Goal: Task Accomplishment & Management: Manage account settings

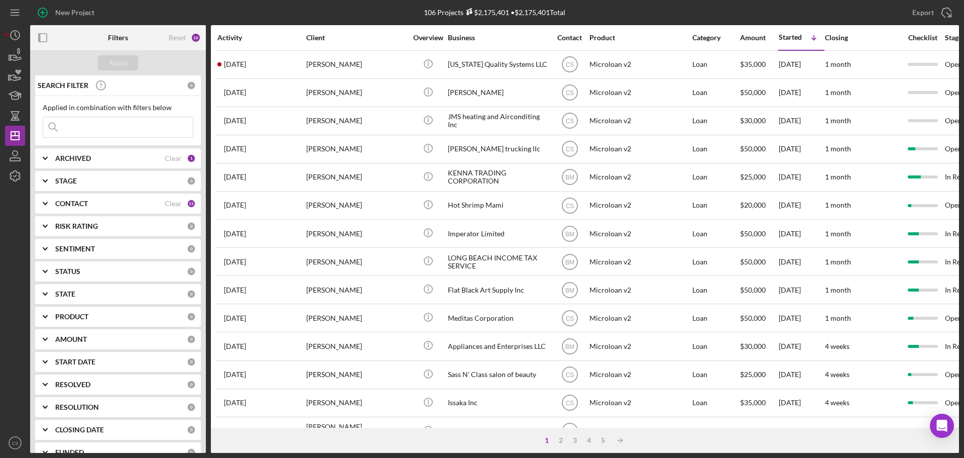
drag, startPoint x: 318, startPoint y: 15, endPoint x: 240, endPoint y: 0, distance: 80.2
click at [315, 13] on div "New Project" at bounding box center [185, 12] width 310 height 25
click at [360, 16] on div "106 Projects $2,175,401 • $2,175,401 Total" at bounding box center [495, 12] width 310 height 25
click at [15, 132] on polygon "button" at bounding box center [15, 136] width 8 height 8
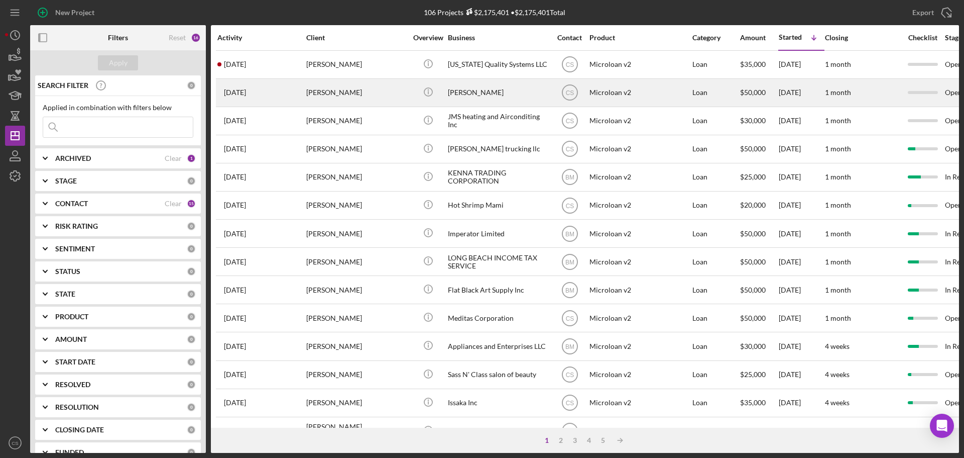
click at [397, 92] on div "[PERSON_NAME]" at bounding box center [356, 92] width 100 height 27
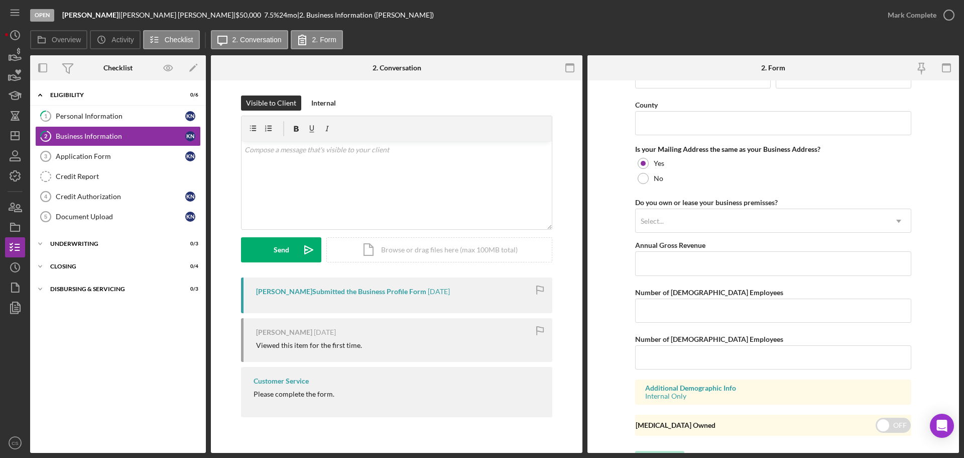
scroll to position [743, 0]
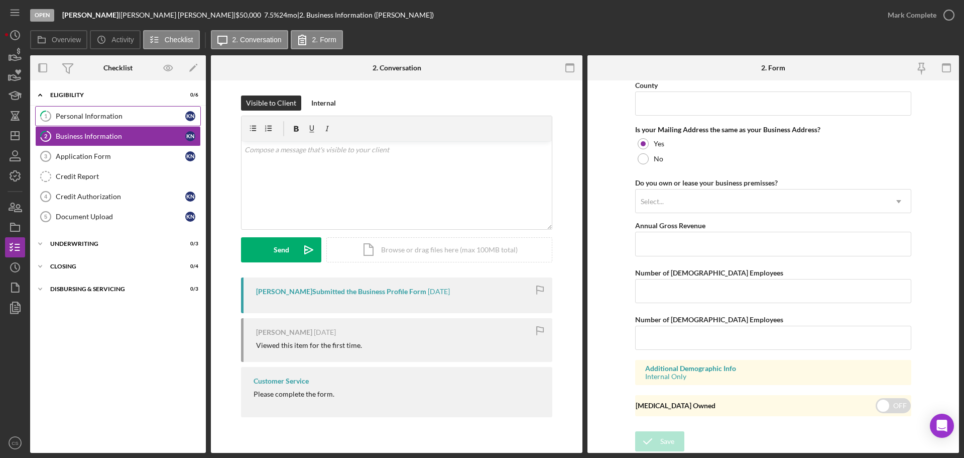
click at [118, 118] on div "Personal Information" at bounding box center [121, 116] width 130 height 8
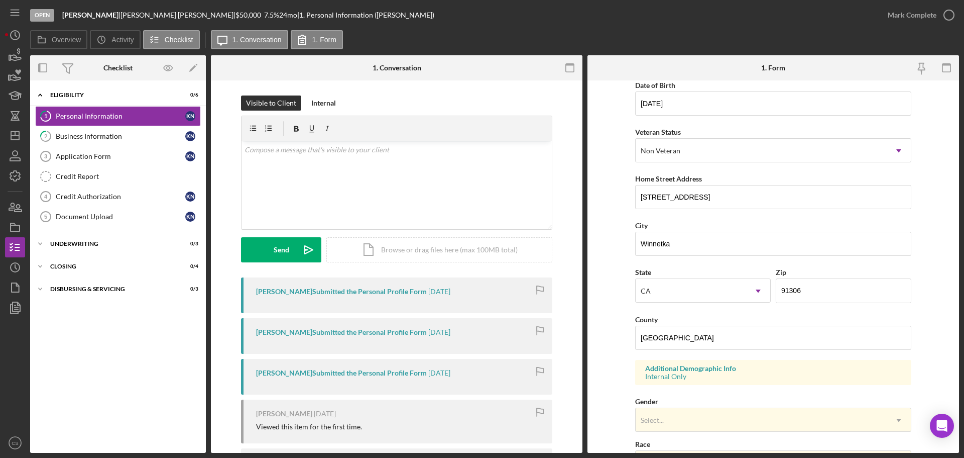
scroll to position [100, 0]
click at [122, 200] on div "Credit Authorization" at bounding box center [121, 196] width 130 height 8
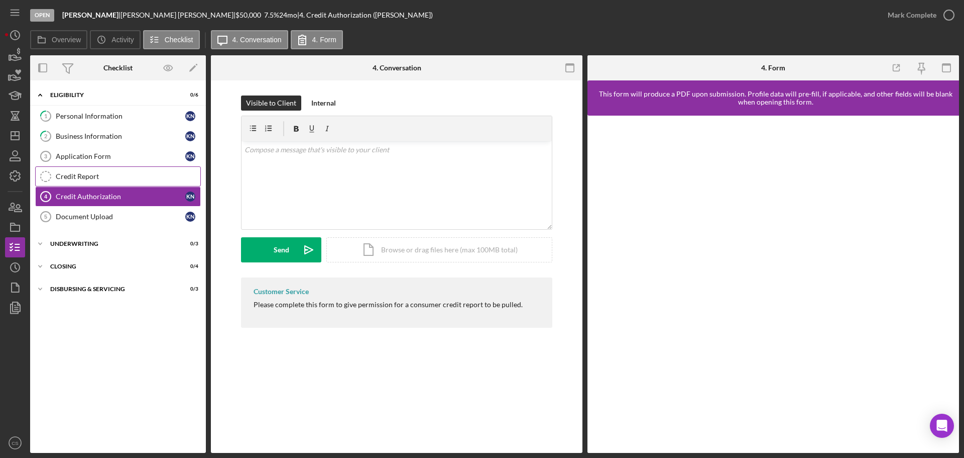
click at [133, 171] on link "Credit Report Credit Report" at bounding box center [118, 176] width 166 height 20
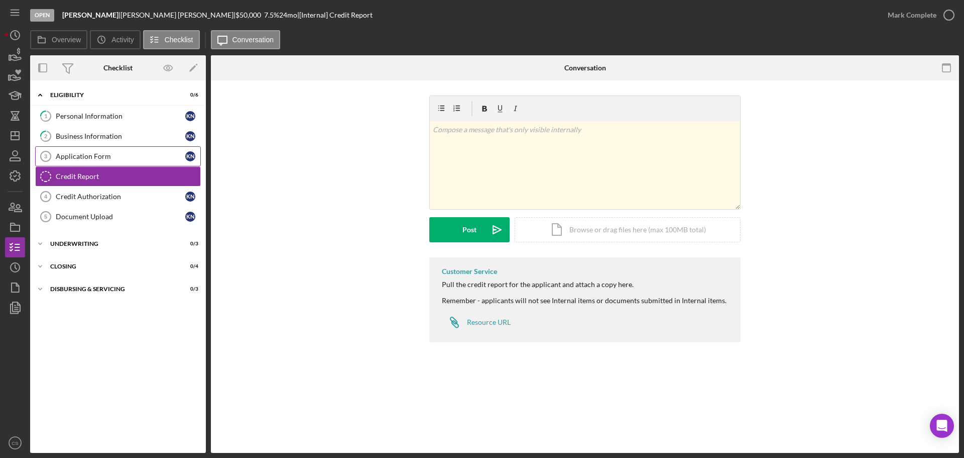
click at [136, 153] on div "Application Form" at bounding box center [121, 156] width 130 height 8
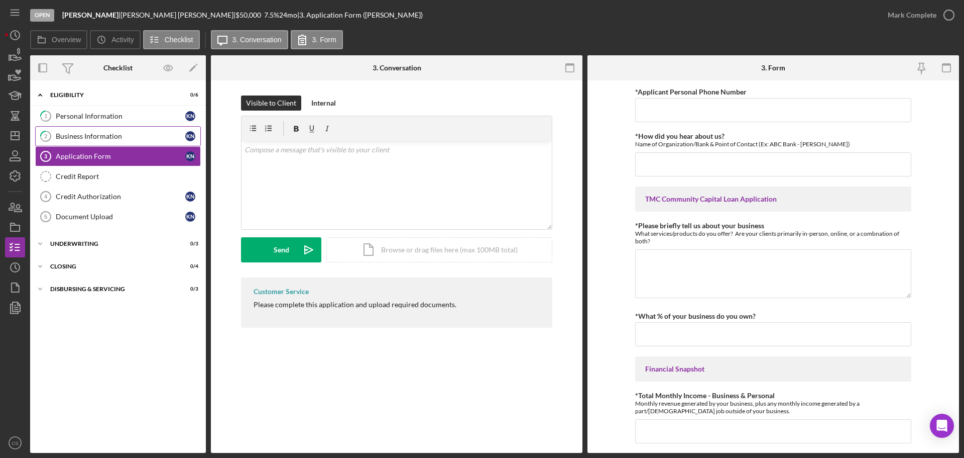
click at [136, 143] on link "2 Business Information K N" at bounding box center [118, 136] width 166 height 20
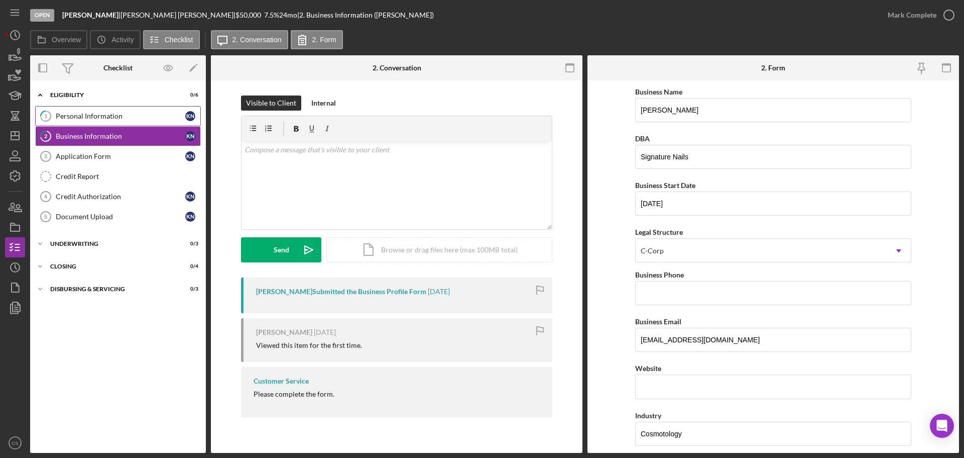
click at [135, 123] on link "1 Personal Information K N" at bounding box center [118, 116] width 166 height 20
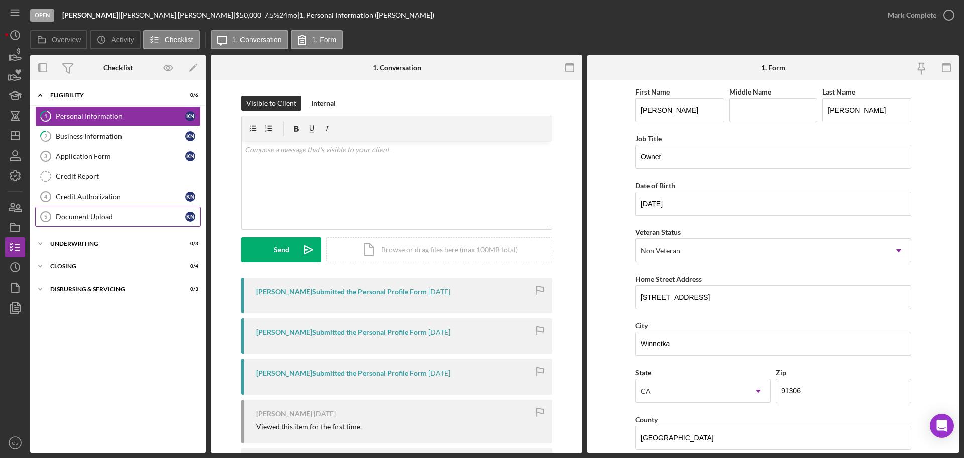
click at [141, 224] on link "Document Upload 5 Document Upload K N" at bounding box center [118, 216] width 166 height 20
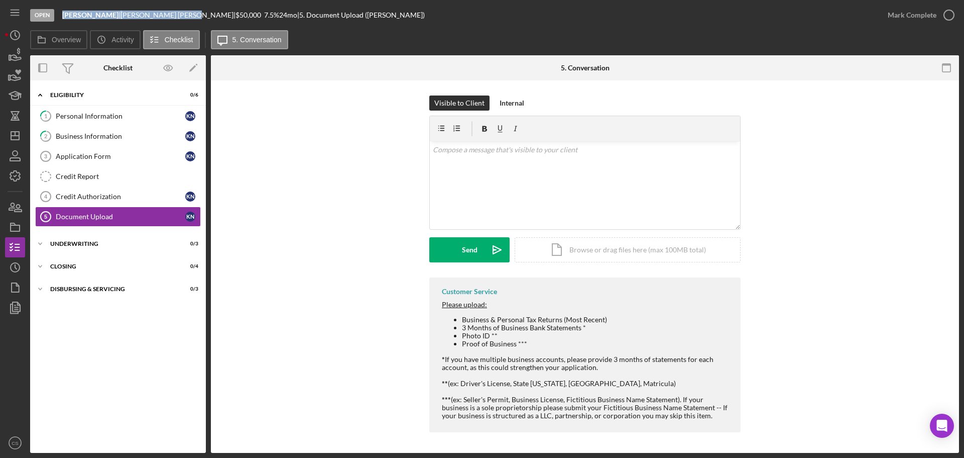
drag, startPoint x: 138, startPoint y: 15, endPoint x: 55, endPoint y: 22, distance: 82.7
click at [55, 22] on div "Open [PERSON_NAME] | [PERSON_NAME] | $50,000 $50,000 7.5 % 24 mo | 5. Document …" at bounding box center [454, 15] width 848 height 30
copy div "[PERSON_NAME] | [PERSON_NAME]"
click at [142, 145] on link "2 Business Information K N" at bounding box center [118, 136] width 166 height 20
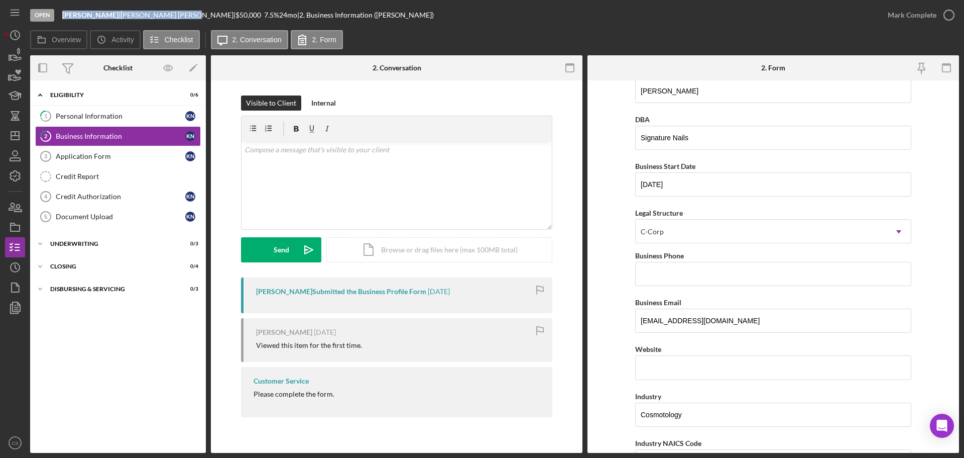
scroll to position [50, 0]
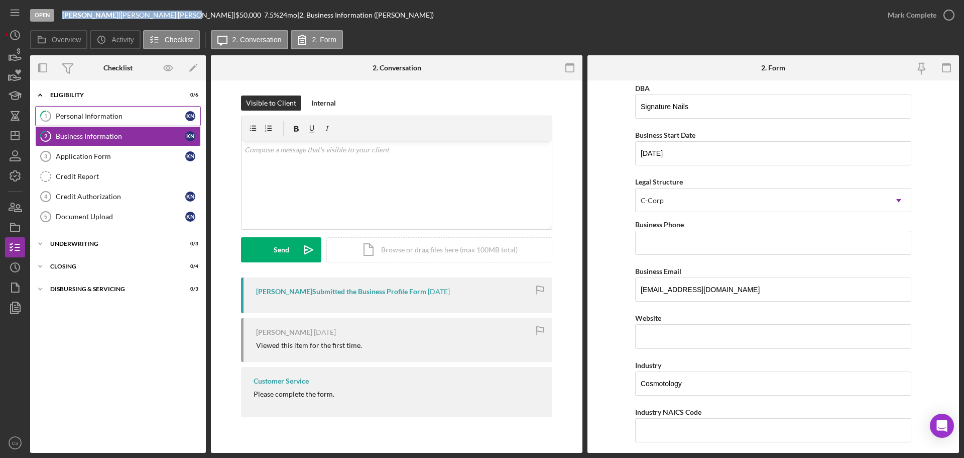
click at [122, 122] on link "1 Personal Information K N" at bounding box center [118, 116] width 166 height 20
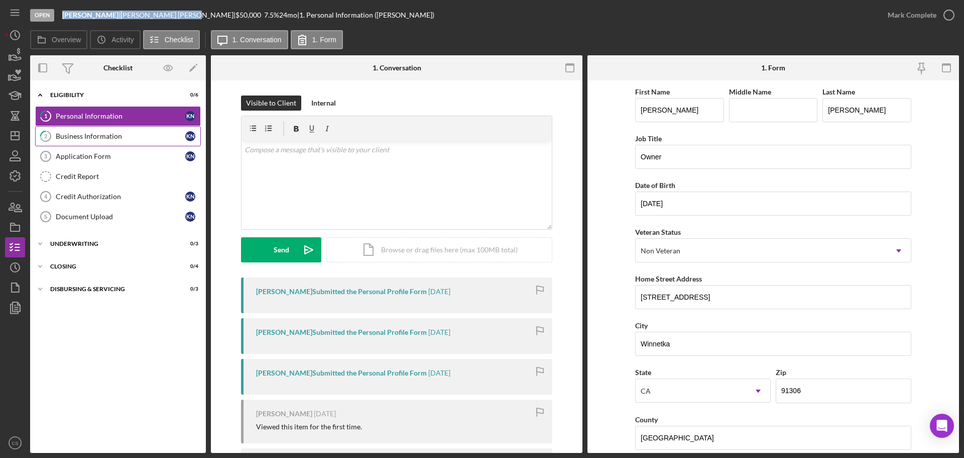
click at [120, 141] on link "2 Business Information K N" at bounding box center [118, 136] width 166 height 20
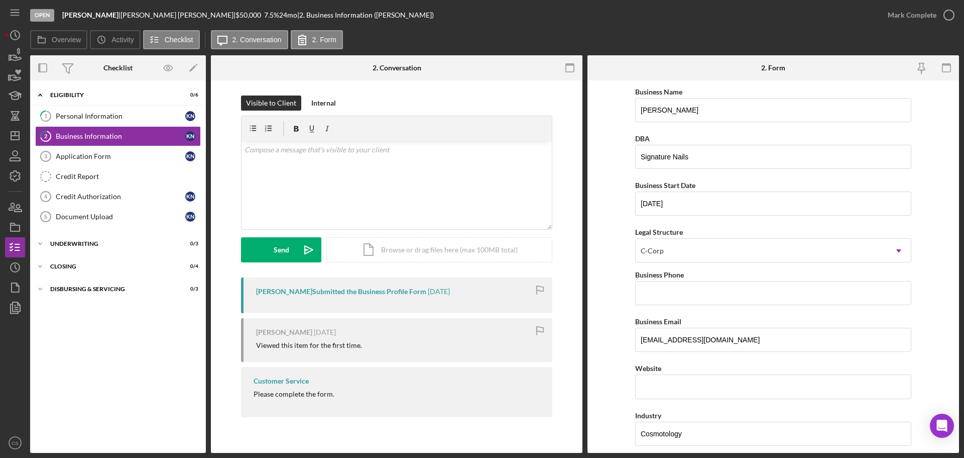
click at [102, 354] on div "Icon/Expander Eligibility 0 / 6 1 Personal Information K N 2 Business Informati…" at bounding box center [118, 266] width 176 height 362
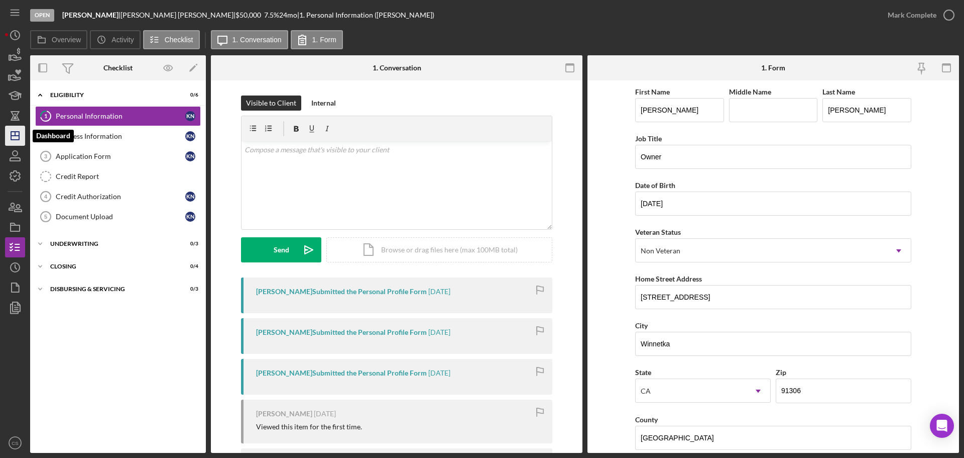
click at [9, 137] on icon "Icon/Dashboard" at bounding box center [15, 135] width 25 height 25
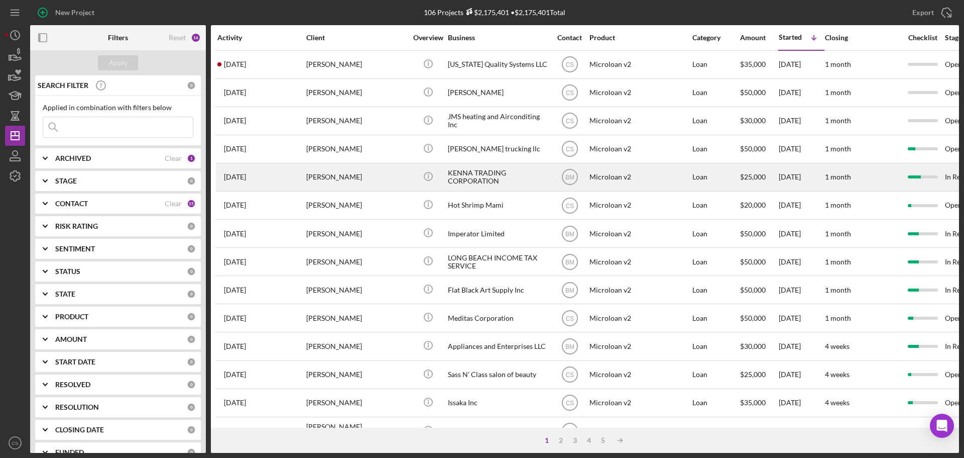
click at [361, 176] on div "[PERSON_NAME]" at bounding box center [356, 177] width 100 height 27
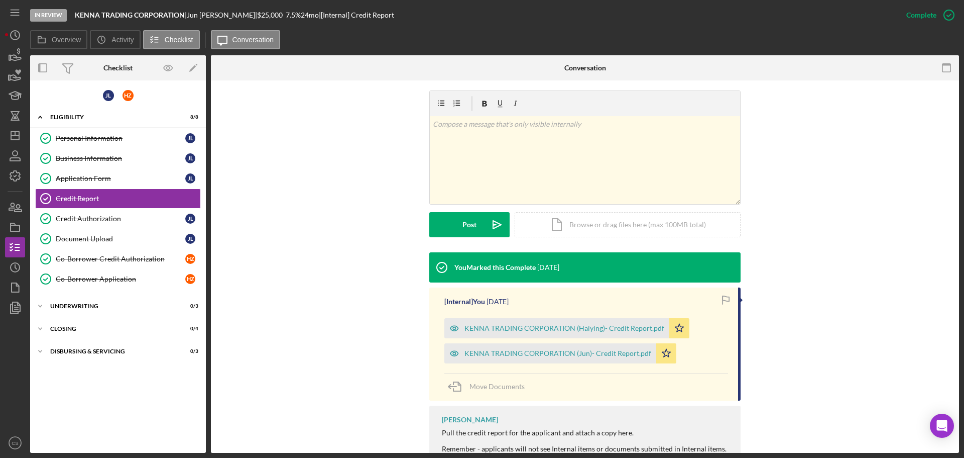
scroll to position [201, 0]
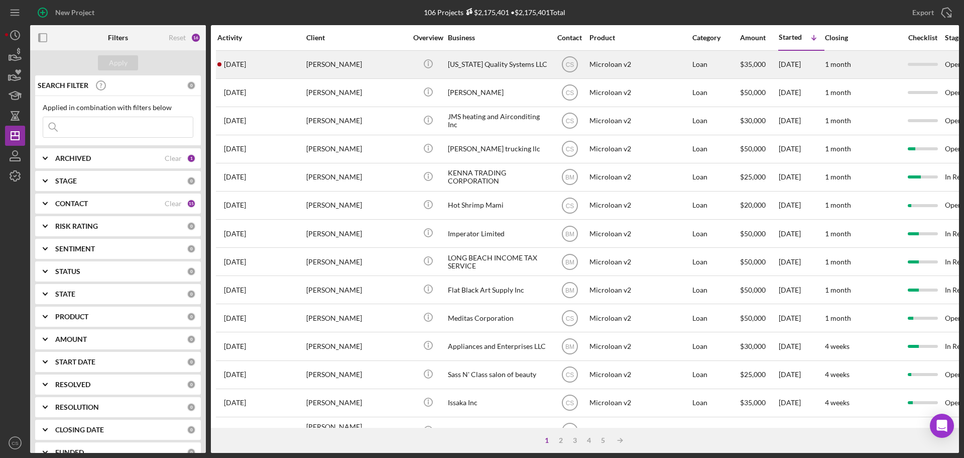
click at [382, 62] on div "[PERSON_NAME]" at bounding box center [356, 64] width 100 height 27
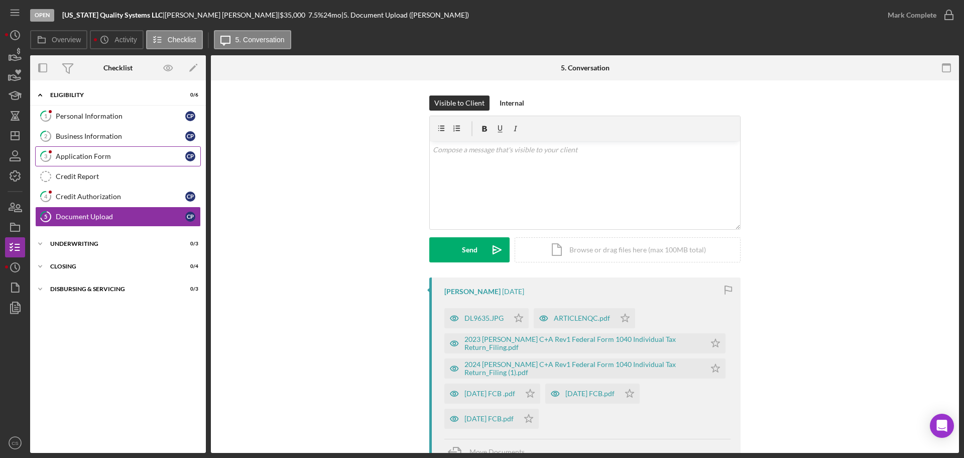
click at [123, 152] on div "Application Form" at bounding box center [121, 156] width 130 height 8
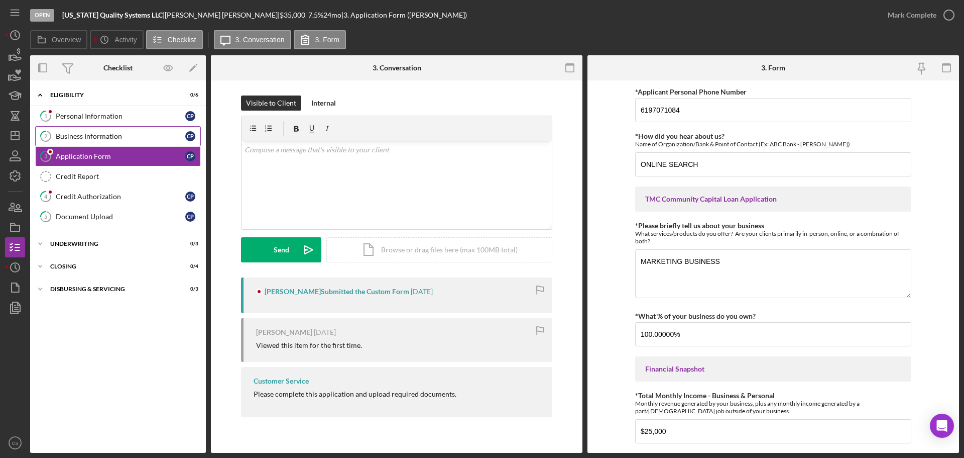
click at [129, 135] on div "Business Information" at bounding box center [121, 136] width 130 height 8
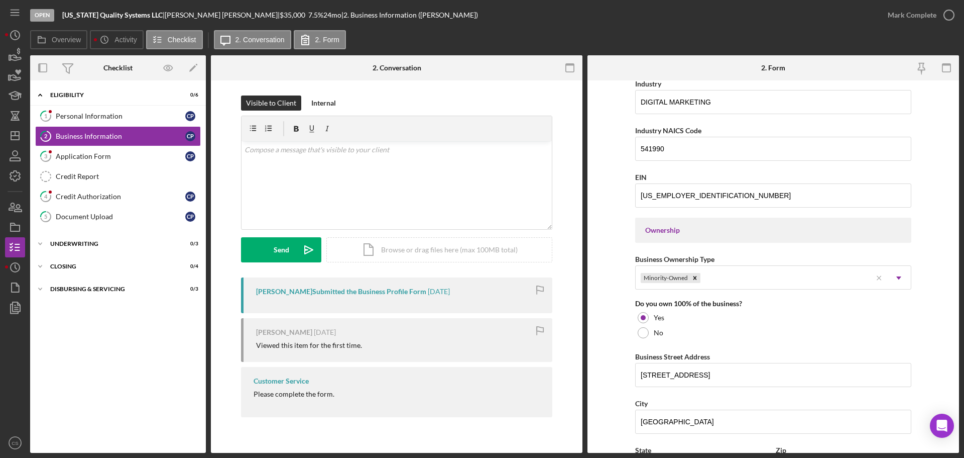
scroll to position [251, 0]
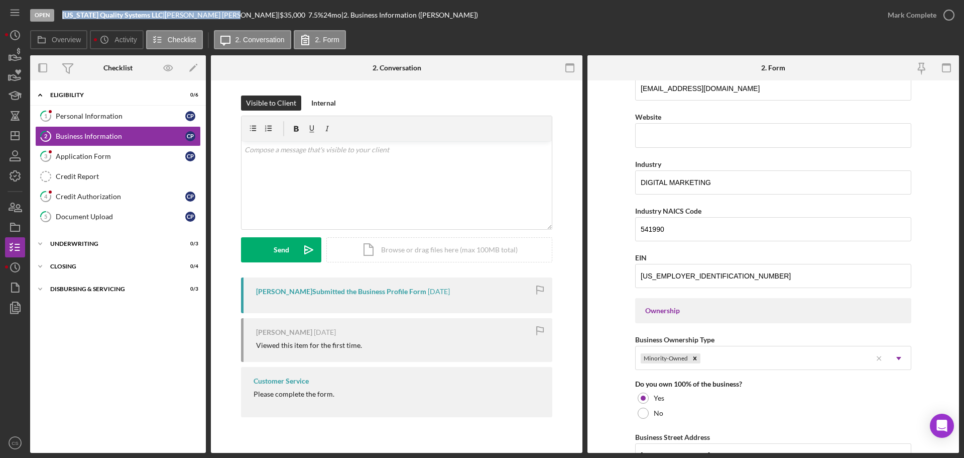
drag, startPoint x: 201, startPoint y: 15, endPoint x: 63, endPoint y: 17, distance: 137.6
click at [63, 17] on div "[US_STATE] Quality Systems LLC | [PERSON_NAME] | $35,000 $35,000 7.5 % 24 mo | …" at bounding box center [270, 15] width 416 height 8
copy div "[US_STATE] Quality Systems LLC | [PERSON_NAME]"
click at [17, 130] on icon "Icon/Dashboard" at bounding box center [15, 135] width 25 height 25
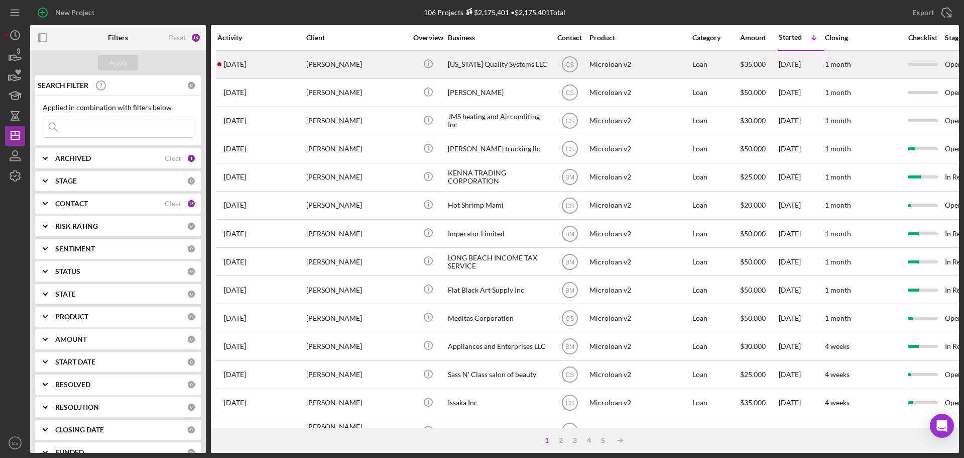
click at [391, 57] on div "[PERSON_NAME]" at bounding box center [356, 64] width 100 height 27
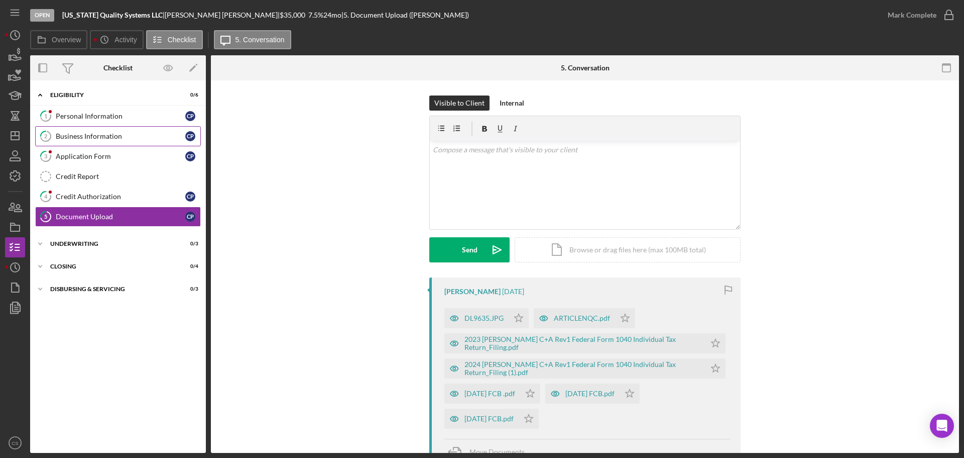
click at [117, 139] on div "Business Information" at bounding box center [121, 136] width 130 height 8
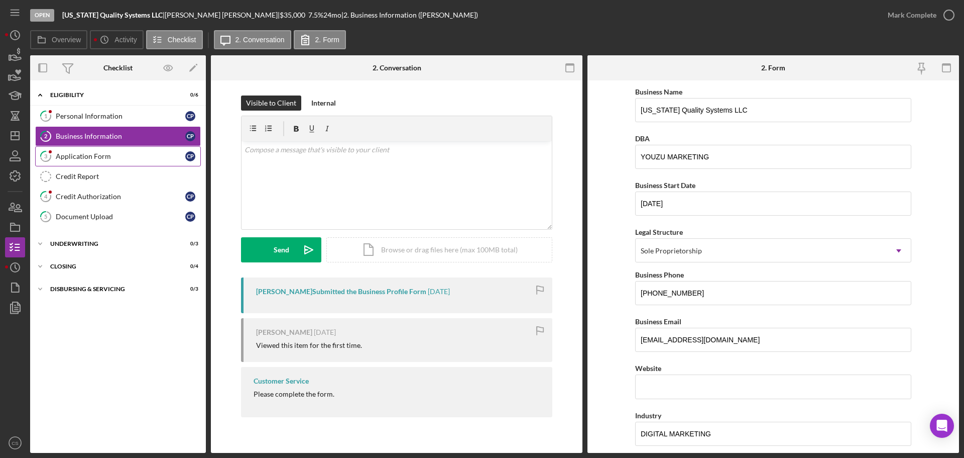
click at [166, 162] on link "3 Application Form C P" at bounding box center [118, 156] width 166 height 20
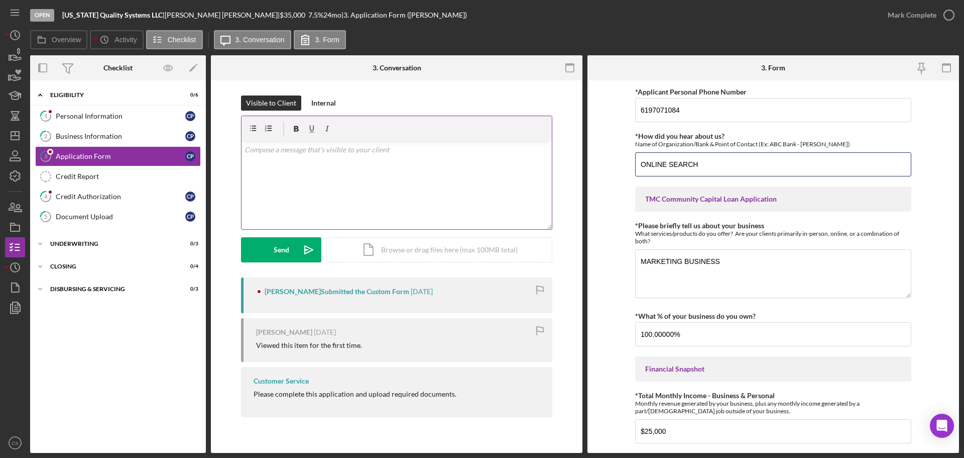
drag, startPoint x: 749, startPoint y: 164, endPoint x: 545, endPoint y: 166, distance: 204.0
click at [547, 166] on div "Overview Internal Workflow Stage Open Icon/Dropdown Arrow Archive (can unarchiv…" at bounding box center [494, 253] width 929 height 397
click at [595, 254] on form "*Applicant Personal Phone Number [PHONE_NUMBER] *How did you hear about us? Nam…" at bounding box center [774, 266] width 372 height 372
click at [128, 121] on link "1 Personal Information C P" at bounding box center [118, 116] width 166 height 20
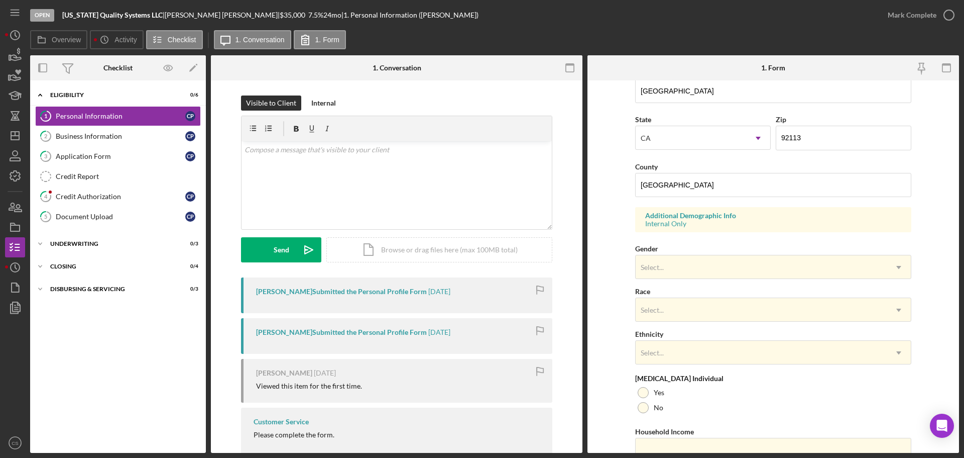
scroll to position [298, 0]
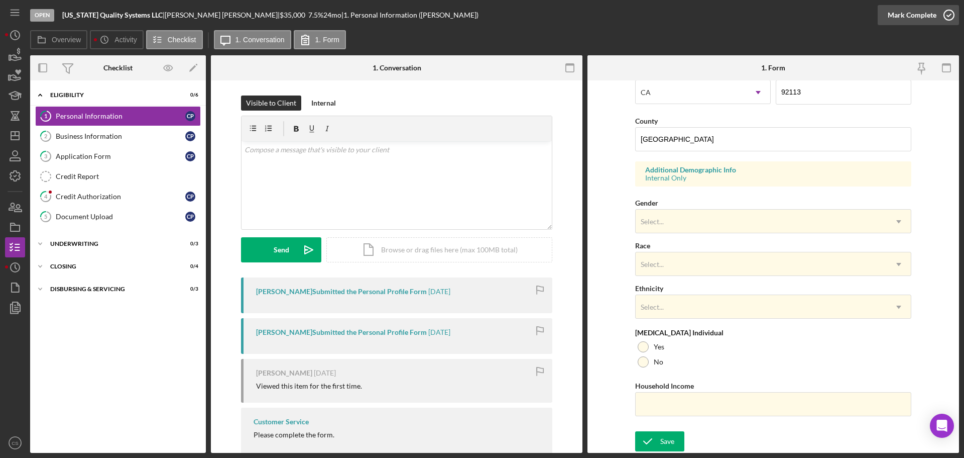
click at [940, 15] on icon "button" at bounding box center [949, 15] width 25 height 25
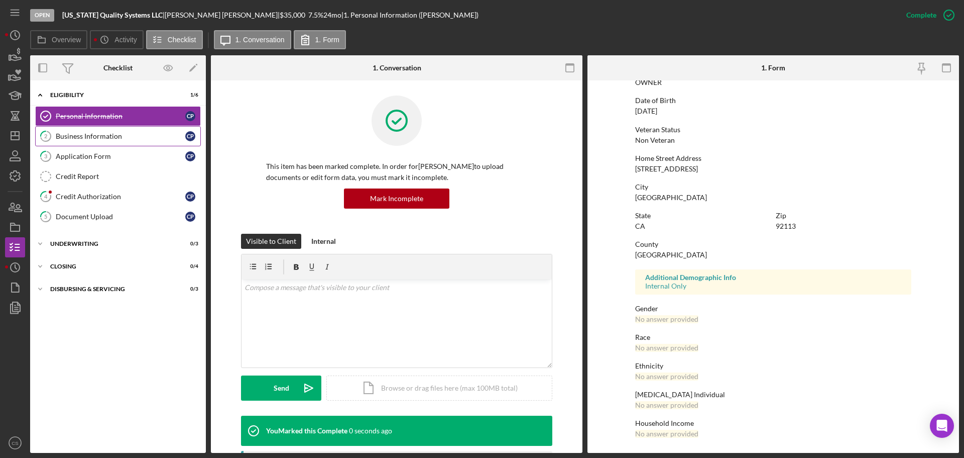
scroll to position [96, 0]
click at [124, 139] on div "Business Information" at bounding box center [121, 136] width 130 height 8
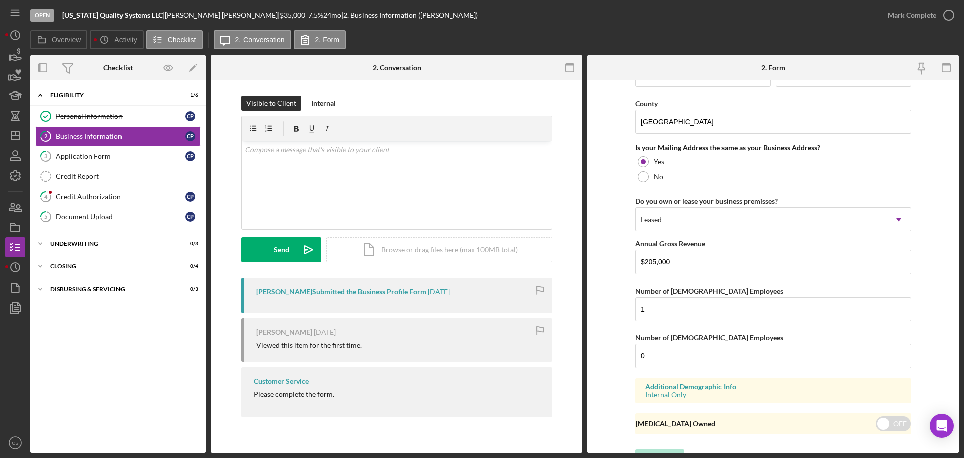
scroll to position [743, 0]
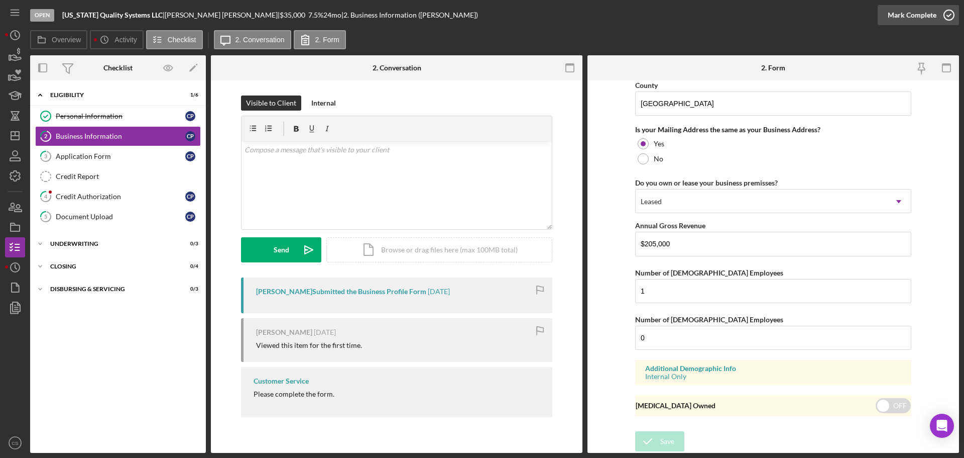
click at [943, 16] on icon "button" at bounding box center [949, 15] width 25 height 25
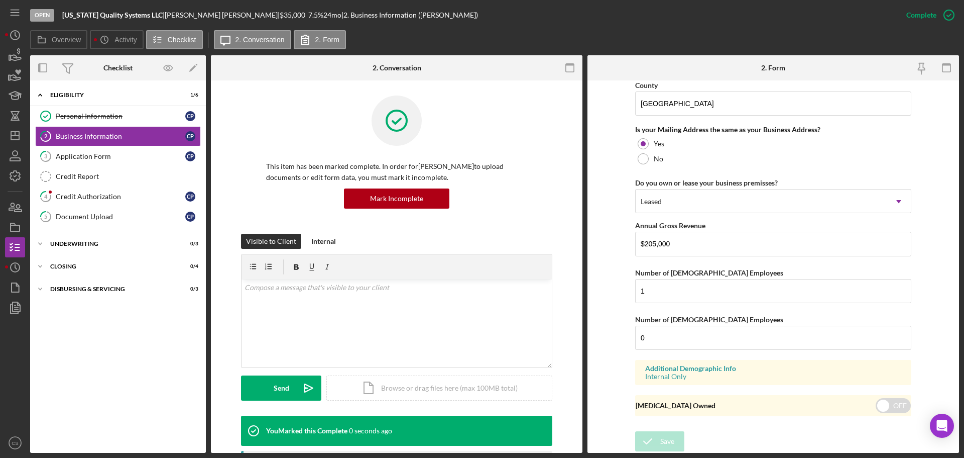
scroll to position [385, 0]
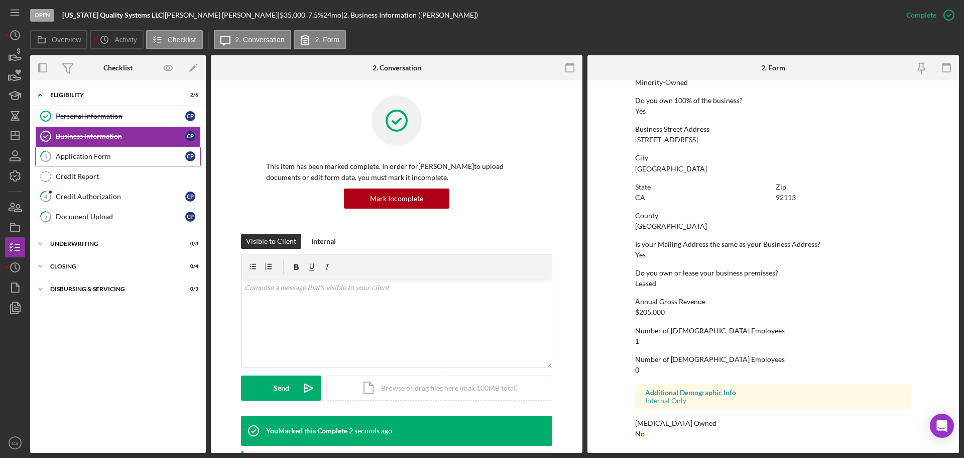
click at [116, 155] on div "Application Form" at bounding box center [121, 156] width 130 height 8
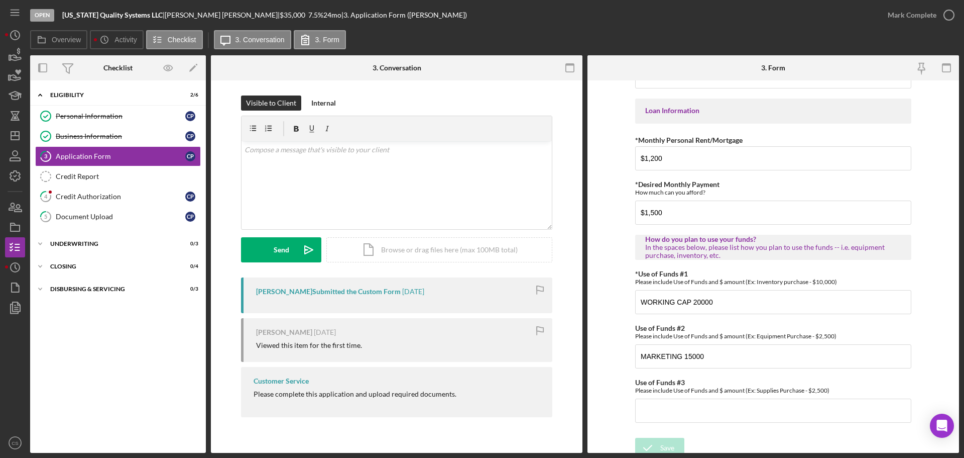
scroll to position [493, 0]
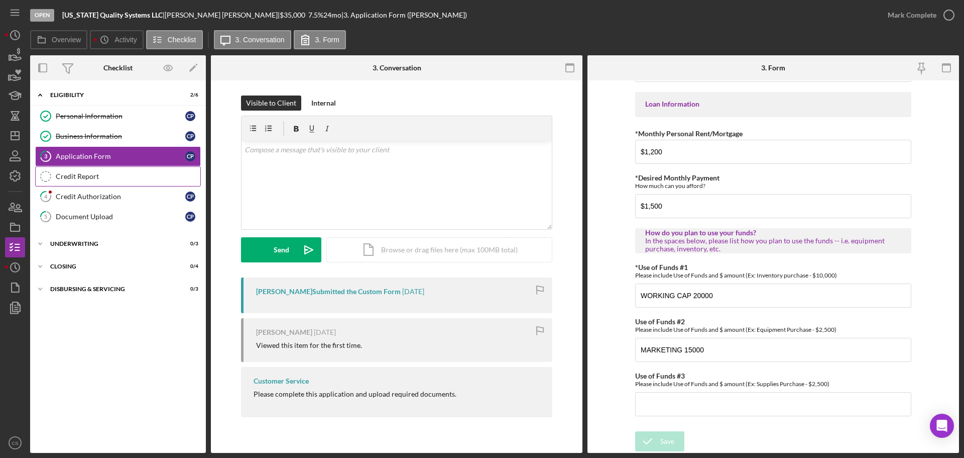
click at [92, 175] on div "Credit Report" at bounding box center [128, 176] width 145 height 8
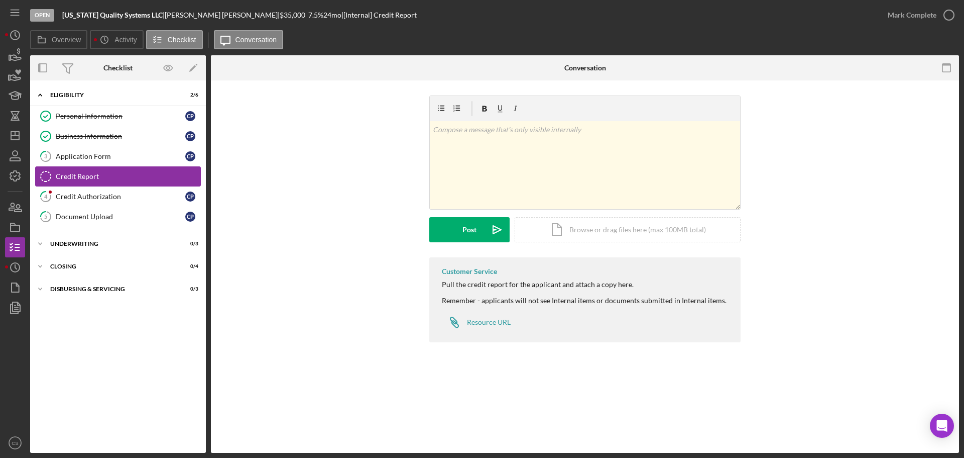
click at [99, 186] on link "Credit Report Credit Report" at bounding box center [118, 176] width 166 height 20
click at [102, 194] on div "Credit Authorization" at bounding box center [121, 196] width 130 height 8
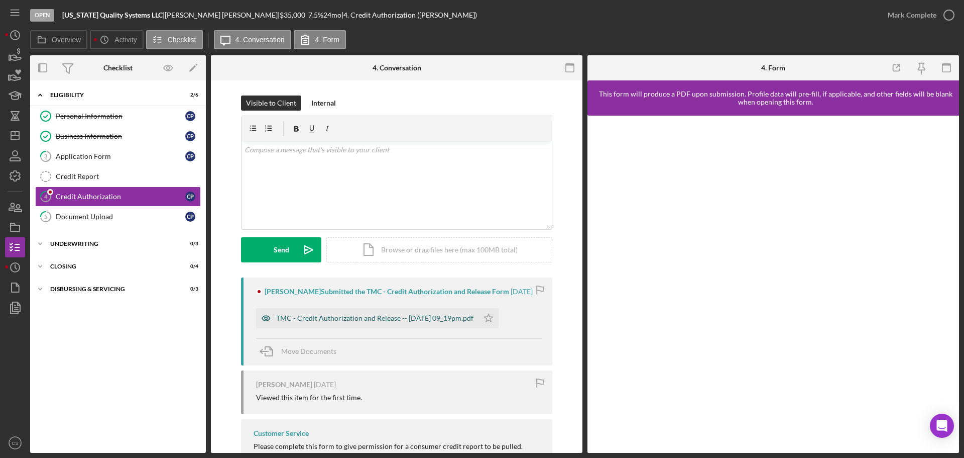
click at [448, 320] on div "TMC - Credit Authorization and Release -- [DATE] 09_19pm.pdf" at bounding box center [374, 318] width 197 height 8
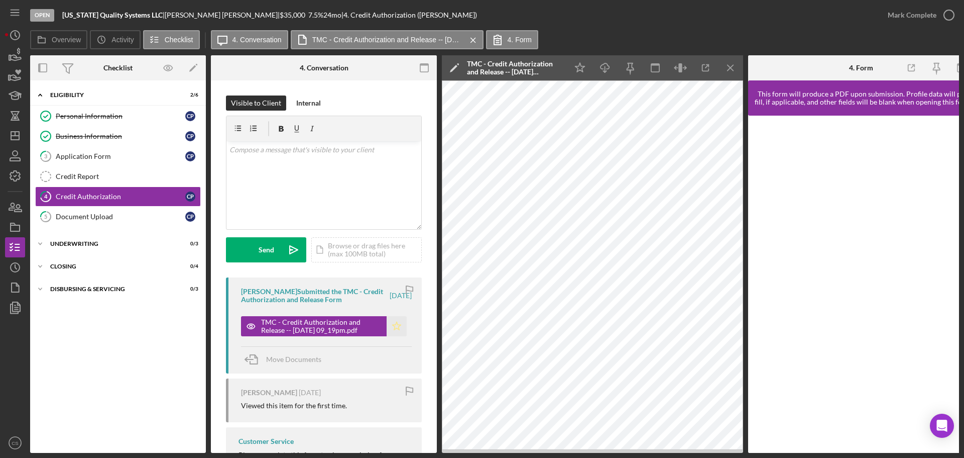
click at [393, 328] on polygon "button" at bounding box center [397, 325] width 9 height 8
click at [945, 14] on icon "button" at bounding box center [949, 15] width 25 height 25
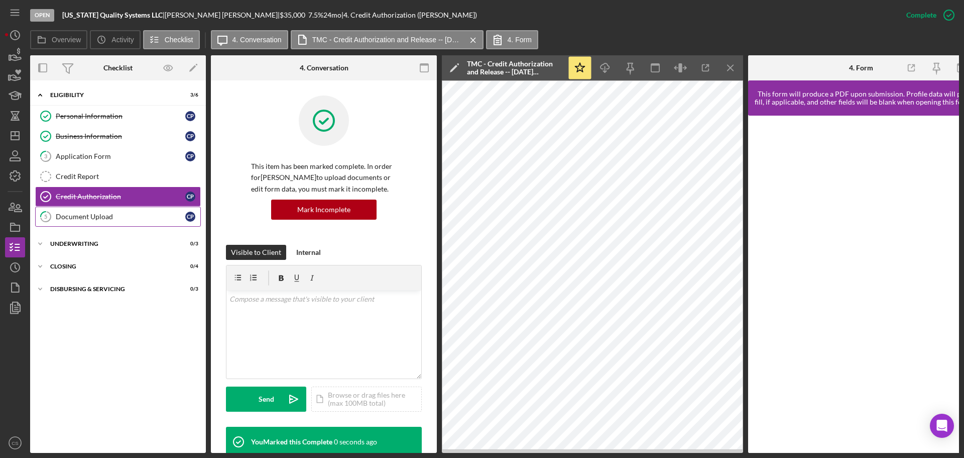
click at [132, 212] on div "Document Upload" at bounding box center [121, 216] width 130 height 8
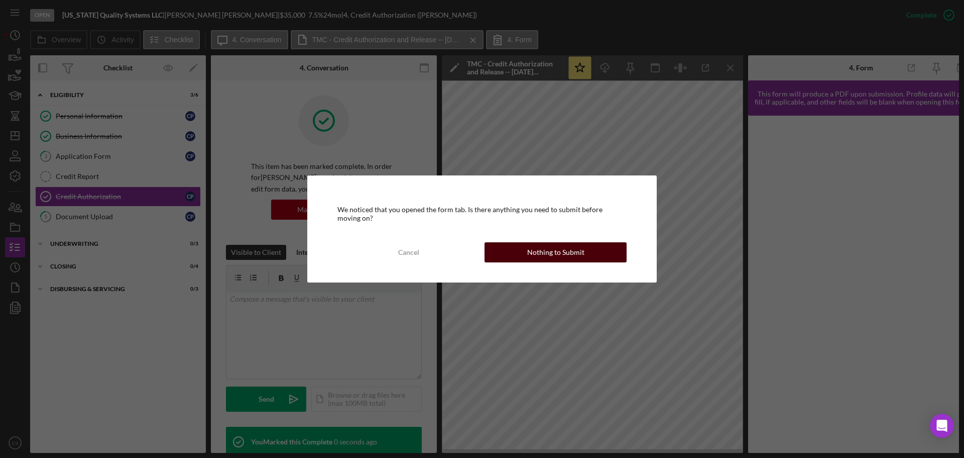
click at [580, 251] on div "Nothing to Submit" at bounding box center [555, 252] width 57 height 20
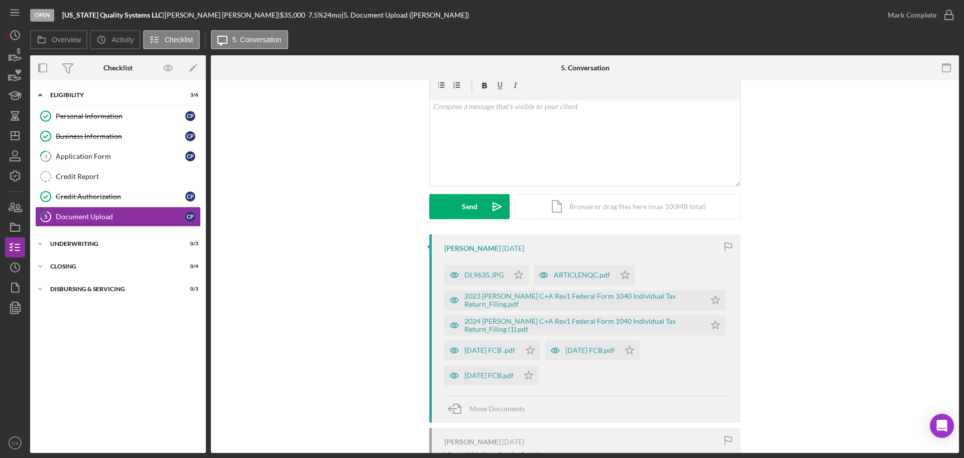
scroll to position [41, 0]
click at [495, 275] on div "DL9635.JPG" at bounding box center [484, 277] width 39 height 8
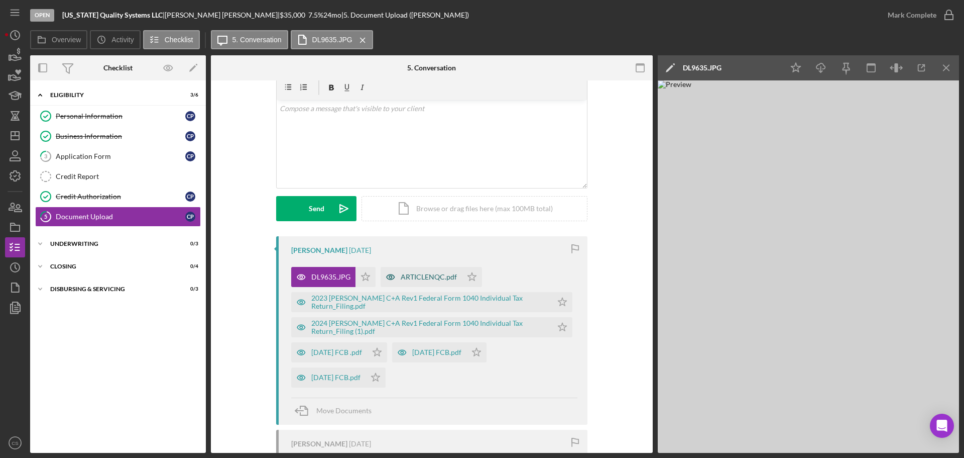
click at [413, 279] on div "ARTICLENQC.pdf" at bounding box center [429, 277] width 56 height 8
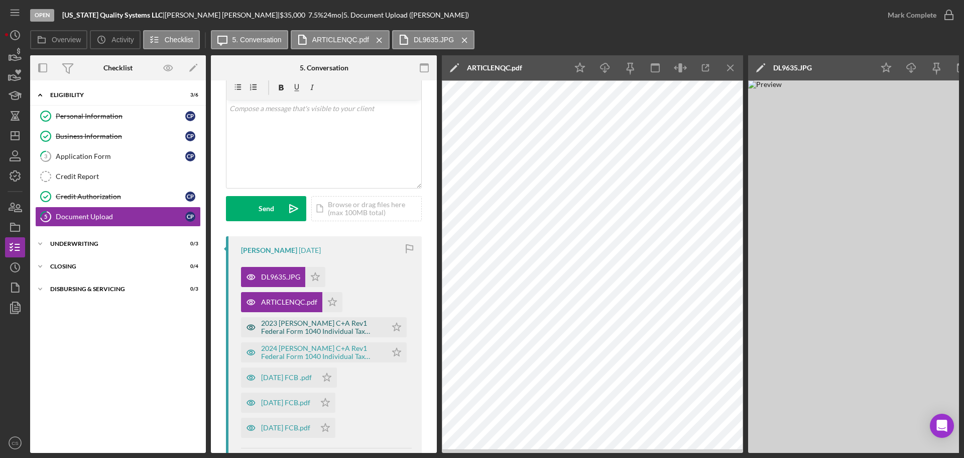
click at [334, 330] on div "2023 [PERSON_NAME] C+A Rev1 Federal Form 1040 Individual Tax Return_Filing.pdf" at bounding box center [321, 327] width 121 height 16
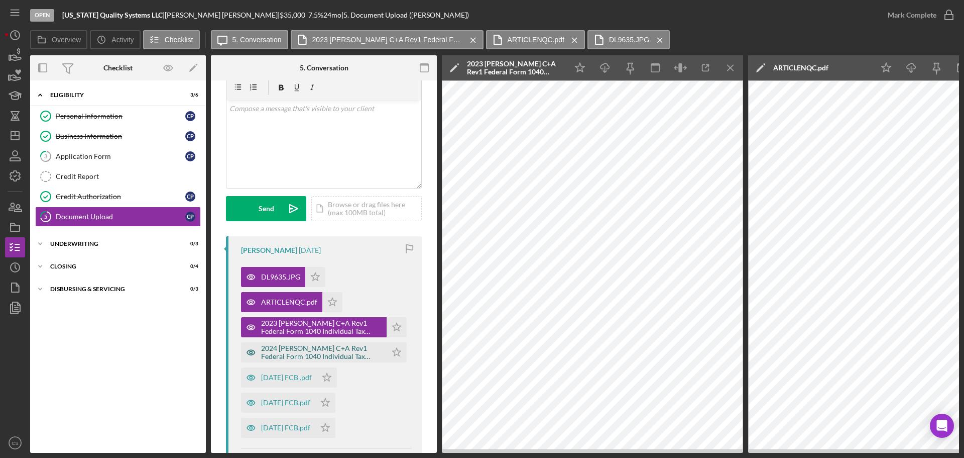
click at [287, 349] on div "2024 [PERSON_NAME] C+A Rev1 Federal Form 1040 Individual Tax Return_Filing (1).…" at bounding box center [321, 352] width 121 height 16
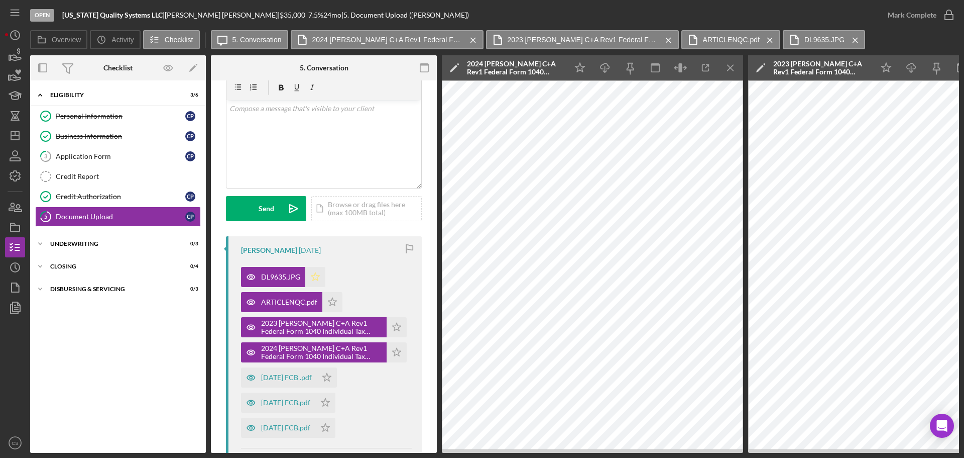
click at [319, 277] on icon "Icon/Star" at bounding box center [315, 277] width 20 height 20
click at [332, 302] on icon "Icon/Star" at bounding box center [332, 302] width 20 height 20
click at [393, 326] on polygon "button" at bounding box center [397, 326] width 9 height 8
click at [392, 348] on icon "Icon/Star" at bounding box center [397, 352] width 20 height 20
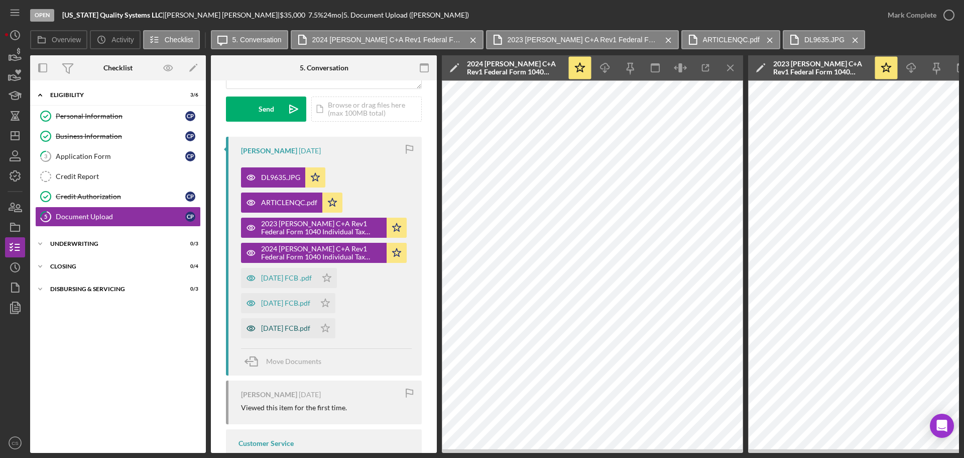
scroll to position [142, 0]
click at [278, 328] on div "[DATE] FCB.pdf" at bounding box center [285, 327] width 49 height 8
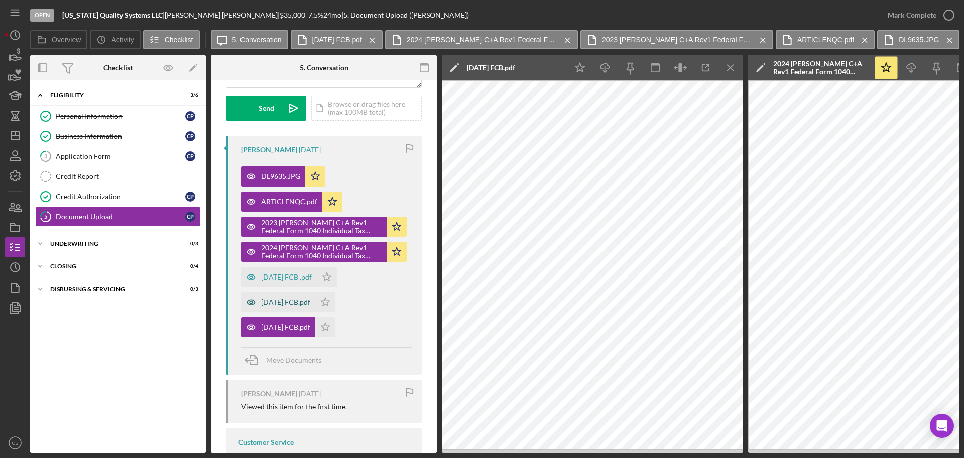
click at [290, 299] on div "[DATE] FCB.pdf" at bounding box center [285, 302] width 49 height 8
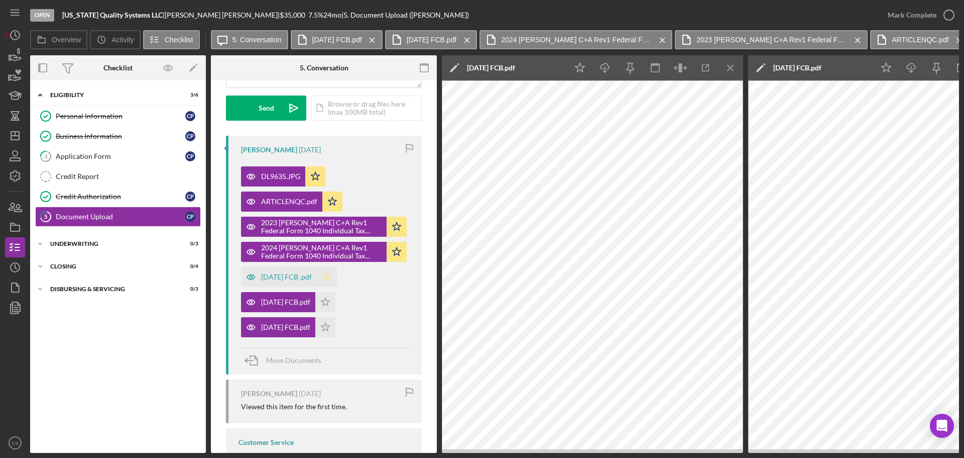
click at [337, 276] on icon "Icon/Star" at bounding box center [327, 277] width 20 height 20
click at [336, 295] on icon "Icon/Star" at bounding box center [325, 302] width 20 height 20
click at [336, 326] on icon "Icon/Star" at bounding box center [325, 327] width 20 height 20
click at [379, 317] on div "DL9635.JPG Icon/Star ARTICLENQC.pdf Icon/Star 2023 [PERSON_NAME] C+A Rev1 Feder…" at bounding box center [326, 249] width 171 height 176
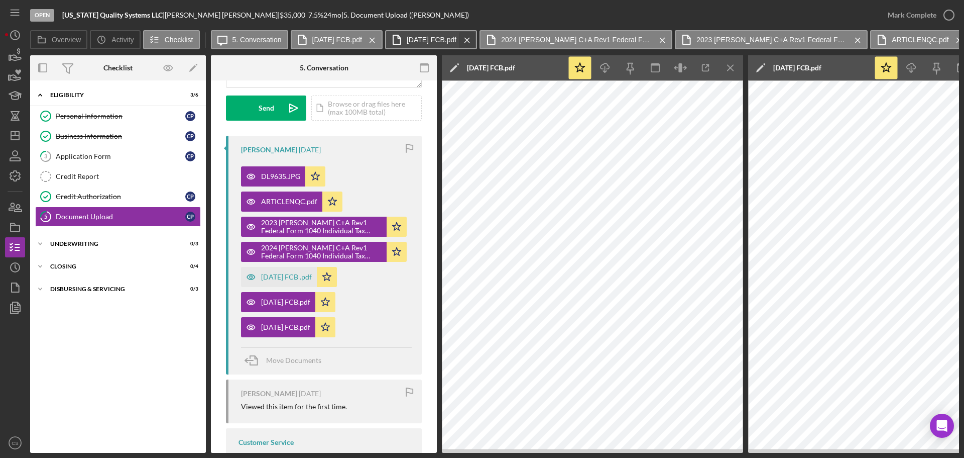
click at [476, 38] on icon "Icon/Menu Close" at bounding box center [468, 40] width 18 height 25
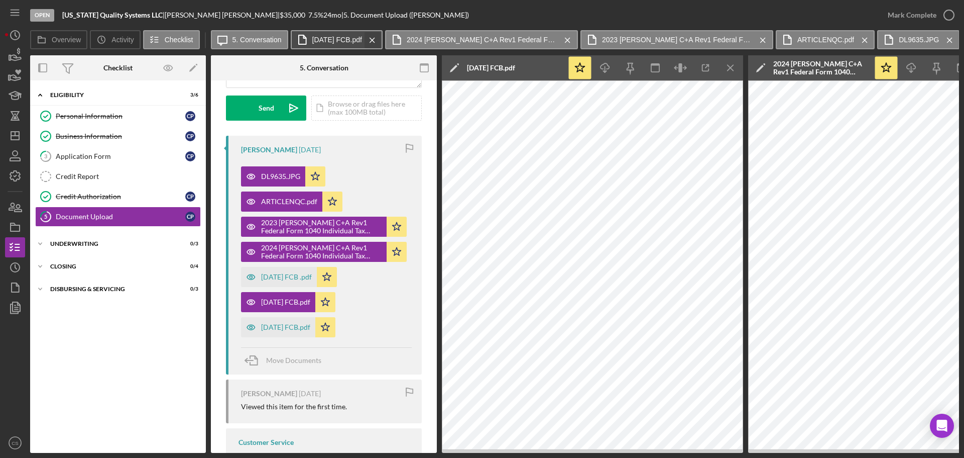
click at [381, 36] on icon "Icon/Menu Close" at bounding box center [373, 40] width 18 height 25
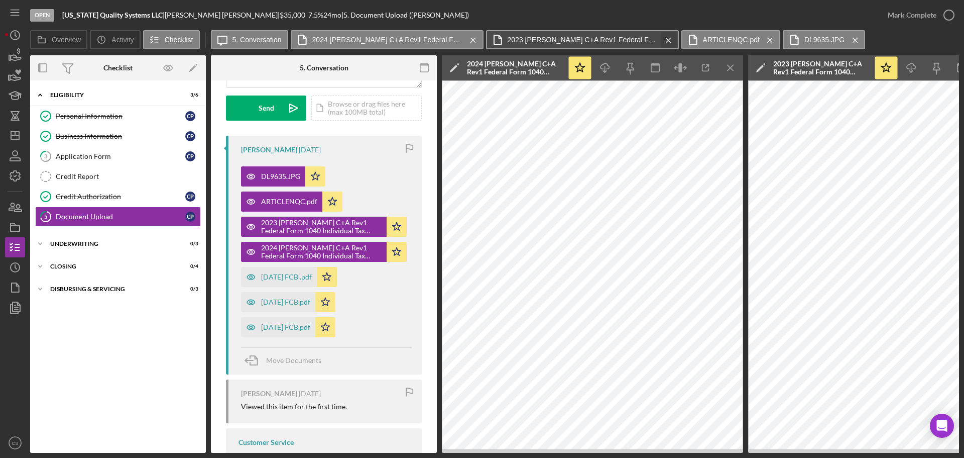
click at [471, 38] on icon "Icon/Menu Close" at bounding box center [474, 40] width 18 height 25
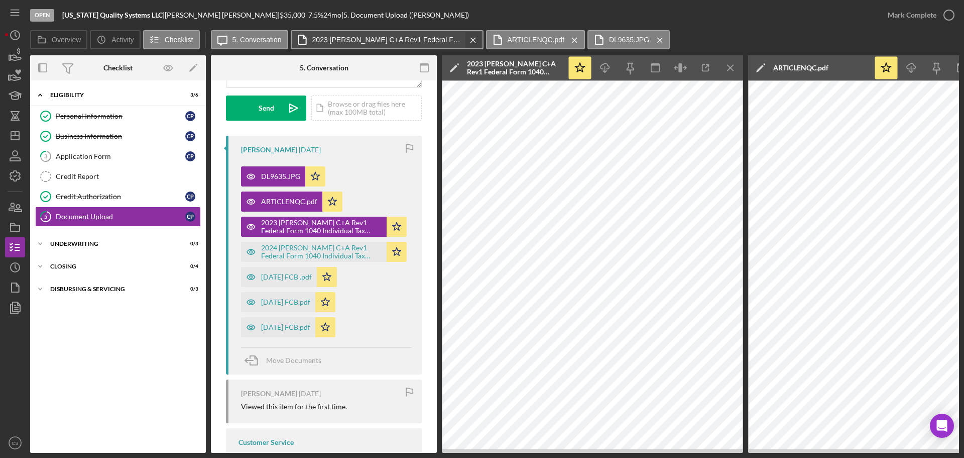
click at [479, 40] on button "2023 [PERSON_NAME] C+A Rev1 Federal Form 1040 Individual Tax Return_Filing.pdf …" at bounding box center [387, 39] width 193 height 19
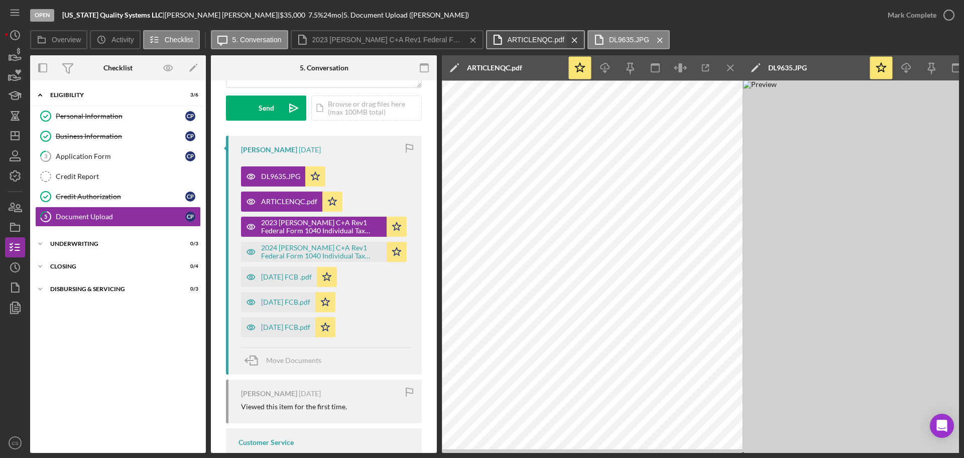
click at [577, 40] on icon "Icon/Menu Close" at bounding box center [575, 40] width 18 height 25
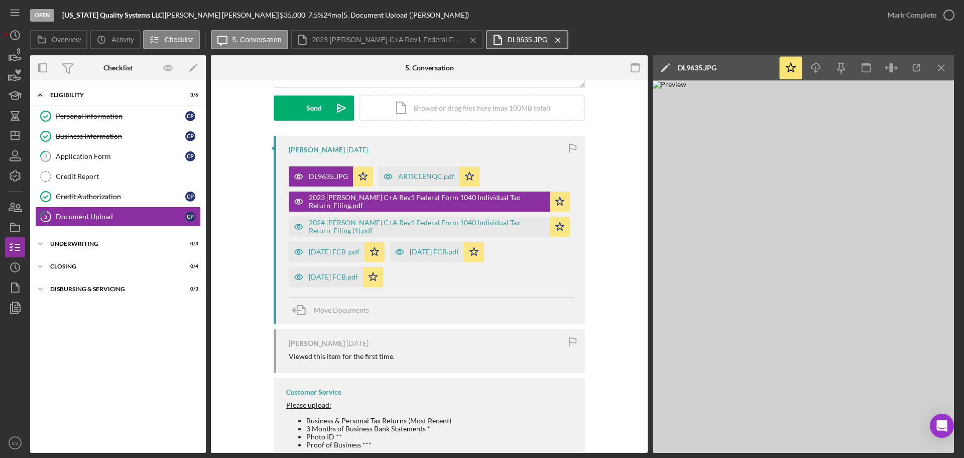
click at [564, 34] on icon "Icon/Menu Close" at bounding box center [559, 40] width 18 height 25
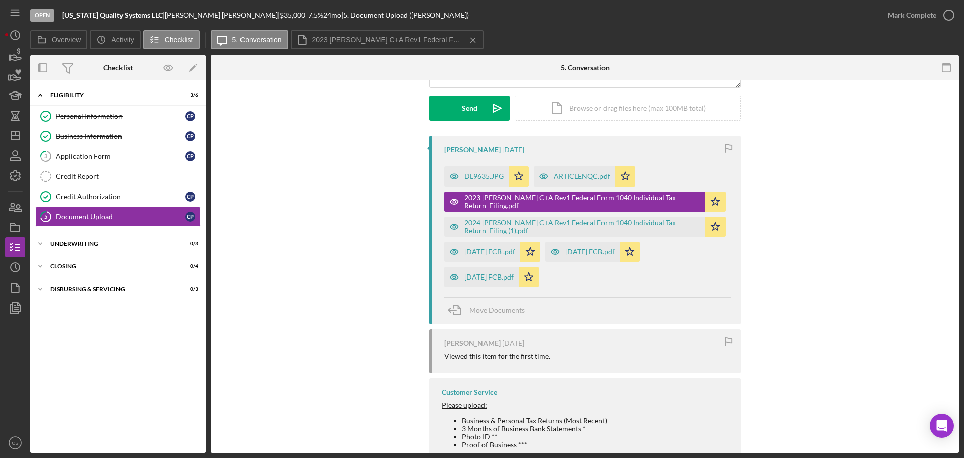
click at [378, 258] on div "[PERSON_NAME] [DATE] DL9635.JPG Icon/Star ARTICLENQC.pdf Icon/Star 2023 [PERSON…" at bounding box center [585, 337] width 718 height 402
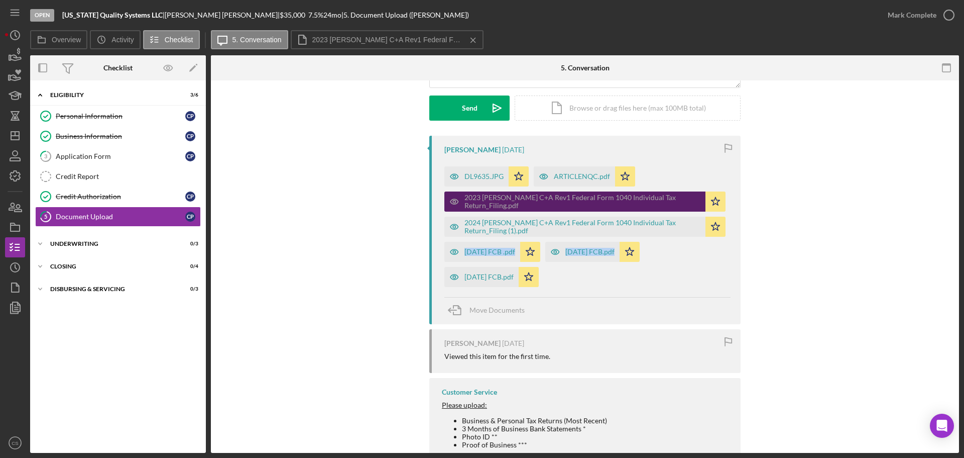
click at [647, 202] on div "2023 [PERSON_NAME] C+A Rev1 Federal Form 1040 Individual Tax Return_Filing.pdf" at bounding box center [583, 201] width 236 height 16
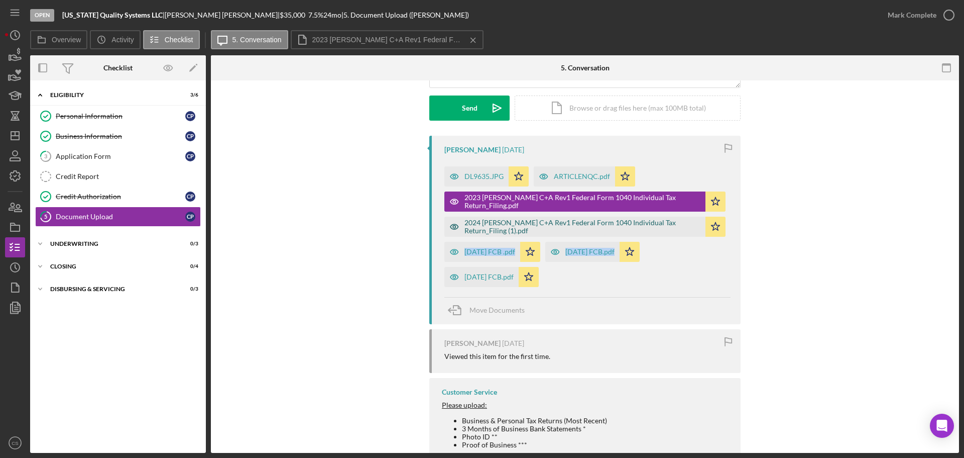
click at [638, 220] on div "2024 [PERSON_NAME] C+A Rev1 Federal Form 1040 Individual Tax Return_Filing (1).…" at bounding box center [583, 227] width 236 height 16
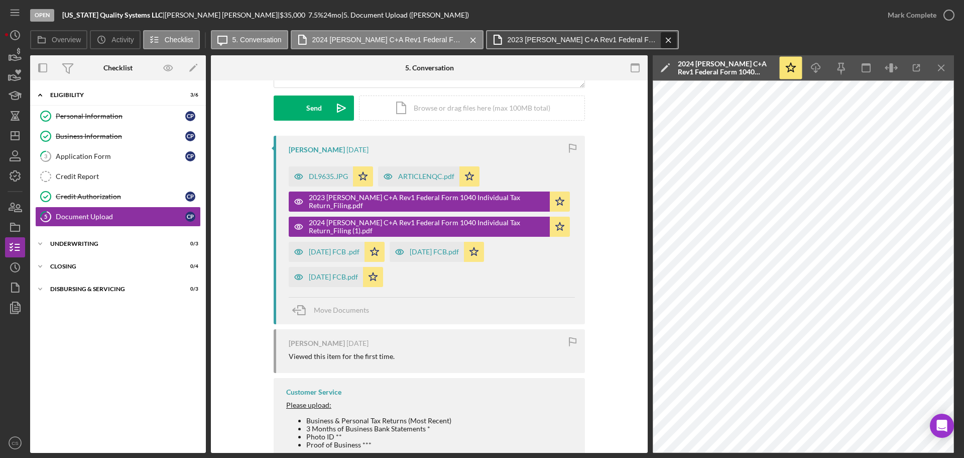
drag, startPoint x: 666, startPoint y: 39, endPoint x: 621, endPoint y: 39, distance: 44.7
click at [666, 39] on icon "Icon/Menu Close" at bounding box center [669, 40] width 18 height 25
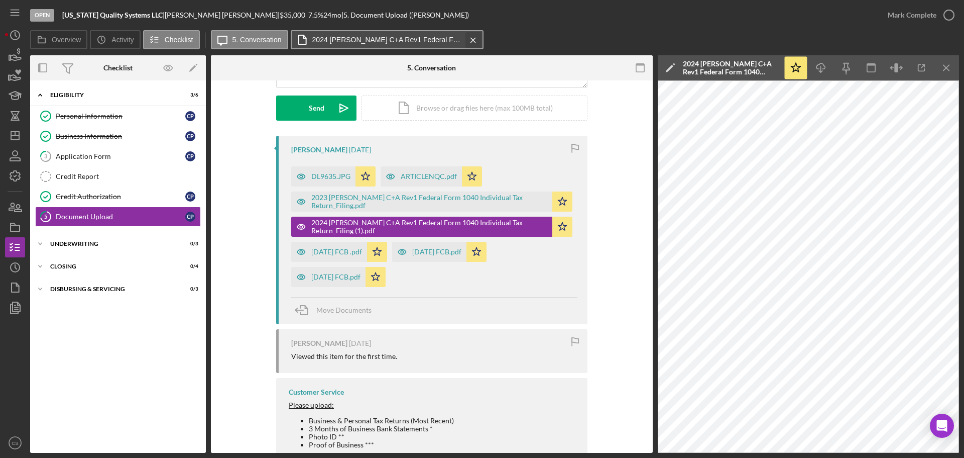
click at [471, 35] on icon "Icon/Menu Close" at bounding box center [474, 40] width 18 height 25
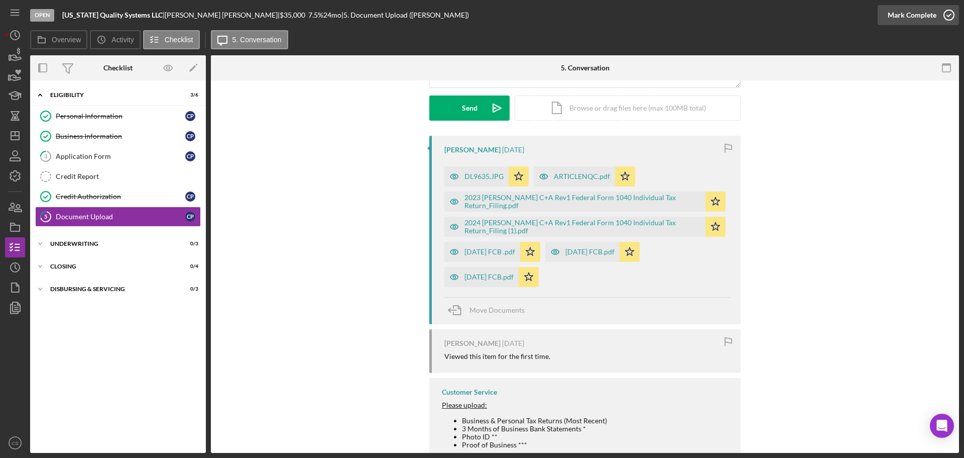
click at [946, 14] on icon "button" at bounding box center [949, 15] width 25 height 25
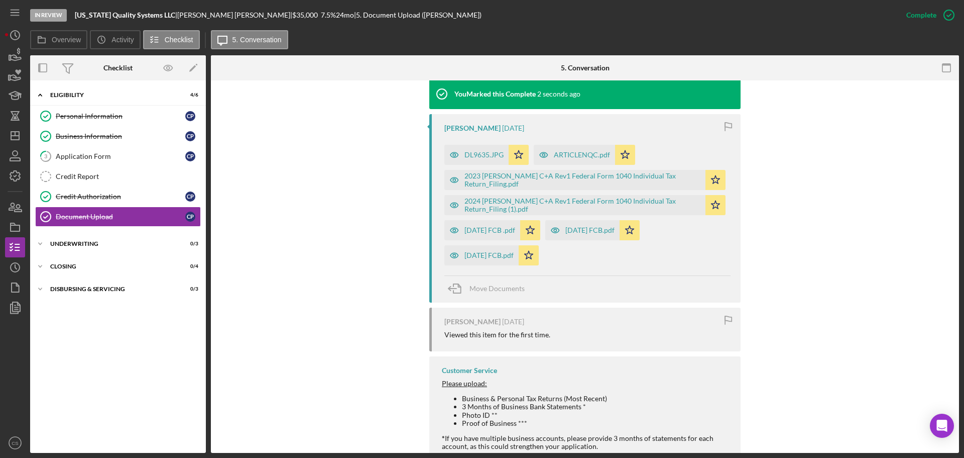
scroll to position [415, 0]
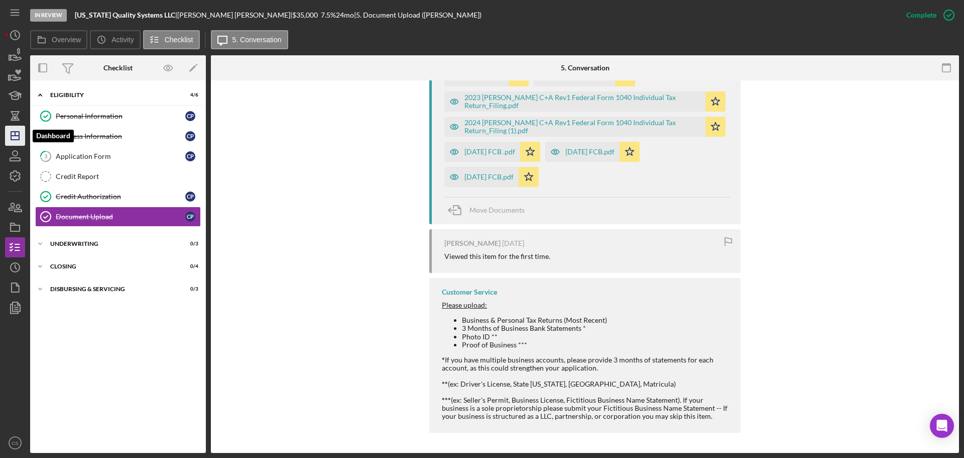
click at [17, 135] on icon "Icon/Dashboard" at bounding box center [15, 135] width 25 height 25
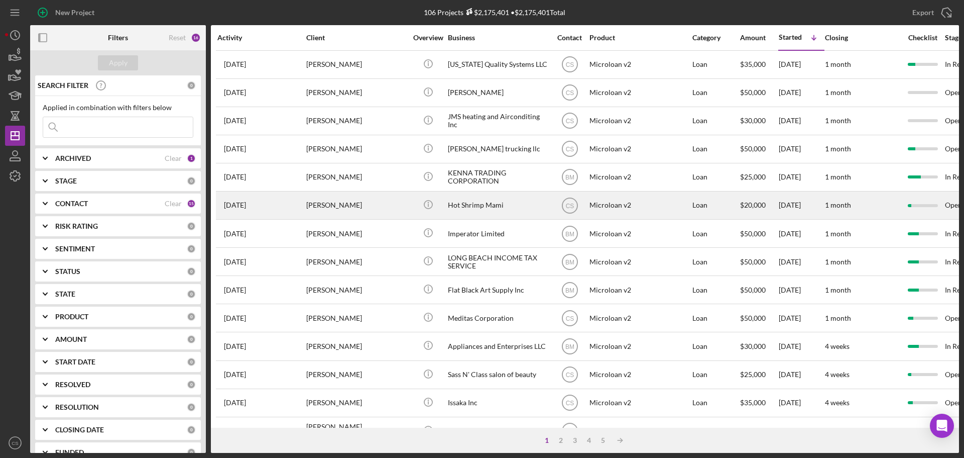
click at [392, 215] on div "[PERSON_NAME]" at bounding box center [356, 205] width 100 height 27
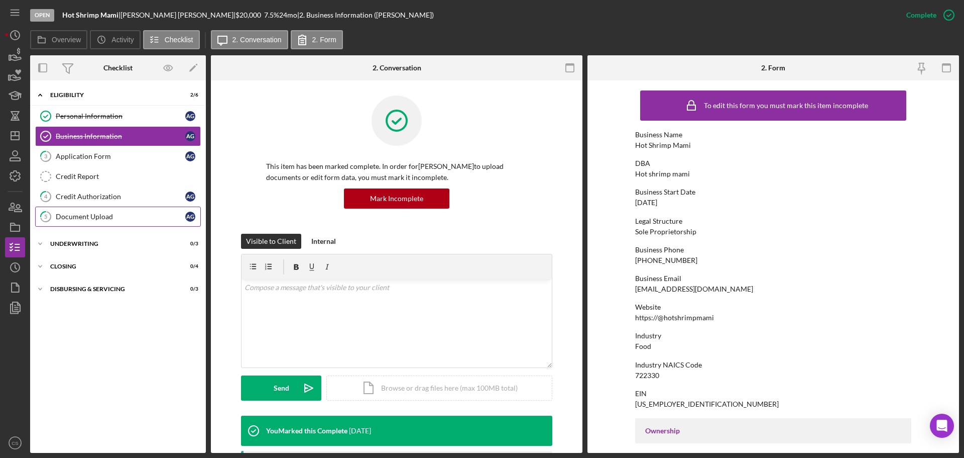
click at [84, 214] on div "Document Upload" at bounding box center [121, 216] width 130 height 8
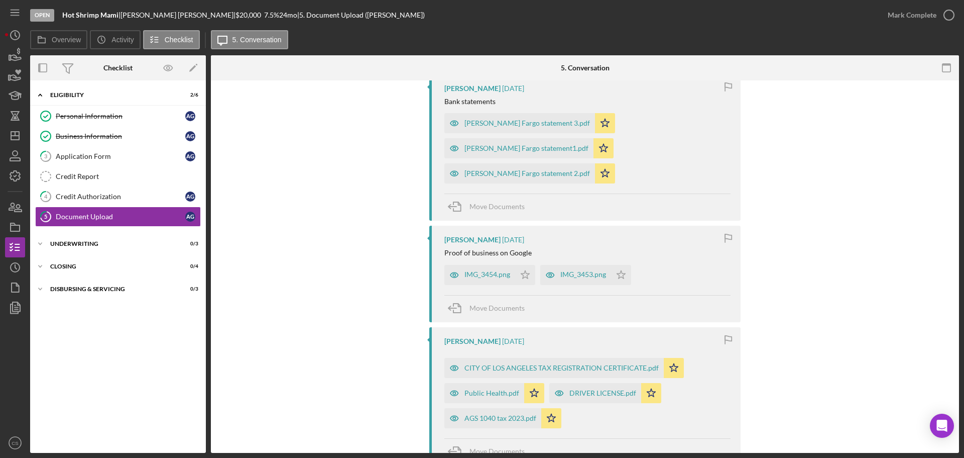
scroll to position [151, 0]
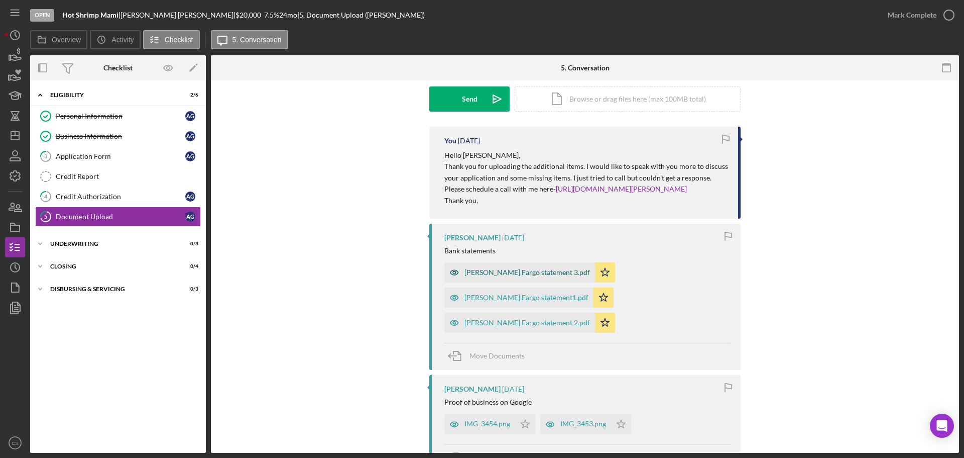
click at [503, 276] on div "[PERSON_NAME] Fargo statement 3.pdf" at bounding box center [528, 272] width 126 height 8
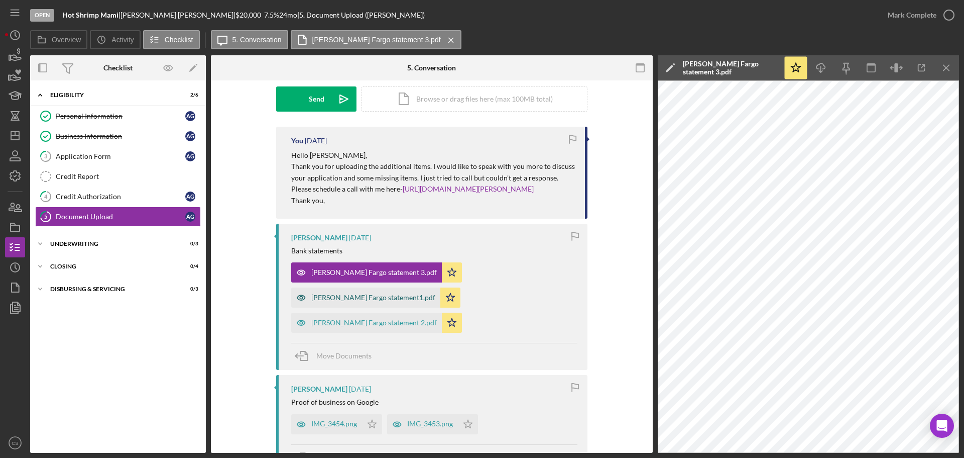
click at [436, 293] on div "[PERSON_NAME] Fargo statement1.pdf" at bounding box center [373, 297] width 124 height 8
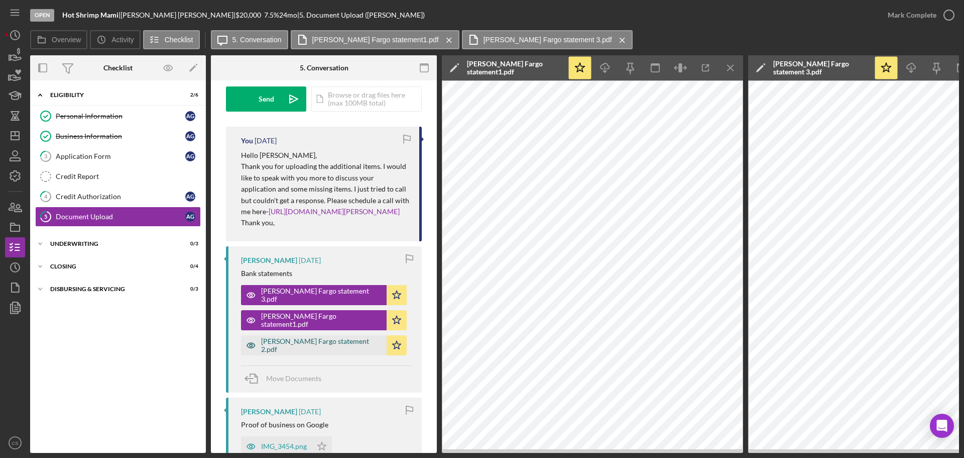
click at [287, 353] on div "[PERSON_NAME] Fargo statement 2.pdf" at bounding box center [321, 345] width 121 height 16
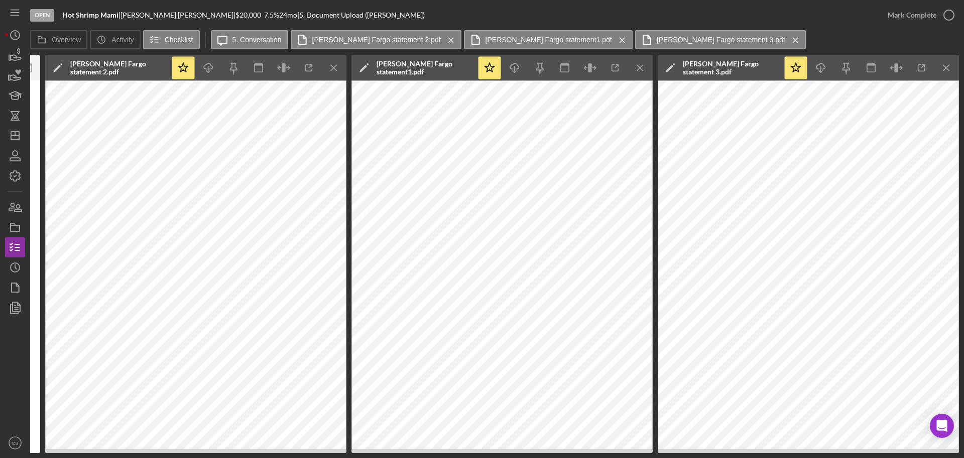
scroll to position [0, 0]
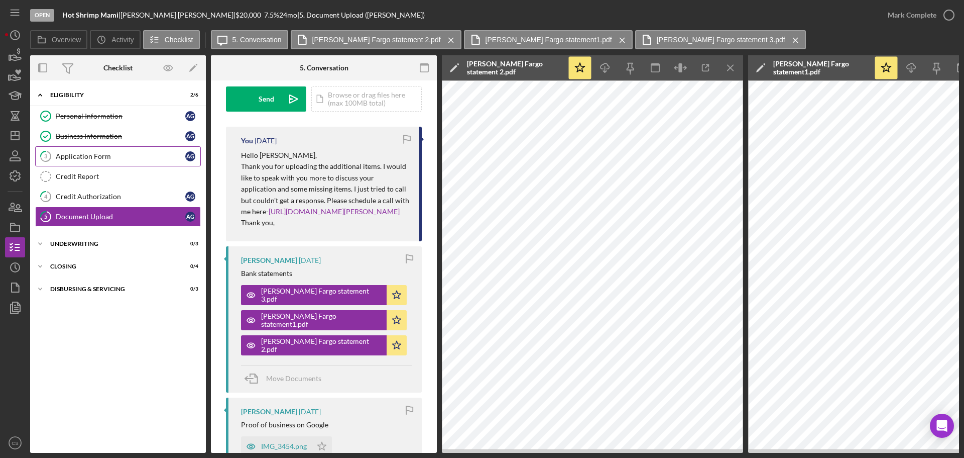
click at [97, 155] on div "Application Form" at bounding box center [121, 156] width 130 height 8
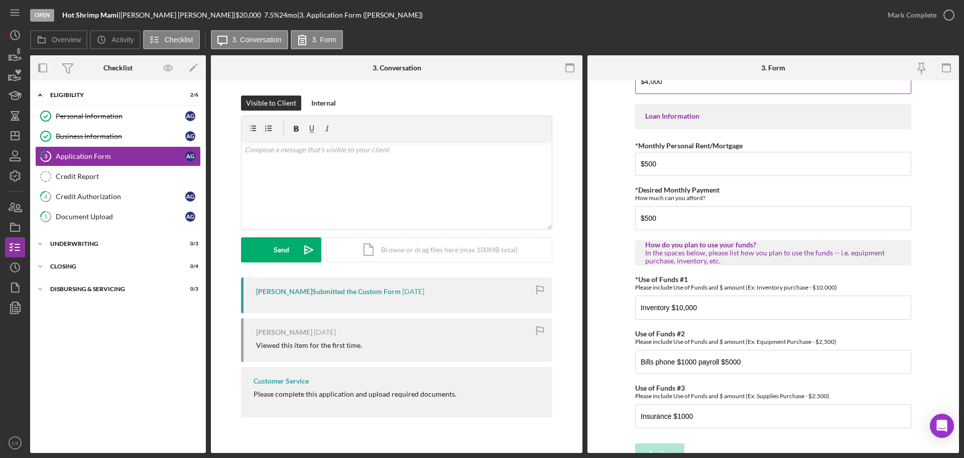
scroll to position [493, 0]
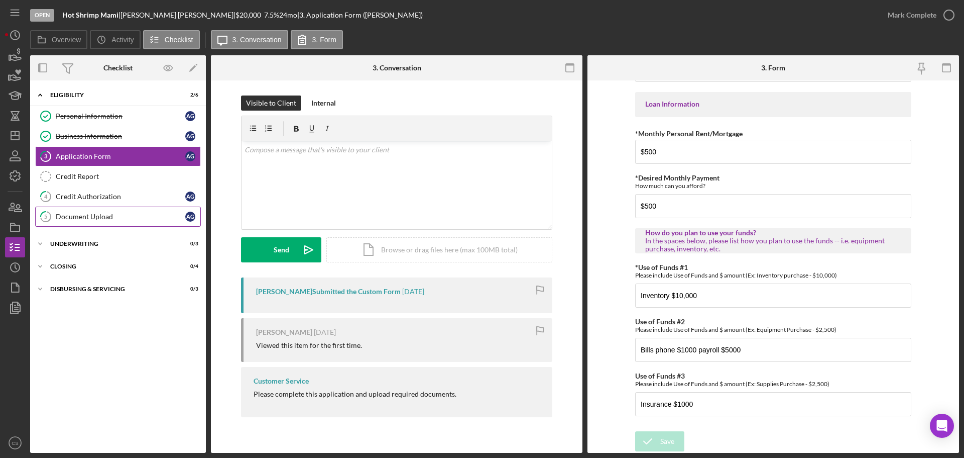
click at [136, 212] on div "Document Upload" at bounding box center [121, 216] width 130 height 8
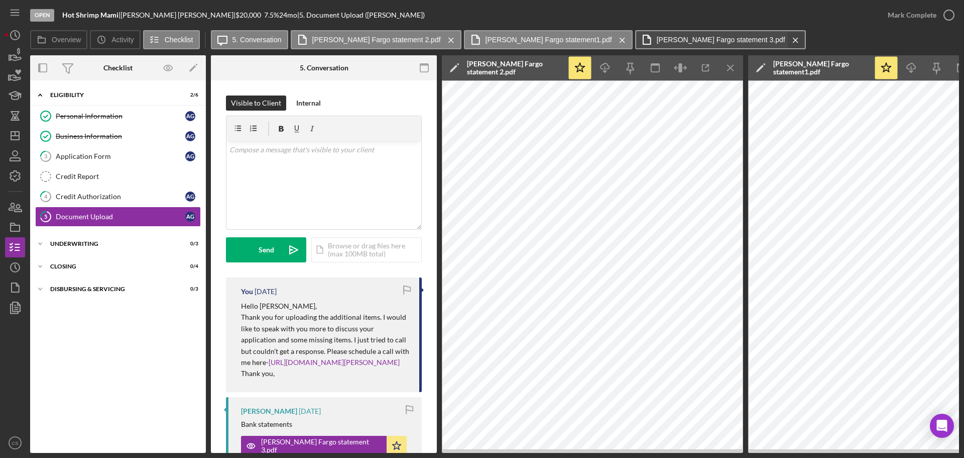
click at [794, 42] on g at bounding box center [796, 40] width 5 height 5
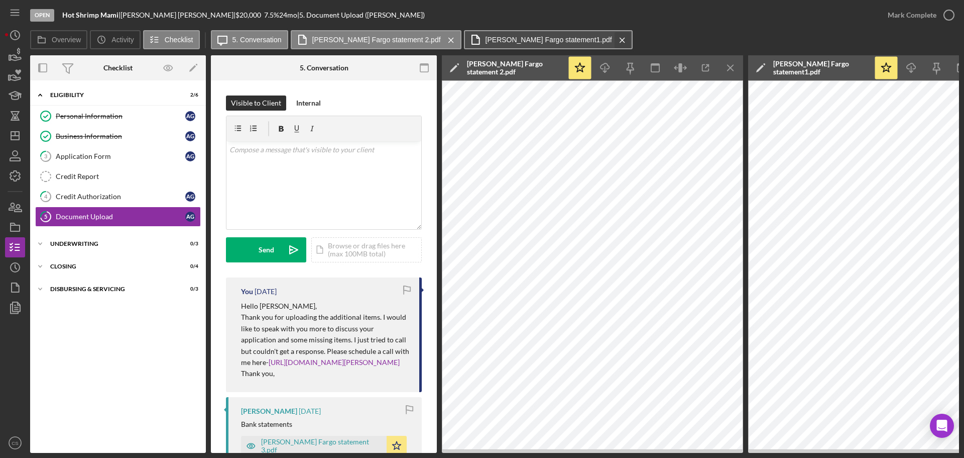
click at [614, 39] on icon "Icon/Menu Close" at bounding box center [623, 40] width 18 height 25
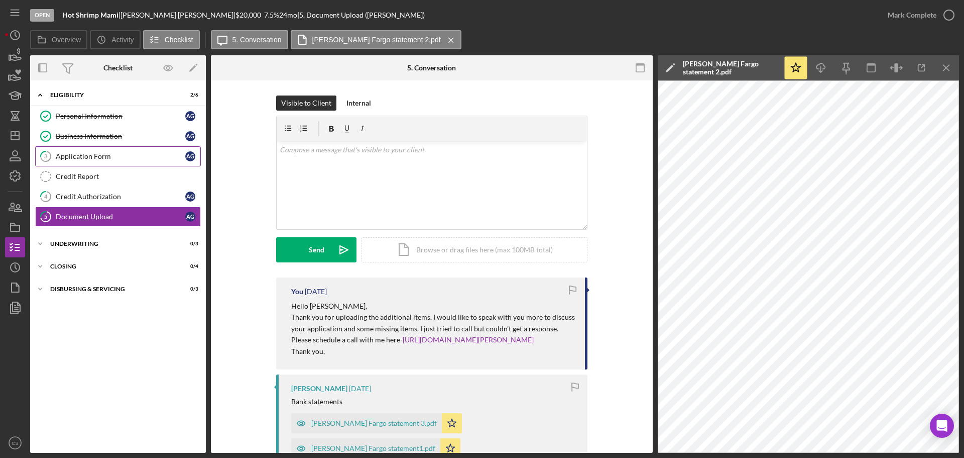
click at [145, 156] on div "Application Form" at bounding box center [121, 156] width 130 height 8
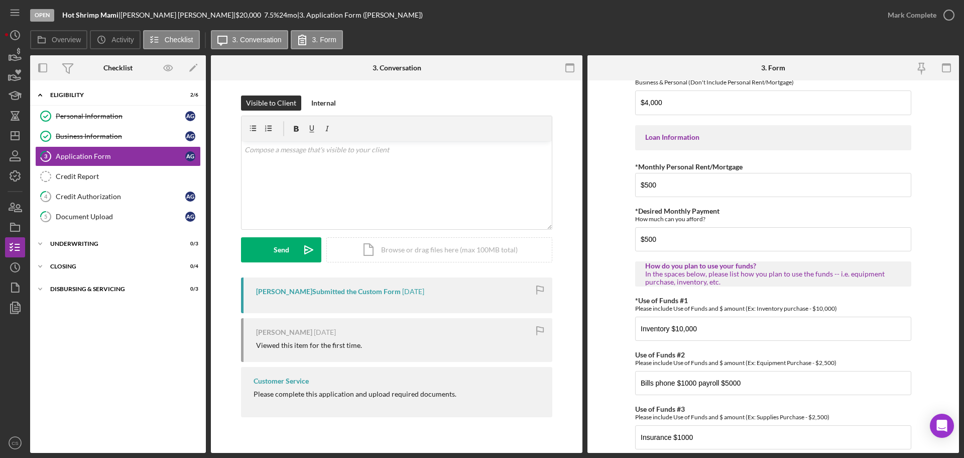
scroll to position [493, 0]
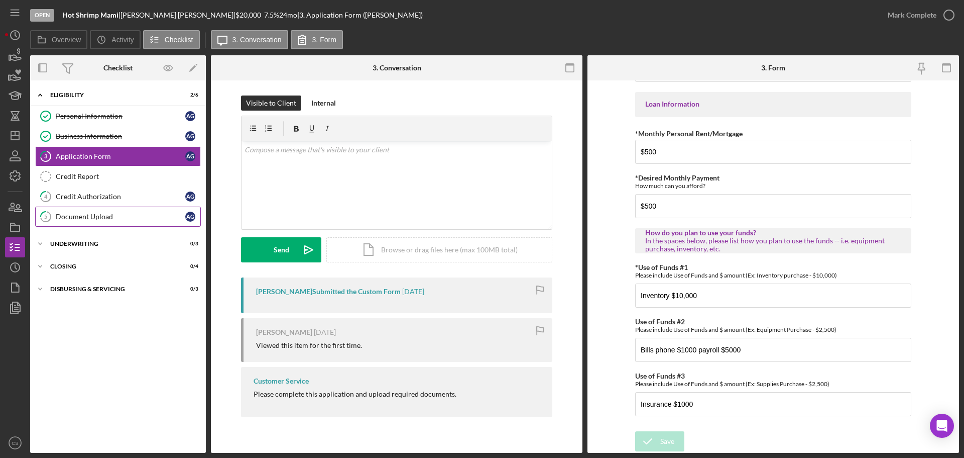
click at [130, 212] on div "Document Upload" at bounding box center [121, 216] width 130 height 8
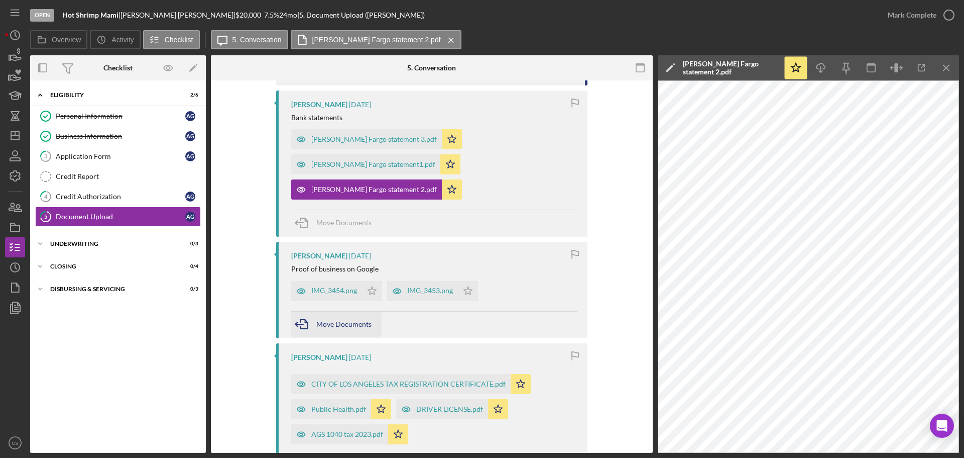
scroll to position [301, 0]
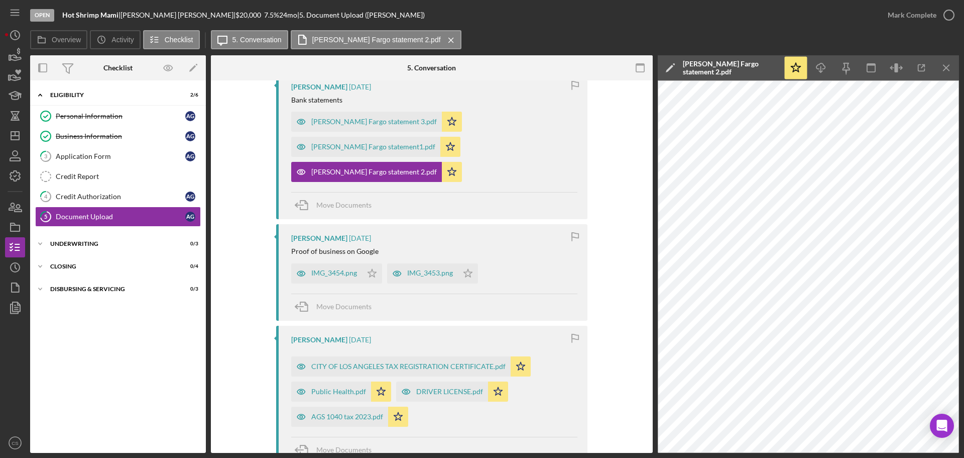
click at [437, 192] on div "Move Documents" at bounding box center [434, 205] width 286 height 27
click at [365, 168] on div "[PERSON_NAME] Fargo statement 2.pdf" at bounding box center [374, 172] width 126 height 8
click at [443, 35] on icon "Icon/Menu Close" at bounding box center [452, 40] width 18 height 25
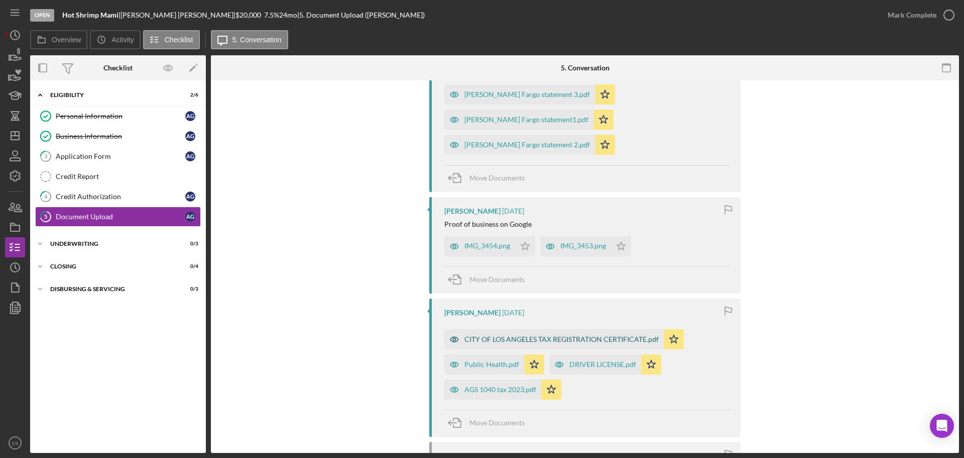
scroll to position [327, 0]
click at [491, 387] on div "AGS 1040 tax 2023.pdf" at bounding box center [501, 391] width 72 height 8
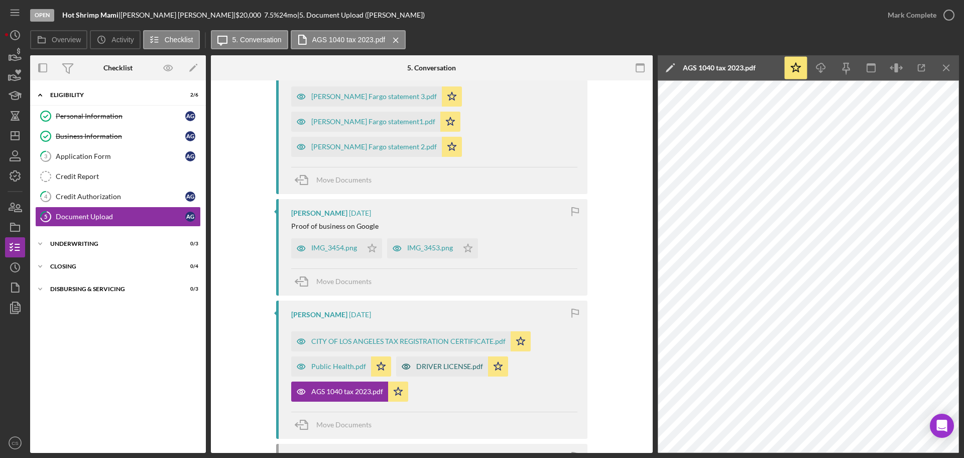
click at [460, 362] on div "DRIVER LICENSE.pdf" at bounding box center [449, 366] width 67 height 8
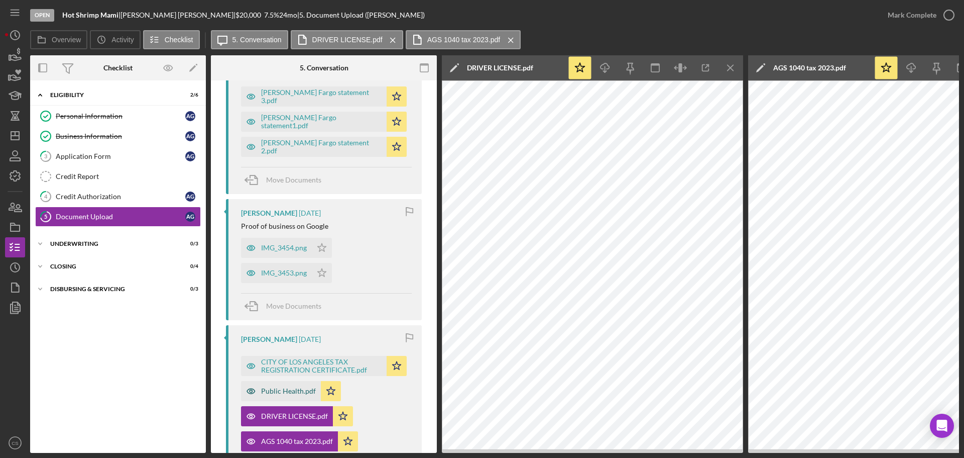
click at [279, 395] on div "Public Health.pdf" at bounding box center [288, 391] width 55 height 8
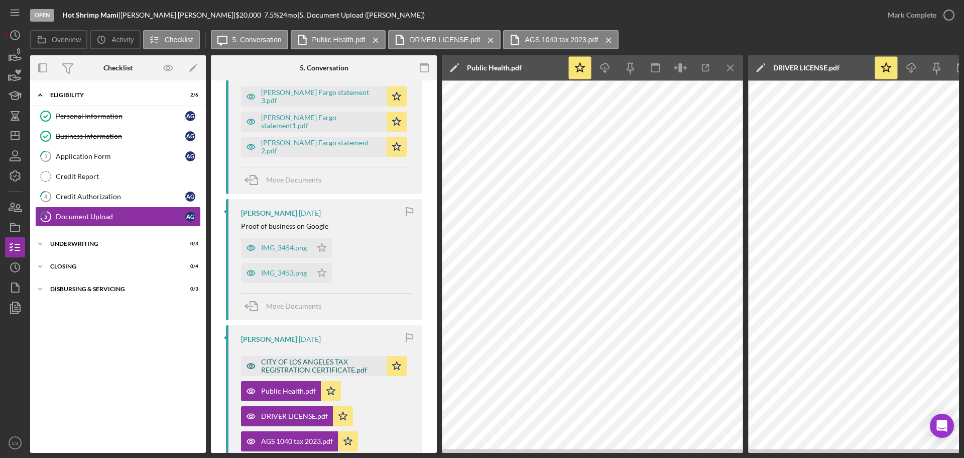
click at [284, 374] on div "CITY OF LOS ANGELES TAX REGISTRATION CERTIFICATE.pdf" at bounding box center [321, 366] width 121 height 16
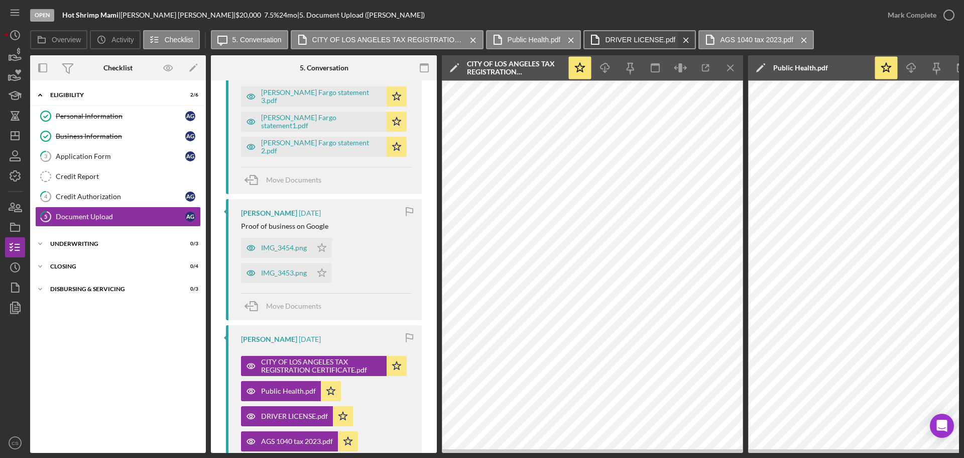
click at [691, 44] on icon "Icon/Menu Close" at bounding box center [687, 40] width 18 height 25
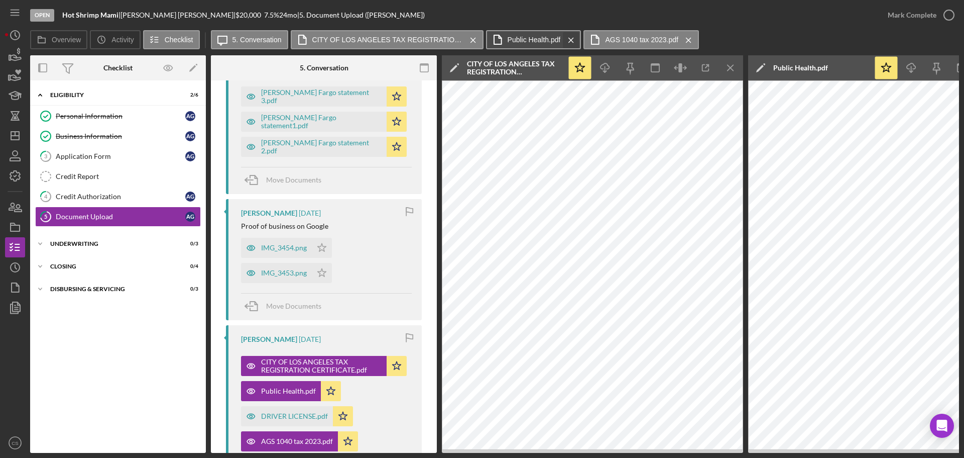
click at [579, 41] on button "Public Health.pdf Icon/Menu Close" at bounding box center [533, 39] width 95 height 19
click at [574, 40] on icon "Icon/Menu Close" at bounding box center [572, 40] width 18 height 25
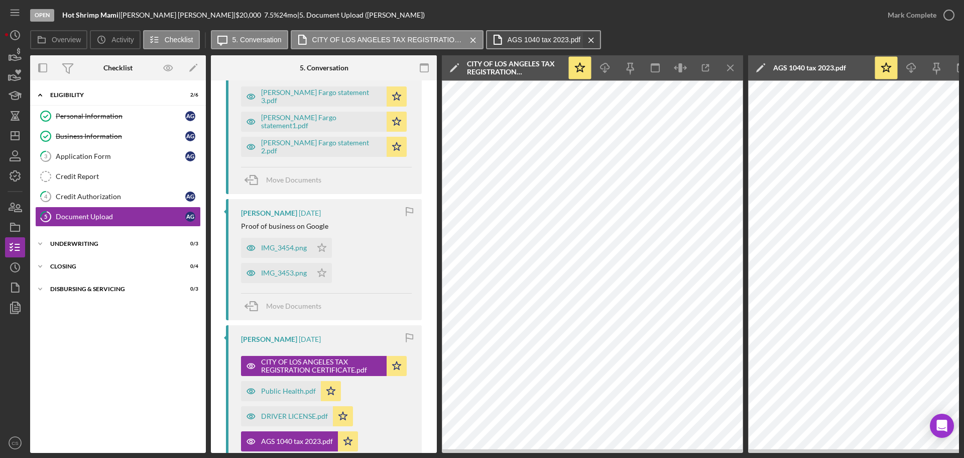
click at [586, 39] on icon "Icon/Menu Close" at bounding box center [592, 40] width 18 height 25
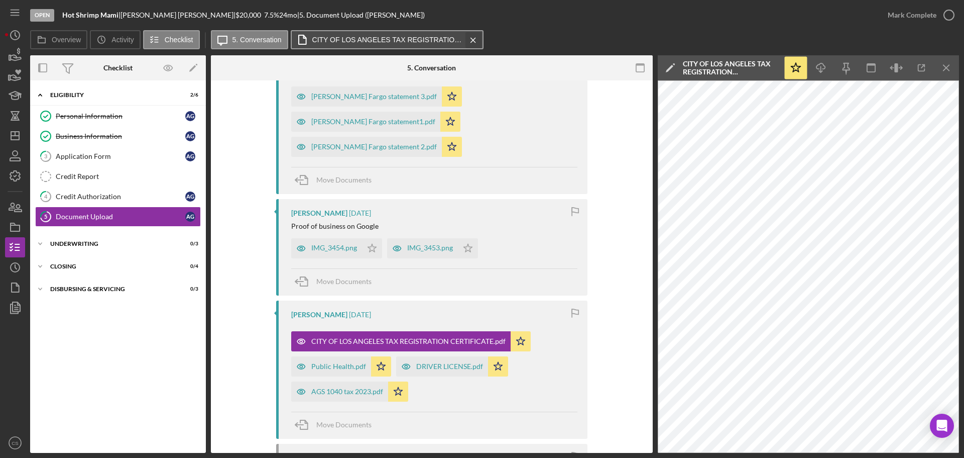
click at [474, 39] on icon "Icon/Menu Close" at bounding box center [474, 40] width 18 height 25
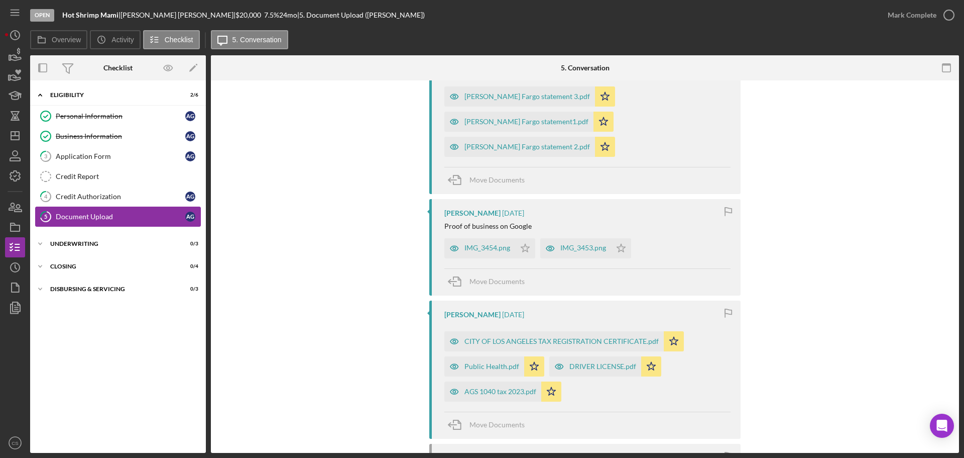
click at [105, 219] on div "Document Upload" at bounding box center [121, 216] width 130 height 8
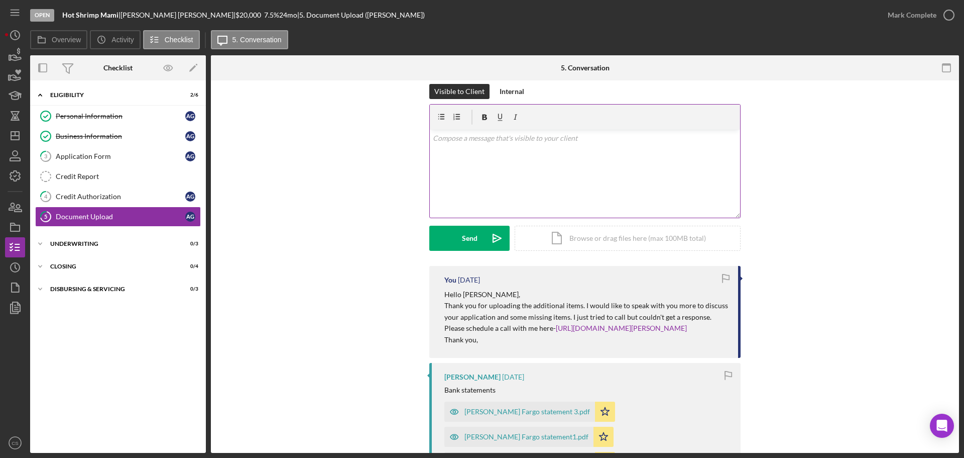
scroll to position [0, 0]
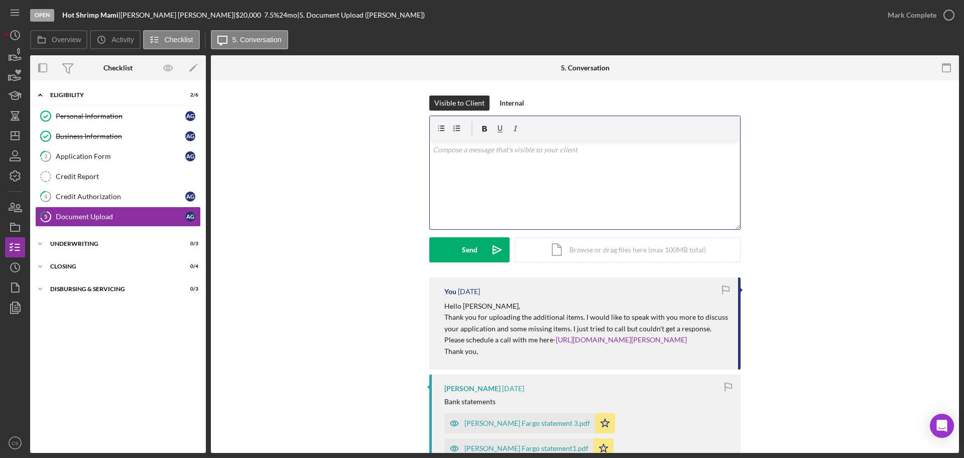
click at [520, 189] on div "v Color teal Color pink Remove color Add row above Add row below Add column bef…" at bounding box center [585, 185] width 310 height 88
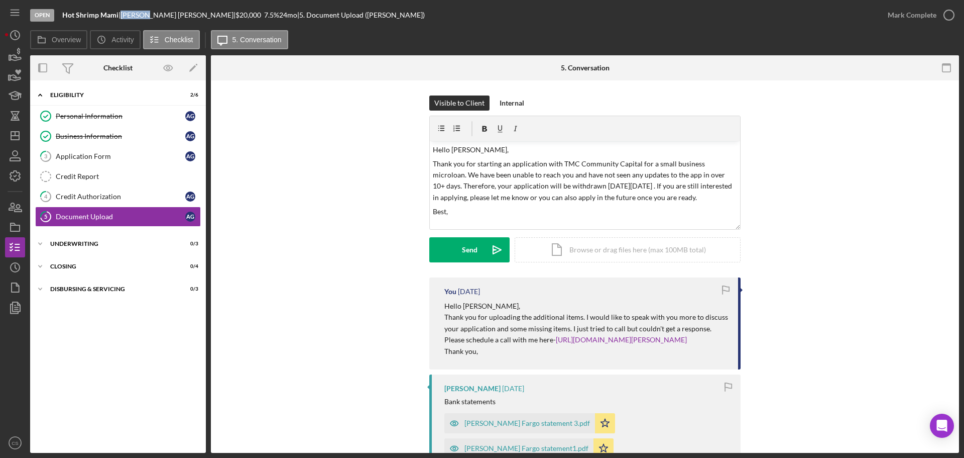
drag, startPoint x: 148, startPoint y: 16, endPoint x: 127, endPoint y: 14, distance: 21.7
click at [127, 14] on div "[PERSON_NAME] |" at bounding box center [178, 15] width 115 height 8
copy div "[PERSON_NAME]"
drag, startPoint x: 466, startPoint y: 148, endPoint x: 450, endPoint y: 146, distance: 16.2
click at [450, 146] on p "Hello [PERSON_NAME]," at bounding box center [585, 149] width 305 height 11
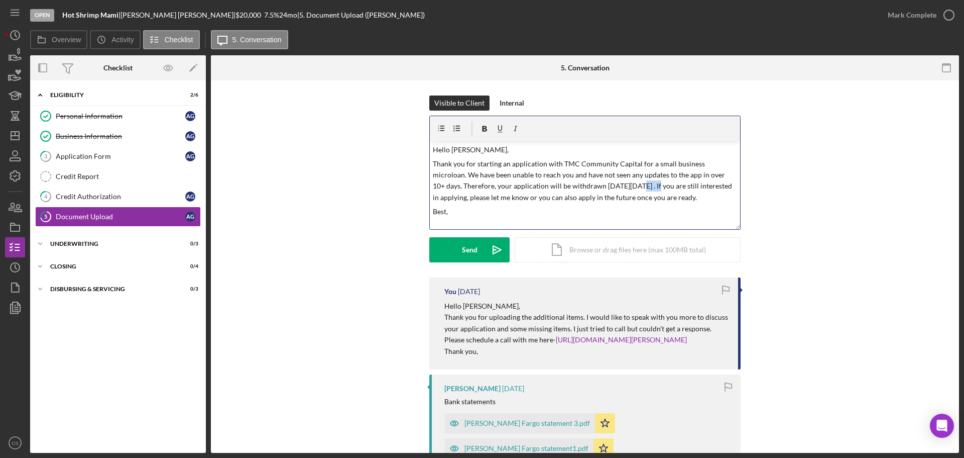
drag, startPoint x: 607, startPoint y: 185, endPoint x: 629, endPoint y: 184, distance: 22.6
click at [629, 184] on p "Thank you for starting an application with TMC Community Capital for a small bu…" at bounding box center [585, 180] width 305 height 45
click at [465, 210] on p "Best," at bounding box center [585, 211] width 305 height 11
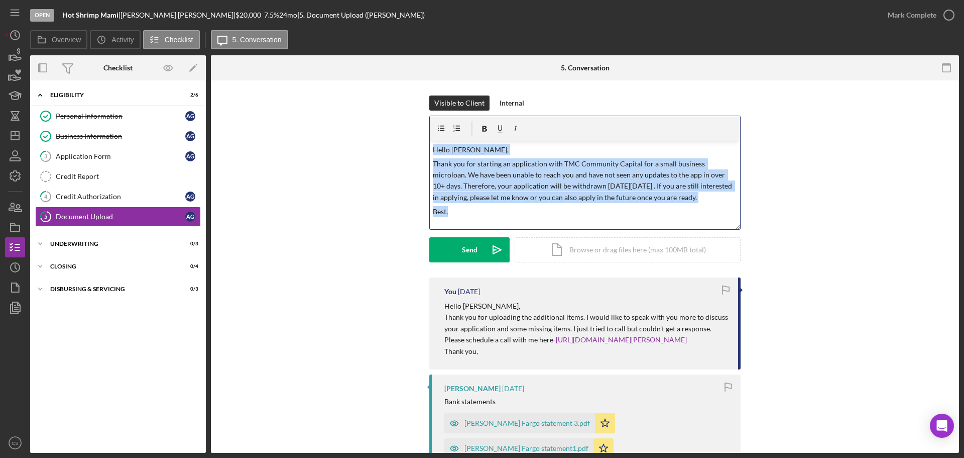
drag, startPoint x: 471, startPoint y: 214, endPoint x: 413, endPoint y: 122, distance: 108.6
click at [413, 122] on div "Visible to Client Internal v Color teal Color pink Remove color Add row above A…" at bounding box center [585, 186] width 718 height 182
copy div "Hello [PERSON_NAME], Thank you for starting an application with TMC Community C…"
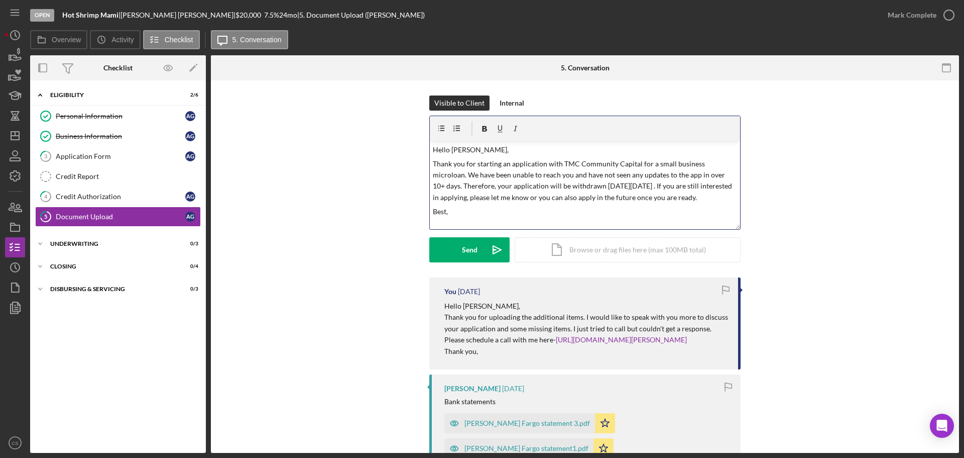
click at [812, 238] on div "Visible to Client Internal v Color teal Color pink Remove color Add row above A…" at bounding box center [585, 186] width 718 height 182
click at [449, 253] on button "Send Icon/icon-invite-send" at bounding box center [469, 249] width 80 height 25
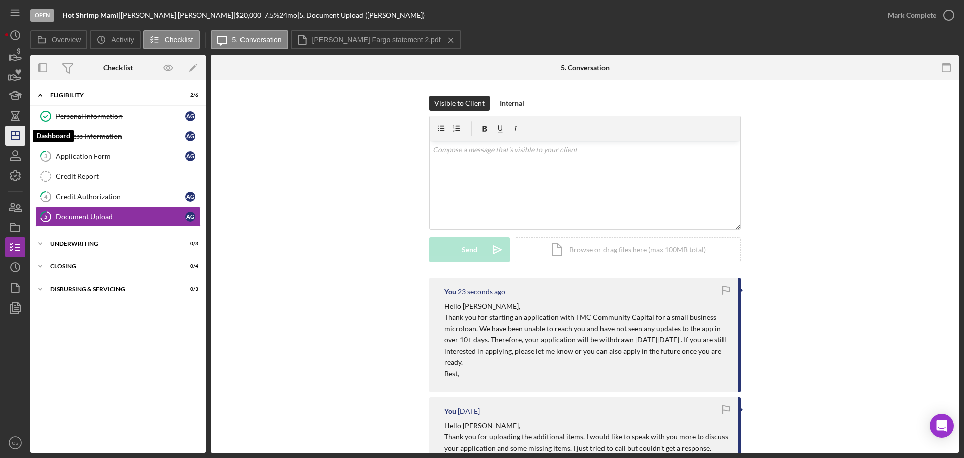
click at [18, 138] on icon "Icon/Dashboard" at bounding box center [15, 135] width 25 height 25
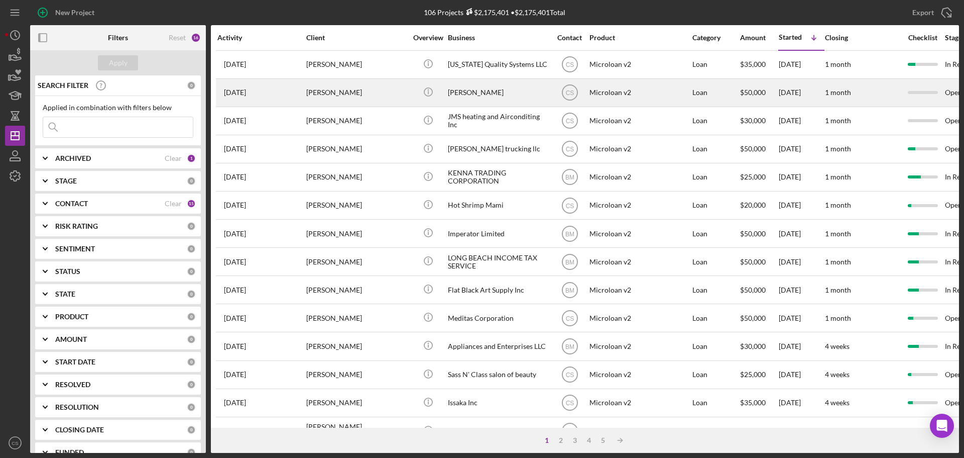
click at [364, 94] on div "[PERSON_NAME]" at bounding box center [356, 92] width 100 height 27
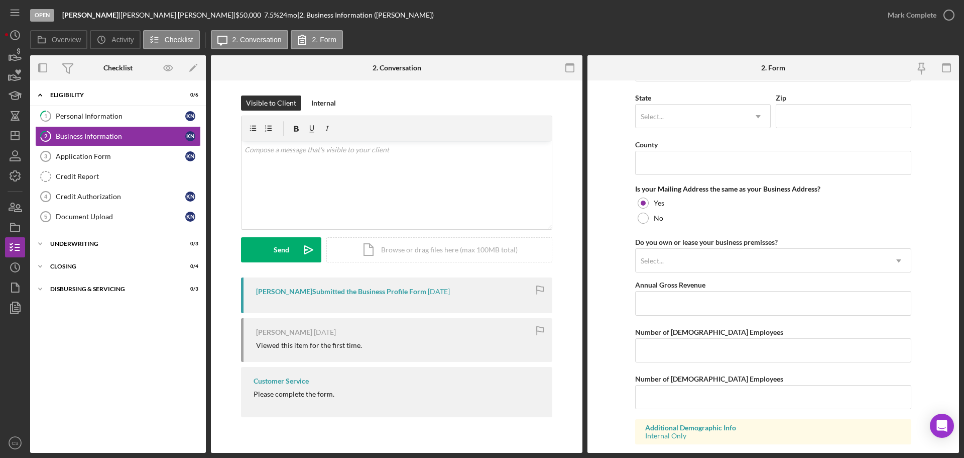
scroll to position [743, 0]
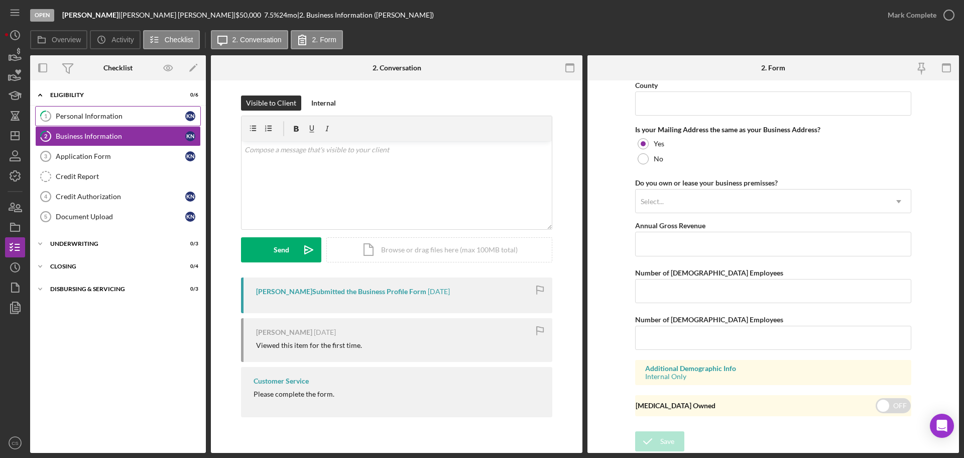
click at [122, 120] on div "Personal Information" at bounding box center [121, 116] width 130 height 8
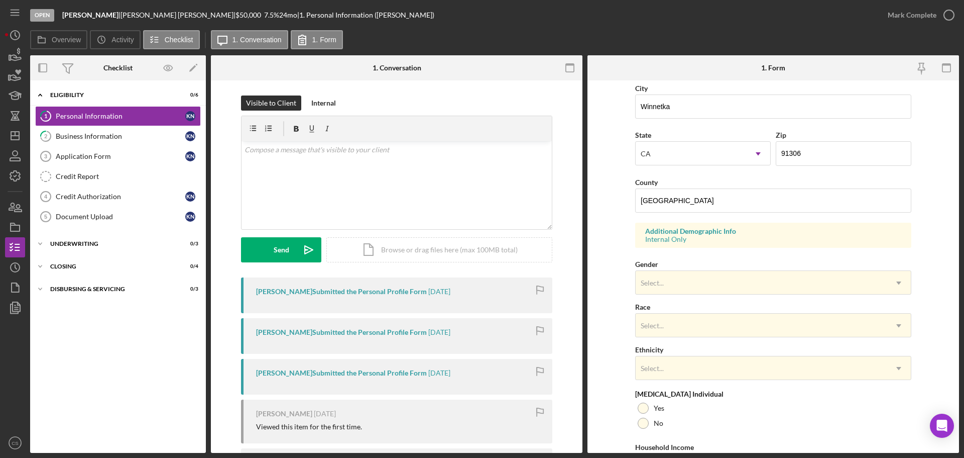
scroll to position [298, 0]
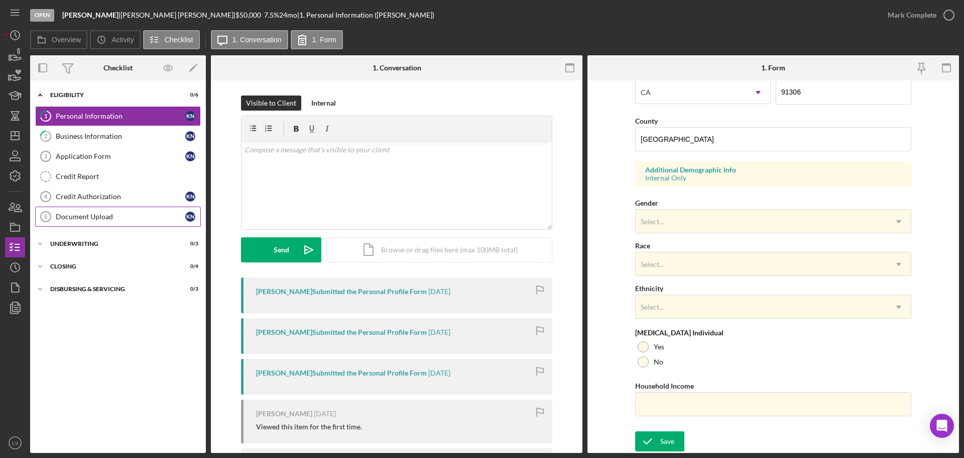
click at [55, 218] on icon "Document Upload 5" at bounding box center [45, 216] width 25 height 25
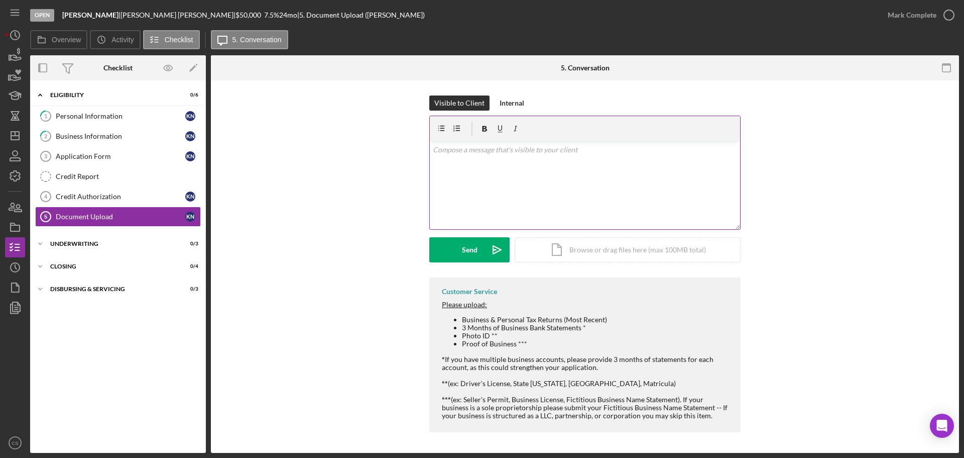
click at [476, 168] on div "v Color teal Color pink Remove color Add row above Add row below Add column bef…" at bounding box center [585, 185] width 310 height 88
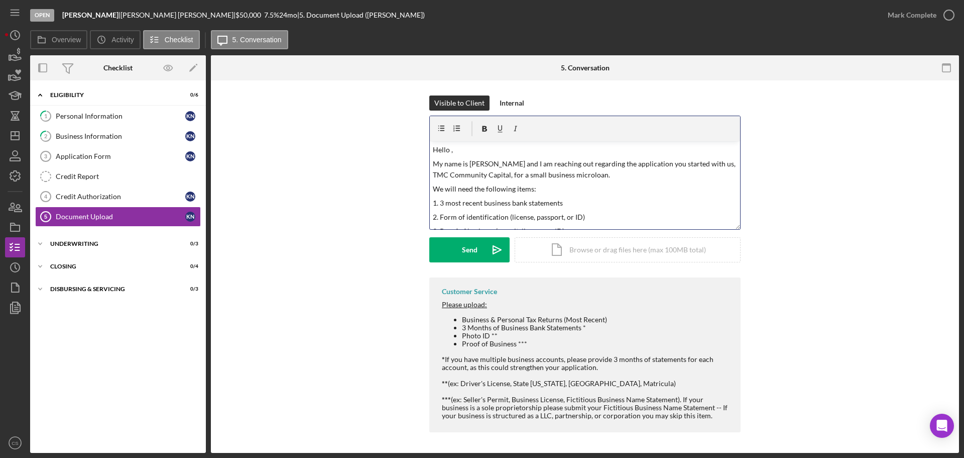
click at [450, 150] on p "Hello ," at bounding box center [585, 149] width 305 height 11
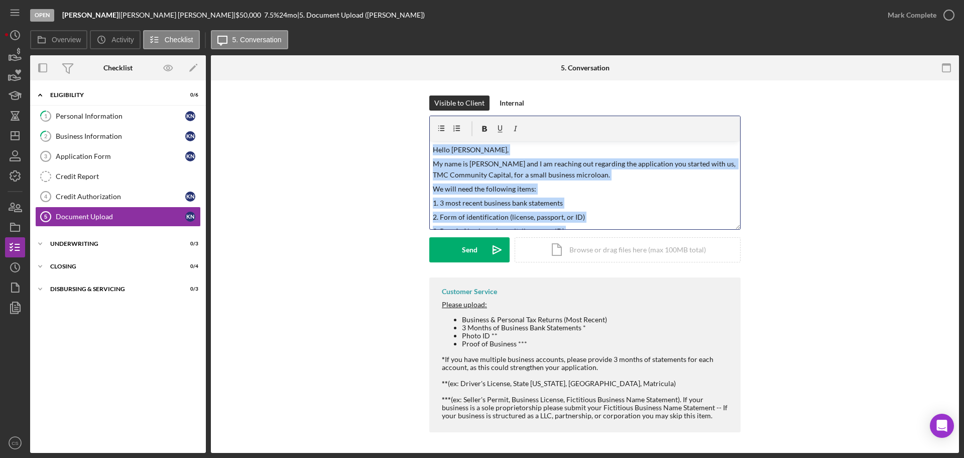
drag, startPoint x: 577, startPoint y: 224, endPoint x: 328, endPoint y: 104, distance: 276.3
click at [328, 104] on div "Visible to Client Internal v Color teal Color pink Remove color Add row above A…" at bounding box center [585, 186] width 718 height 182
copy div "Hello [PERSON_NAME], My name is [PERSON_NAME] and I am reaching out regarding t…"
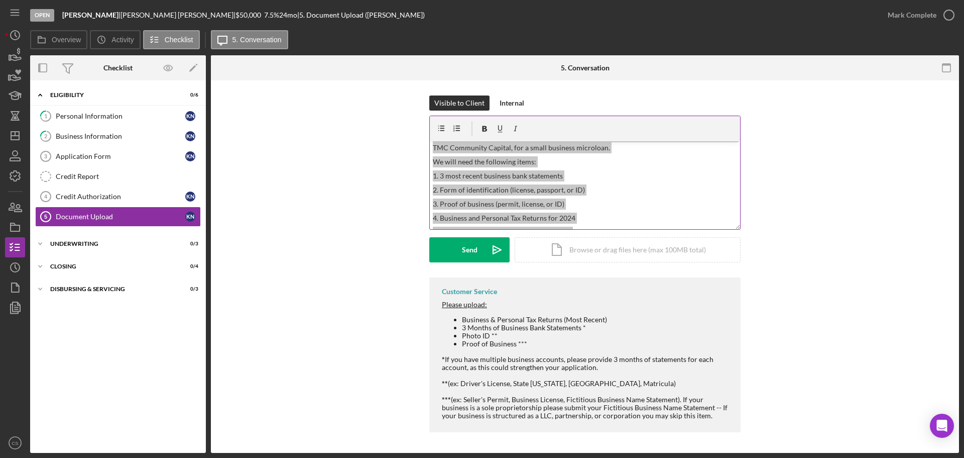
scroll to position [39, 0]
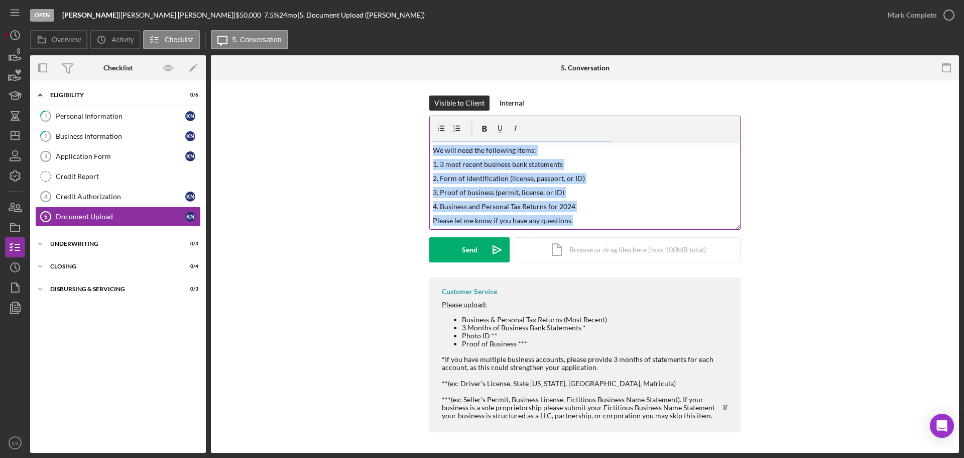
click at [586, 220] on p "Please let me know if you have any questions." at bounding box center [585, 220] width 305 height 11
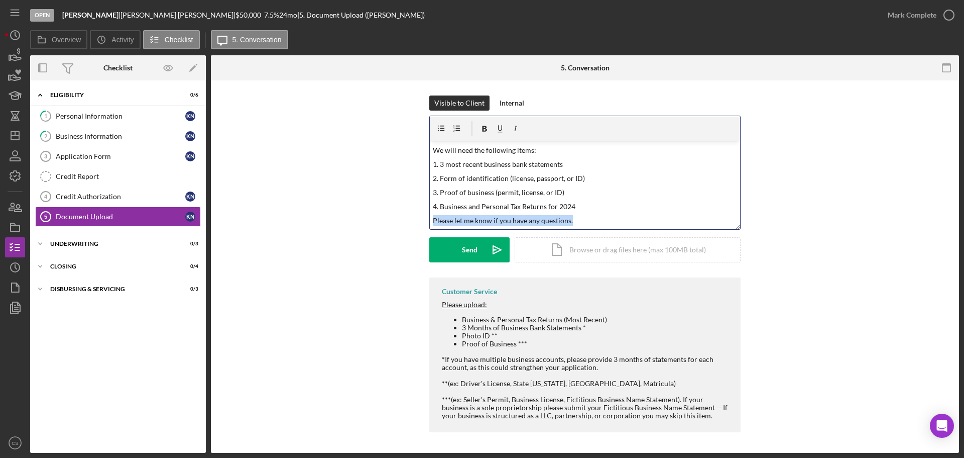
drag, startPoint x: 586, startPoint y: 220, endPoint x: 405, endPoint y: 221, distance: 180.3
click at [405, 221] on div "Visible to Client Internal v Color teal Color pink Remove color Add row above A…" at bounding box center [585, 186] width 718 height 182
drag, startPoint x: 497, startPoint y: 222, endPoint x: 412, endPoint y: 209, distance: 85.8
click at [412, 209] on div "Visible to Client Internal v Color teal Color pink Remove color Add row above A…" at bounding box center [585, 186] width 718 height 182
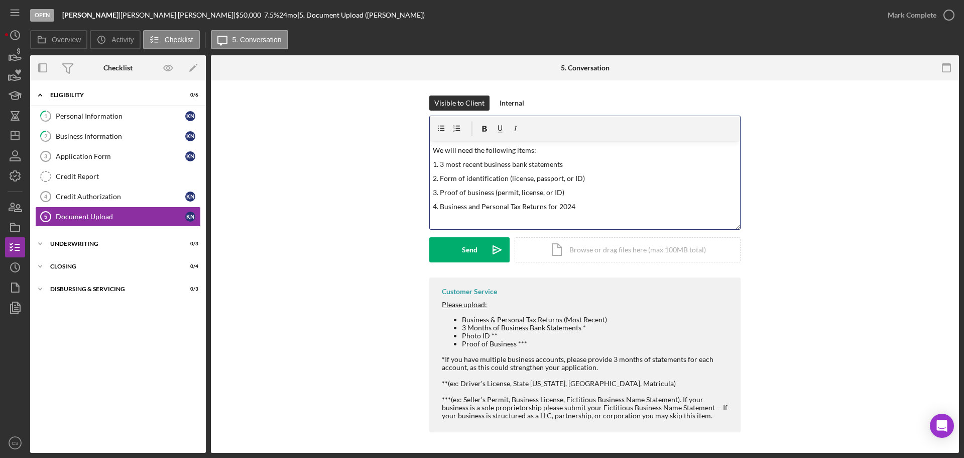
scroll to position [39, 0]
click at [445, 219] on p at bounding box center [585, 220] width 305 height 11
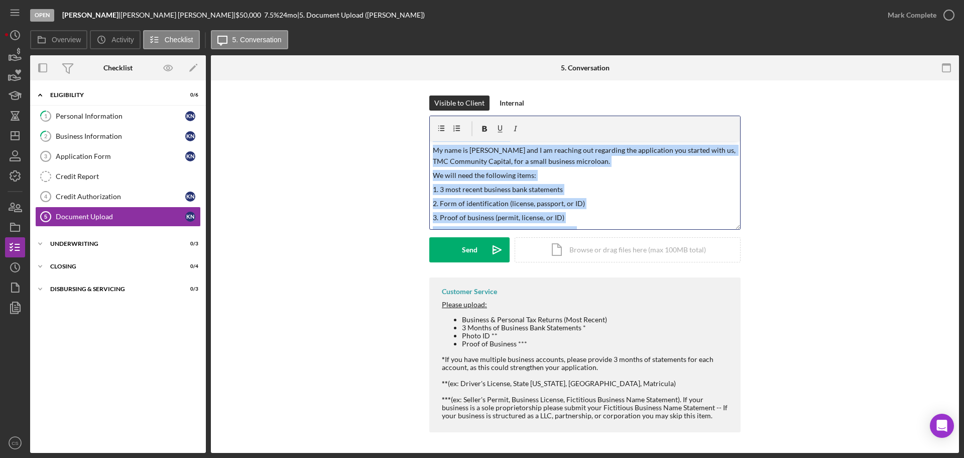
scroll to position [0, 0]
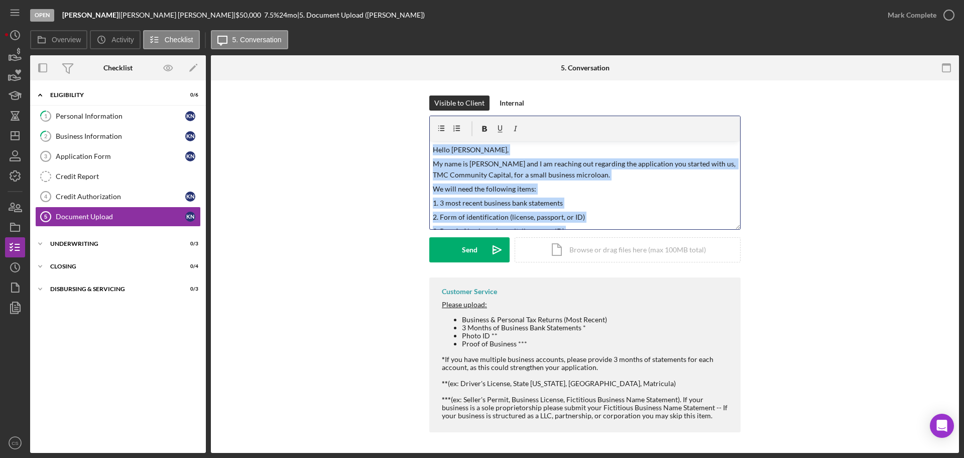
drag, startPoint x: 493, startPoint y: 222, endPoint x: 405, endPoint y: 129, distance: 127.2
click at [405, 129] on div "Visible to Client Internal v Color teal Color pink Remove color Add row above A…" at bounding box center [585, 186] width 718 height 182
copy div "Hello [PERSON_NAME], My name is [PERSON_NAME] and I am reaching out regarding t…"
click at [454, 251] on button "Send Icon/icon-invite-send" at bounding box center [469, 249] width 80 height 25
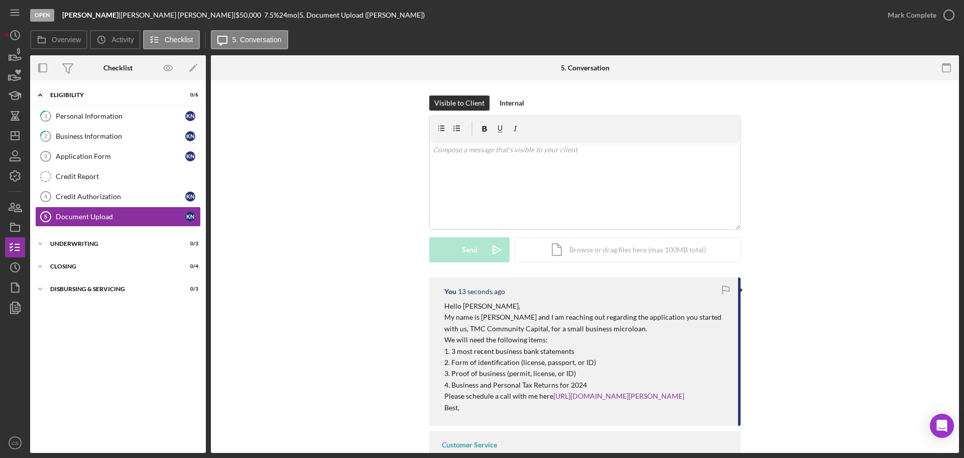
click at [275, 268] on div "Visible to Client Internal v Color teal Color pink Remove color Add row above A…" at bounding box center [585, 186] width 718 height 182
click at [267, 194] on div "Visible to Client Internal v Color teal Color pink Remove color Add row above A…" at bounding box center [585, 186] width 718 height 182
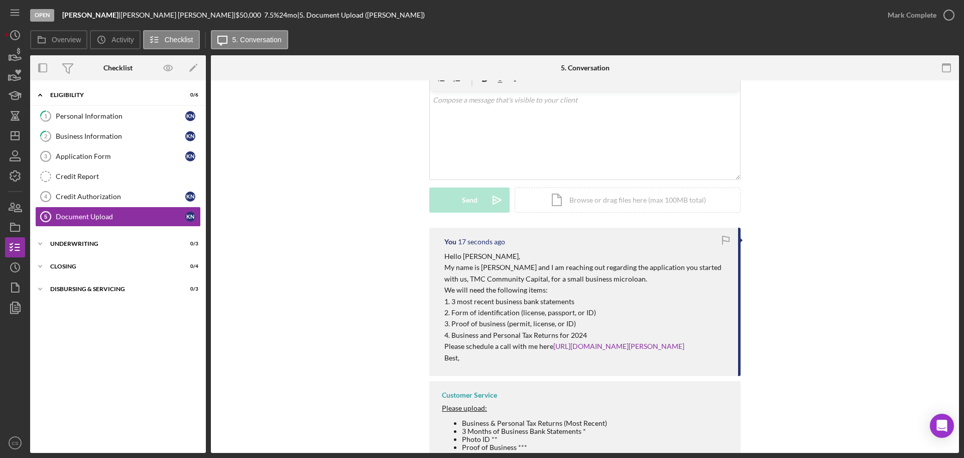
scroll to position [151, 0]
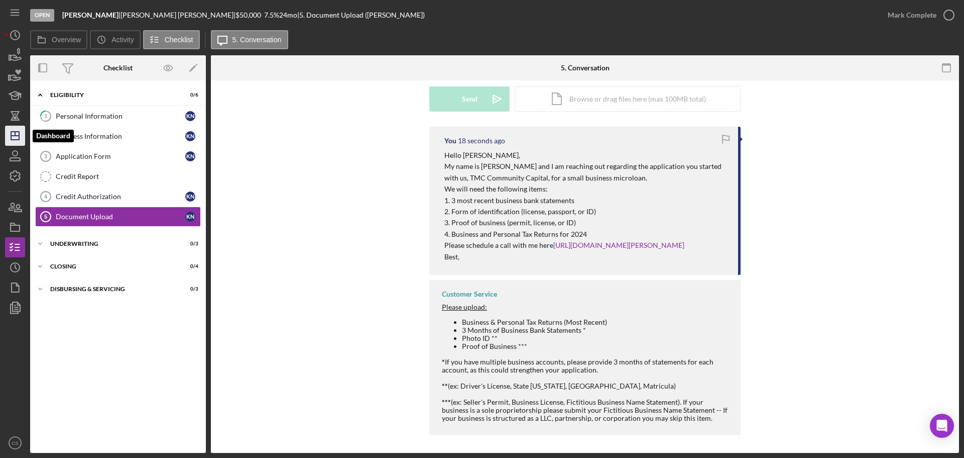
click at [15, 139] on icon "Icon/Dashboard" at bounding box center [15, 135] width 25 height 25
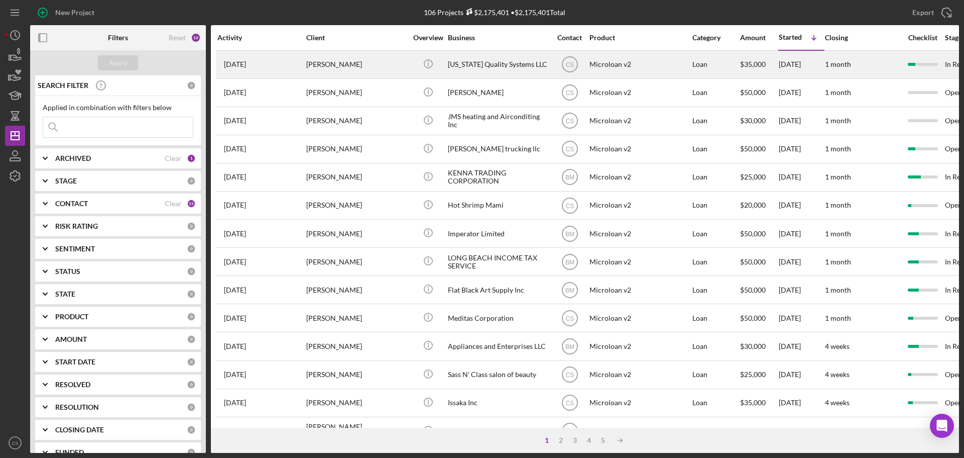
click at [379, 61] on div "[PERSON_NAME]" at bounding box center [356, 64] width 100 height 27
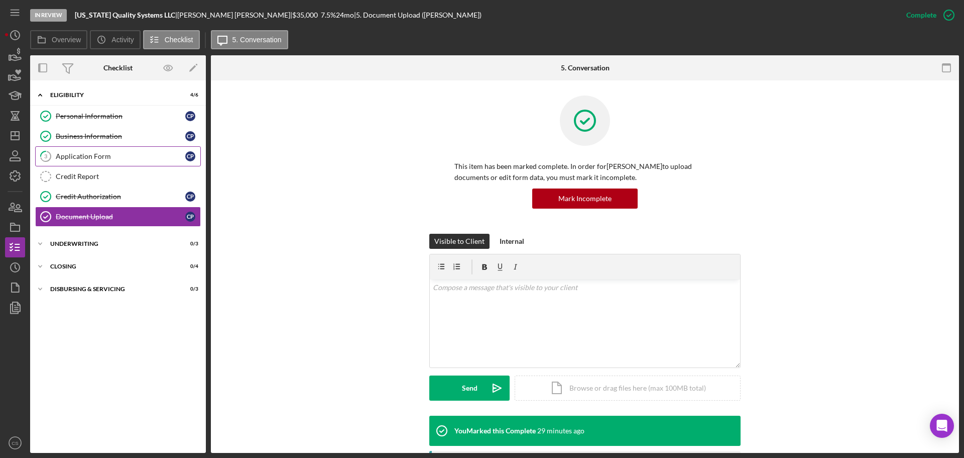
click at [125, 156] on div "Application Form" at bounding box center [121, 156] width 130 height 8
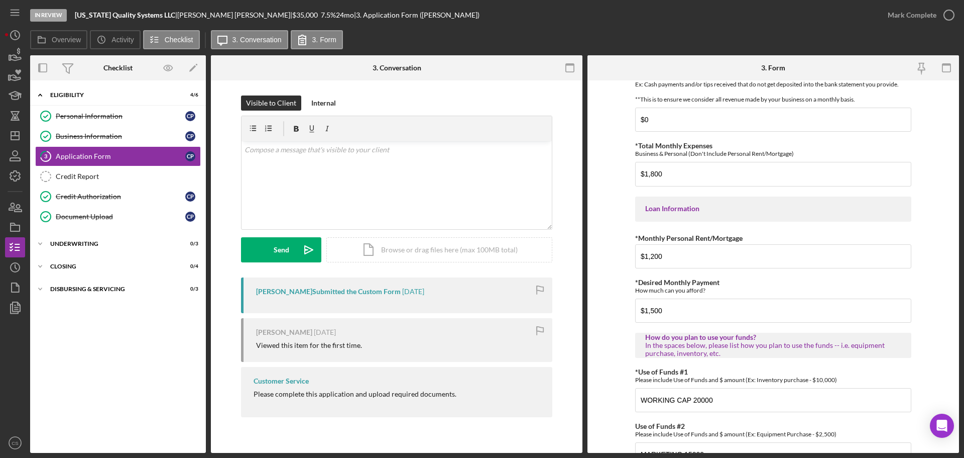
scroll to position [493, 0]
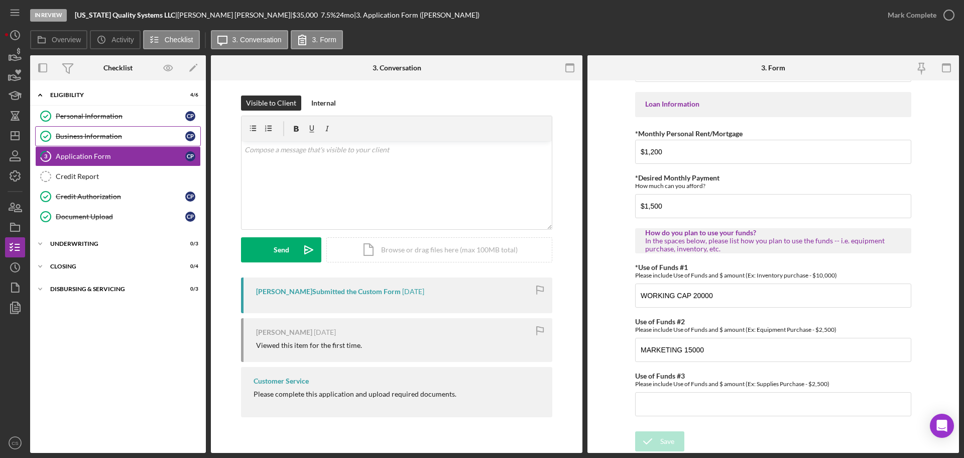
click at [132, 127] on link "Business Information Business Information C P" at bounding box center [118, 136] width 166 height 20
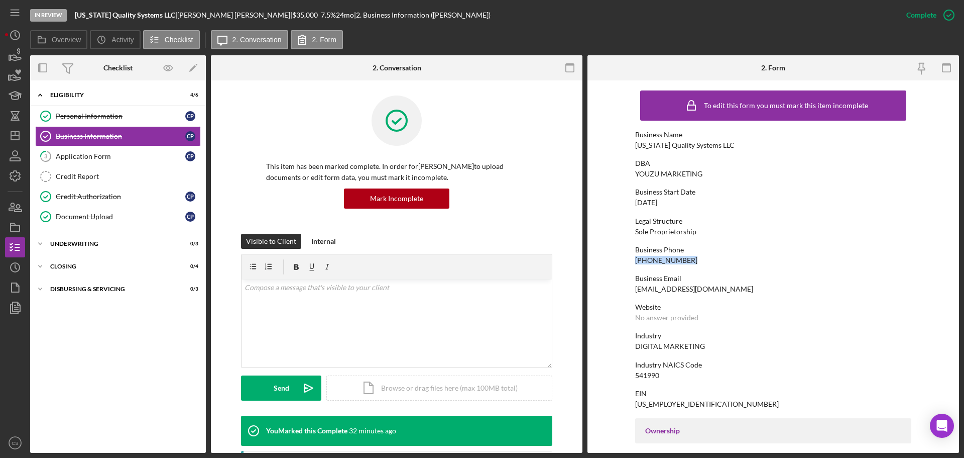
drag, startPoint x: 687, startPoint y: 260, endPoint x: 619, endPoint y: 263, distance: 67.9
click at [619, 263] on form "To edit this form you must mark this item incomplete Business Name [US_STATE] Q…" at bounding box center [774, 266] width 372 height 372
click at [126, 151] on link "3 Application Form C P" at bounding box center [118, 156] width 166 height 20
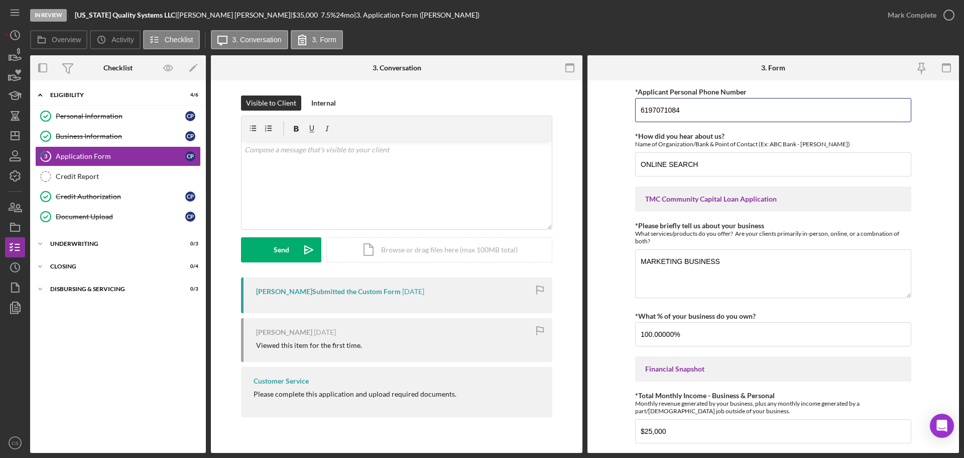
drag, startPoint x: 717, startPoint y: 108, endPoint x: 548, endPoint y: 105, distance: 168.8
click at [550, 105] on div "Overview Internal Workflow Stage In Review Icon/Dropdown Arrow Archive (can una…" at bounding box center [494, 253] width 929 height 397
click at [584, 31] on div "Overview Icon/History Activity Checklist Icon/Message 3. Conversation 3. Form" at bounding box center [494, 40] width 929 height 20
click at [612, 151] on form "*Applicant Personal Phone Number [PHONE_NUMBER] *How did you hear about us? Nam…" at bounding box center [774, 266] width 372 height 372
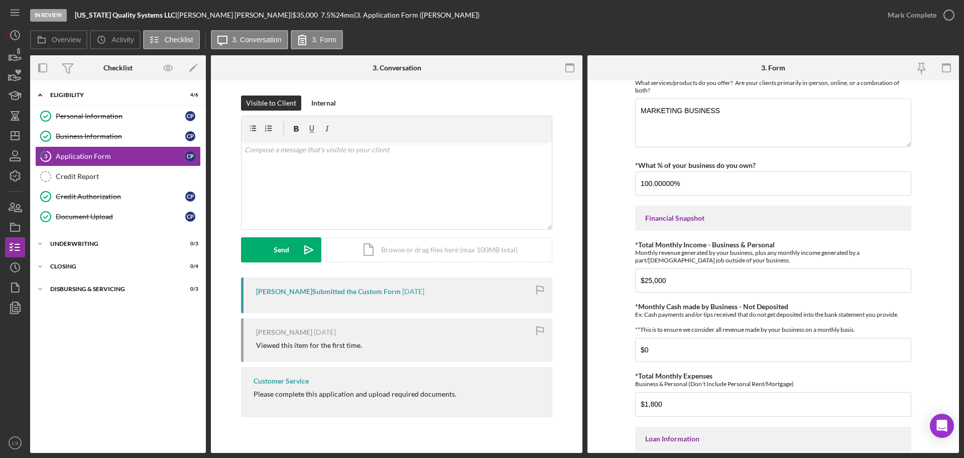
scroll to position [201, 0]
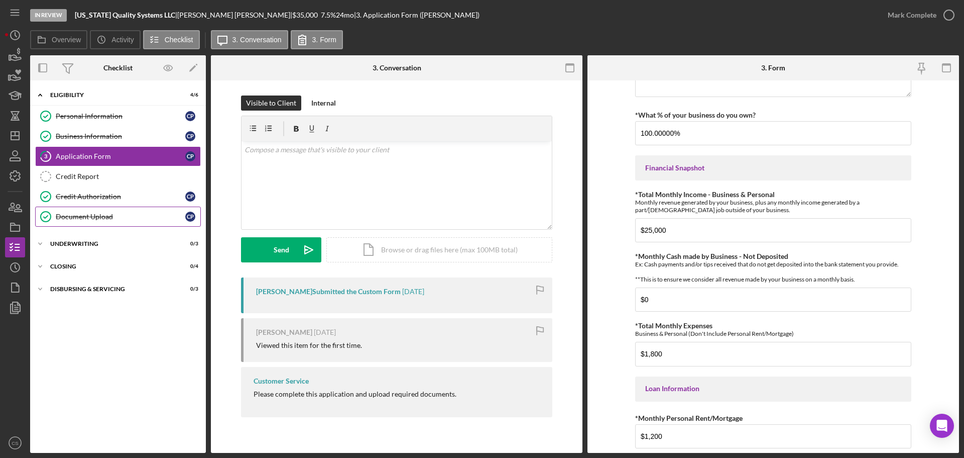
click at [124, 217] on div "Document Upload" at bounding box center [121, 216] width 130 height 8
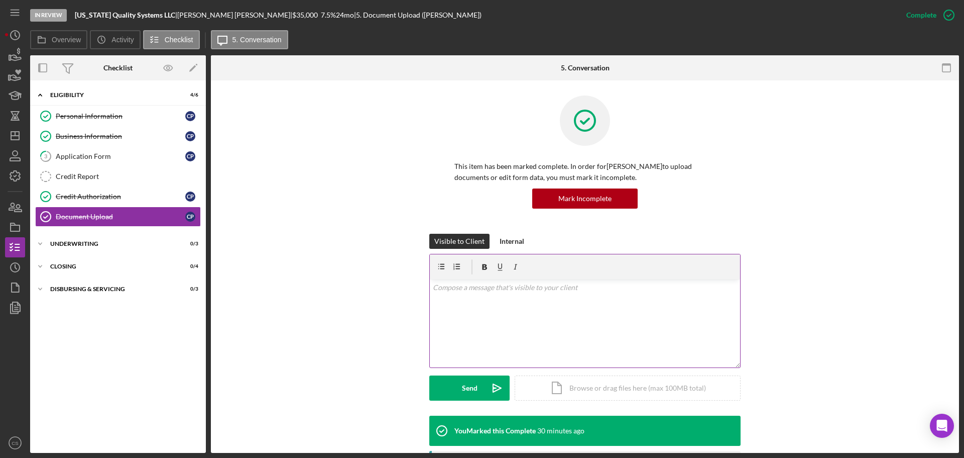
click at [487, 313] on div "v Color teal Color pink Remove color Add row above Add row below Add column bef…" at bounding box center [585, 323] width 310 height 88
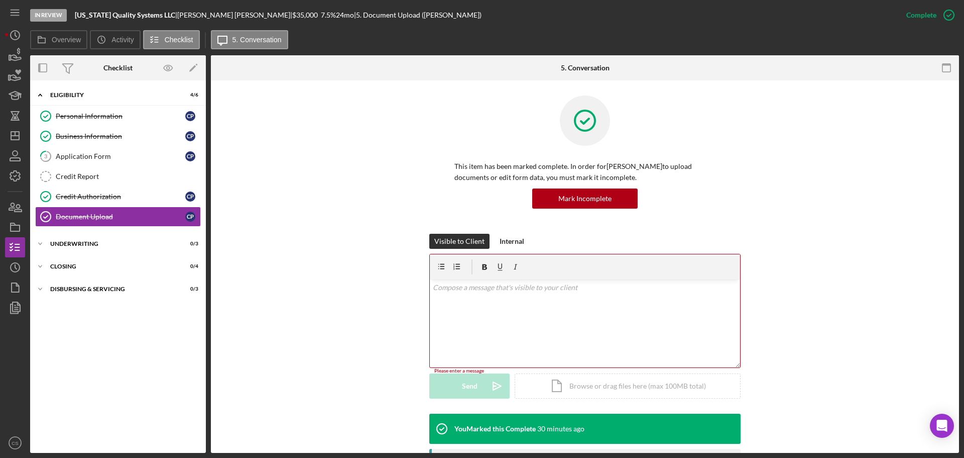
click at [520, 304] on div "v Color teal Color pink Remove color Add row above Add row below Add column bef…" at bounding box center [585, 323] width 310 height 88
click at [127, 157] on div "Application Form" at bounding box center [121, 156] width 130 height 8
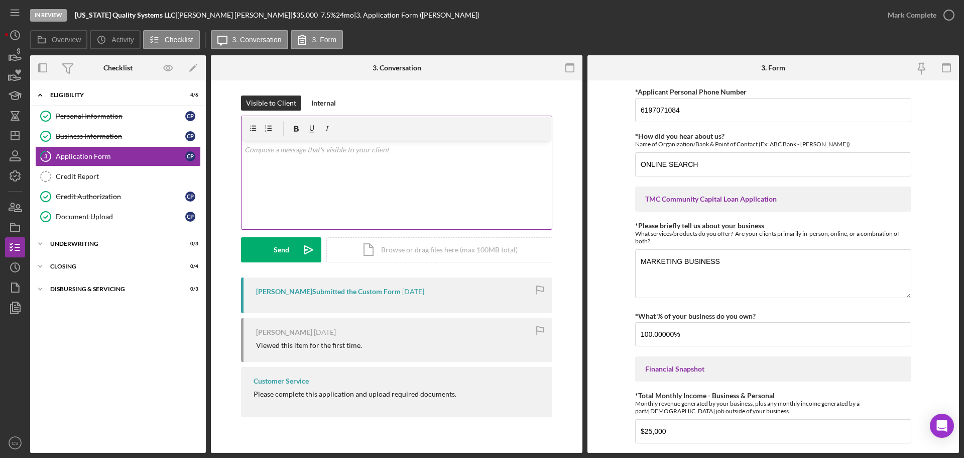
click at [365, 190] on div "v Color teal Color pink Remove color Add row above Add row below Add column bef…" at bounding box center [397, 185] width 310 height 88
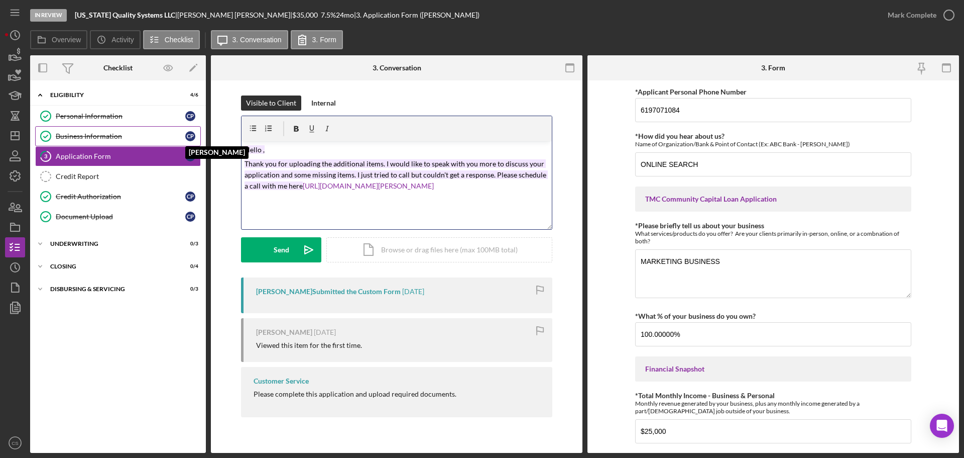
drag, startPoint x: 519, startPoint y: 189, endPoint x: 166, endPoint y: 129, distance: 357.7
click at [166, 129] on div "Overview Internal Workflow Stage In Review Icon/Dropdown Arrow Archive (can una…" at bounding box center [494, 253] width 929 height 397
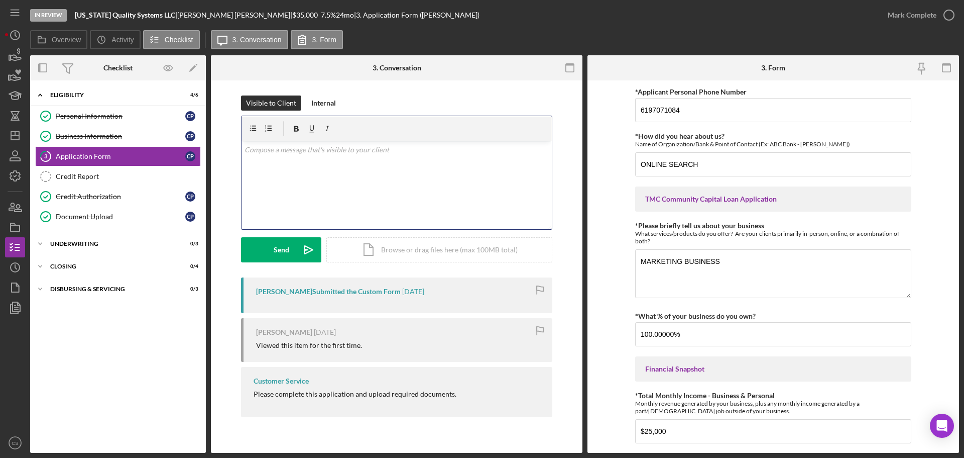
click at [271, 159] on div "v Color teal Color pink Remove color Add row above Add row below Add column bef…" at bounding box center [397, 185] width 310 height 88
paste div
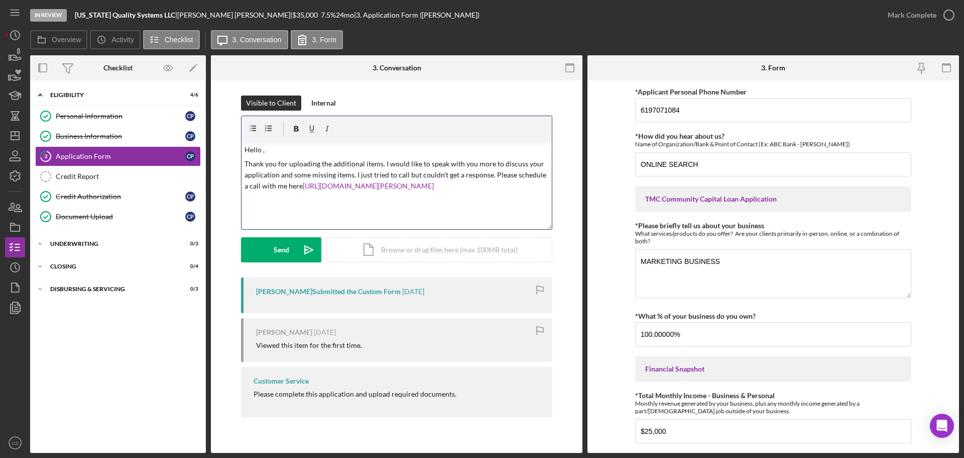
click at [263, 150] on p "Hello ," at bounding box center [397, 149] width 305 height 11
click at [379, 159] on p "Thank you for uploading the additional items. I would like to speak with you mo…" at bounding box center [397, 175] width 305 height 34
drag, startPoint x: 245, startPoint y: 161, endPoint x: 382, endPoint y: 165, distance: 137.7
click at [382, 165] on p "Thank you for uploading the additional items. I would like to speak with you mo…" at bounding box center [397, 175] width 305 height 34
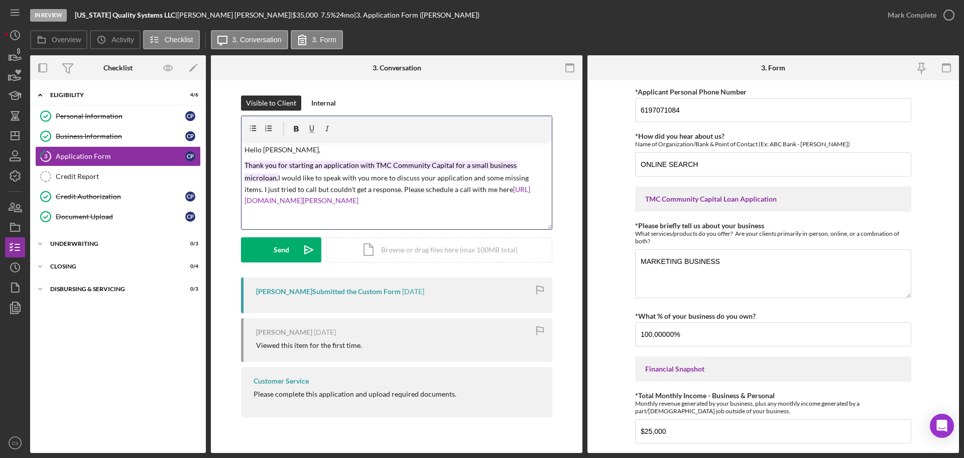
drag, startPoint x: 544, startPoint y: 164, endPoint x: 223, endPoint y: 165, distance: 321.0
click at [223, 165] on div "Visible to Client Internal v Color teal Color pink Remove color Add row above A…" at bounding box center [397, 258] width 372 height 357
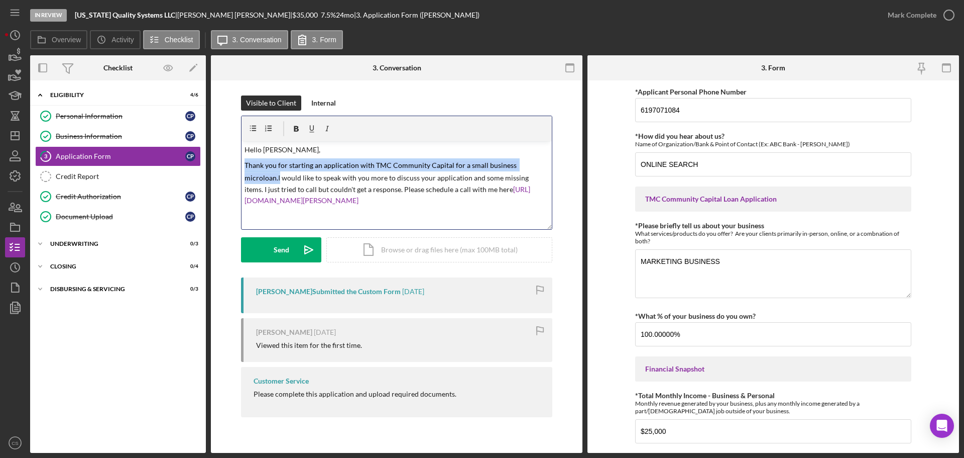
drag, startPoint x: 244, startPoint y: 164, endPoint x: 548, endPoint y: 167, distance: 303.9
click at [548, 167] on div "v Color teal Color pink Remove color Add row above Add row below Add column bef…" at bounding box center [397, 185] width 310 height 88
drag, startPoint x: 276, startPoint y: 179, endPoint x: 242, endPoint y: 170, distance: 35.5
click at [242, 170] on div "v Color teal Color pink Remove color Add row above Add row below Add column bef…" at bounding box center [397, 185] width 310 height 88
drag, startPoint x: 276, startPoint y: 179, endPoint x: 239, endPoint y: 169, distance: 38.5
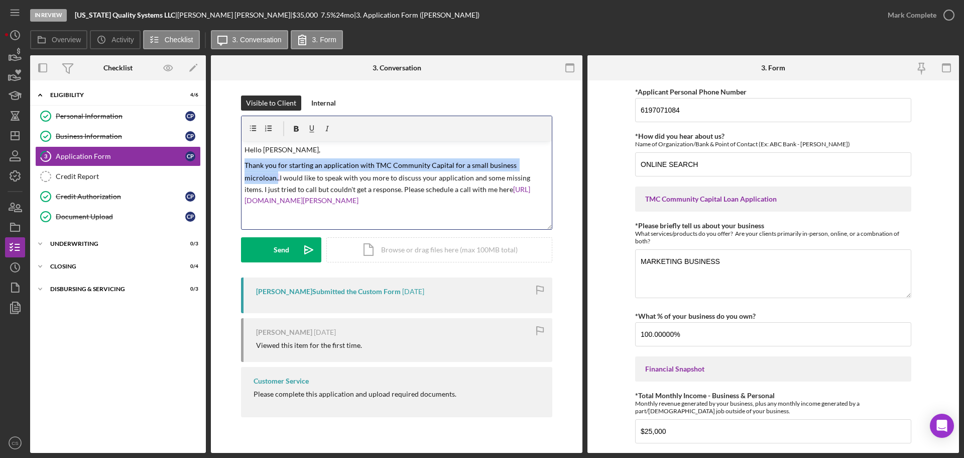
click at [239, 169] on div "Visible to Client Internal v Color teal Color pink Remove color Add row above A…" at bounding box center [397, 186] width 342 height 182
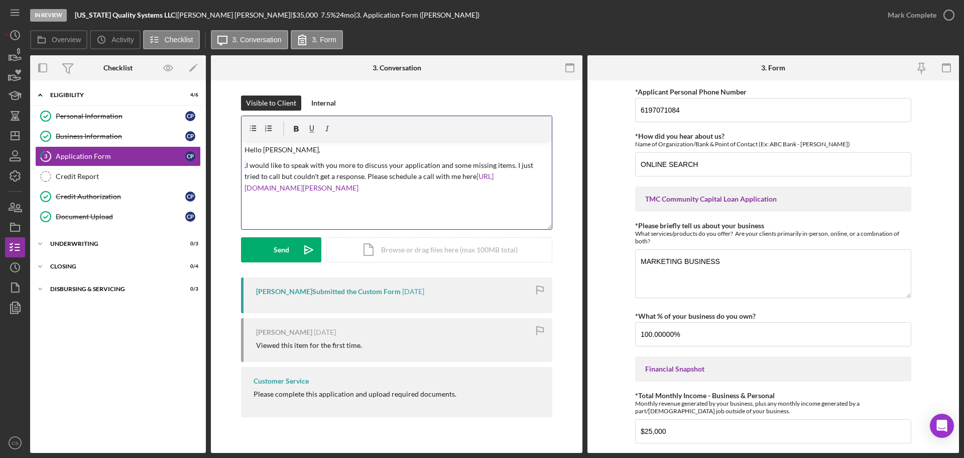
click at [246, 165] on p ". I would like to speak with you more to discuss your application and some miss…" at bounding box center [397, 175] width 305 height 35
click at [399, 199] on p "Thank you for starting an application with TMC Community Capital for a small bu…" at bounding box center [397, 180] width 305 height 45
click at [398, 201] on p "Thank you for starting an application with TMC Community Capital for a small bu…" at bounding box center [397, 180] width 305 height 45
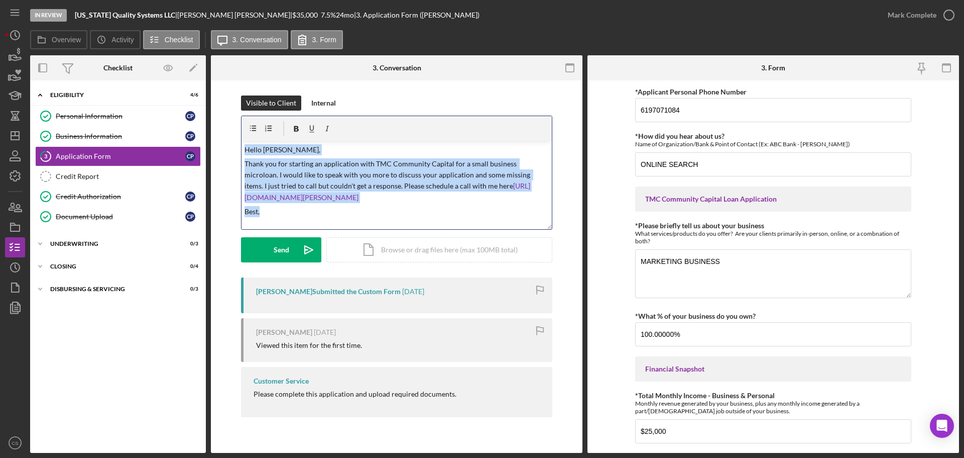
drag, startPoint x: 279, startPoint y: 202, endPoint x: 224, endPoint y: 133, distance: 88.3
click at [224, 133] on div "Visible to Client Internal v Color teal Color pink Remove color Add row above A…" at bounding box center [397, 258] width 372 height 357
copy div "Hello [PERSON_NAME], Thank you for starting an application with TMC Community C…"
click at [278, 249] on div "Send" at bounding box center [282, 249] width 16 height 25
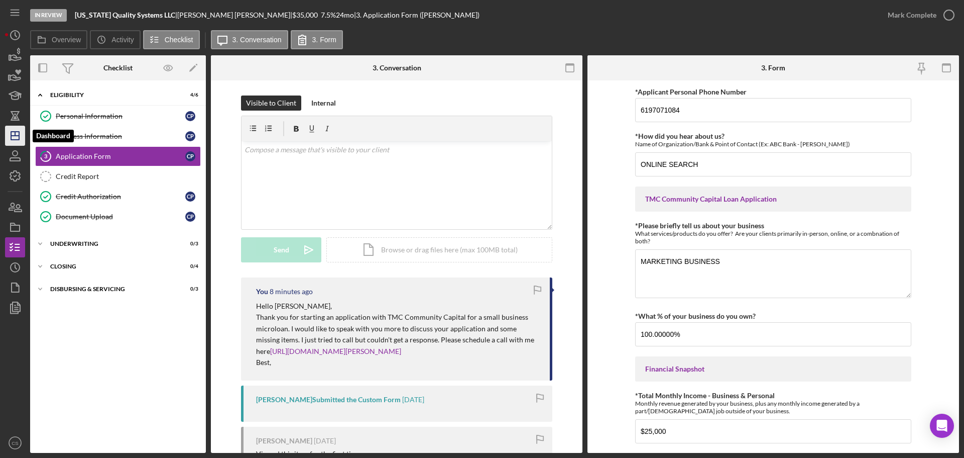
click at [11, 136] on polygon "button" at bounding box center [15, 136] width 8 height 8
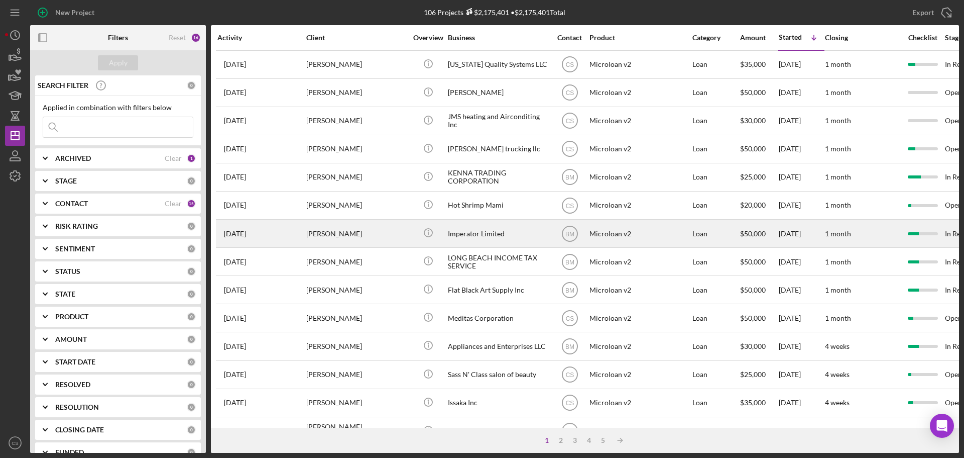
click at [406, 234] on div "[PERSON_NAME]" at bounding box center [356, 233] width 100 height 27
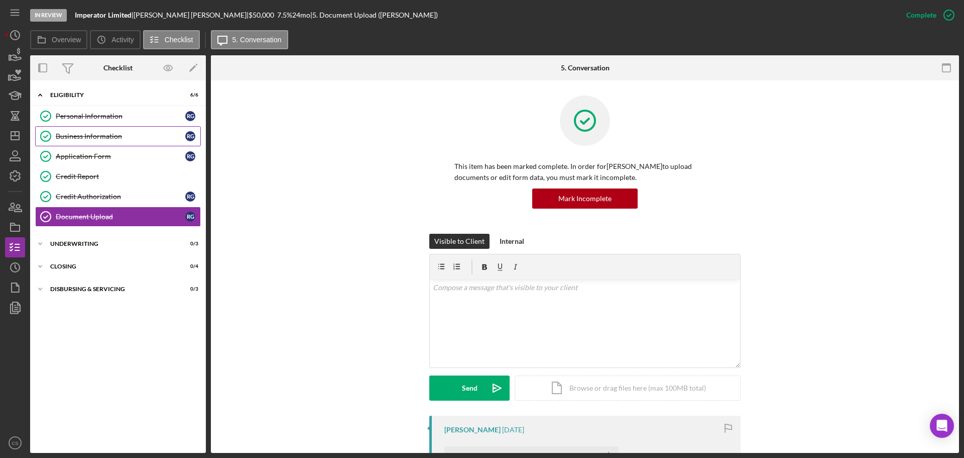
click at [141, 137] on div "Business Information" at bounding box center [121, 136] width 130 height 8
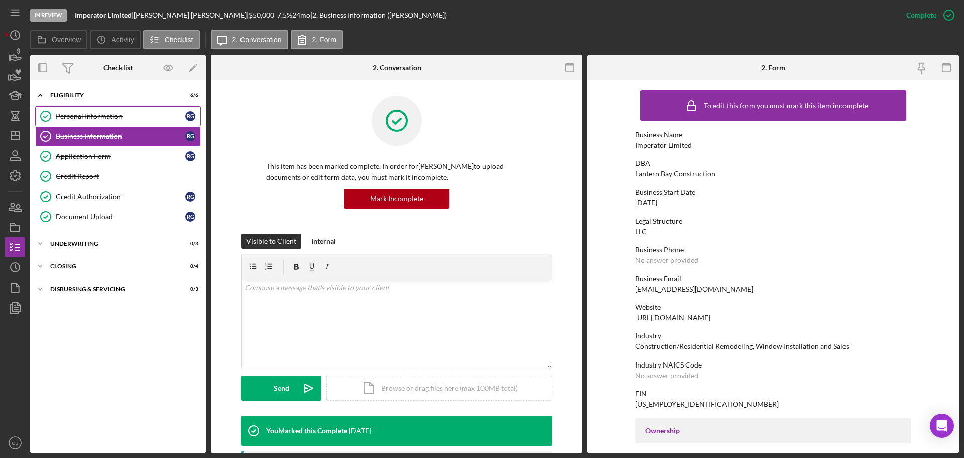
click at [157, 117] on div "Personal Information" at bounding box center [121, 116] width 130 height 8
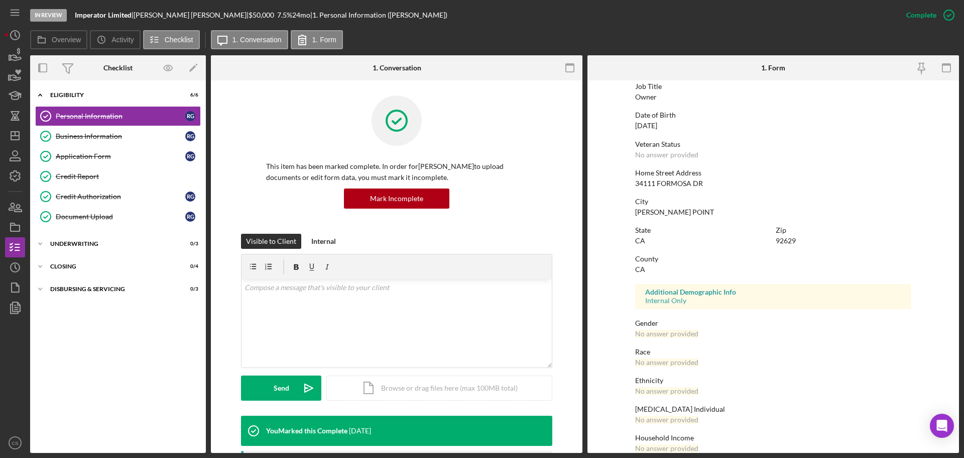
scroll to position [96, 0]
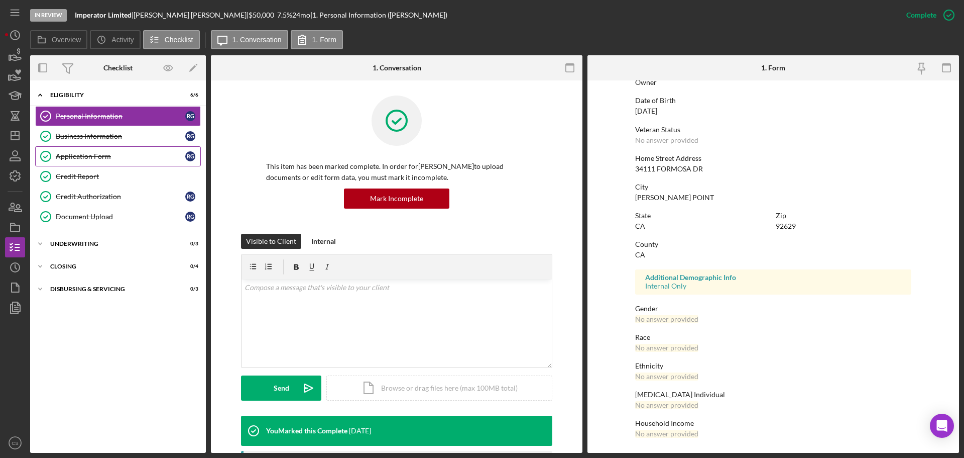
click at [131, 155] on div "Application Form" at bounding box center [121, 156] width 130 height 8
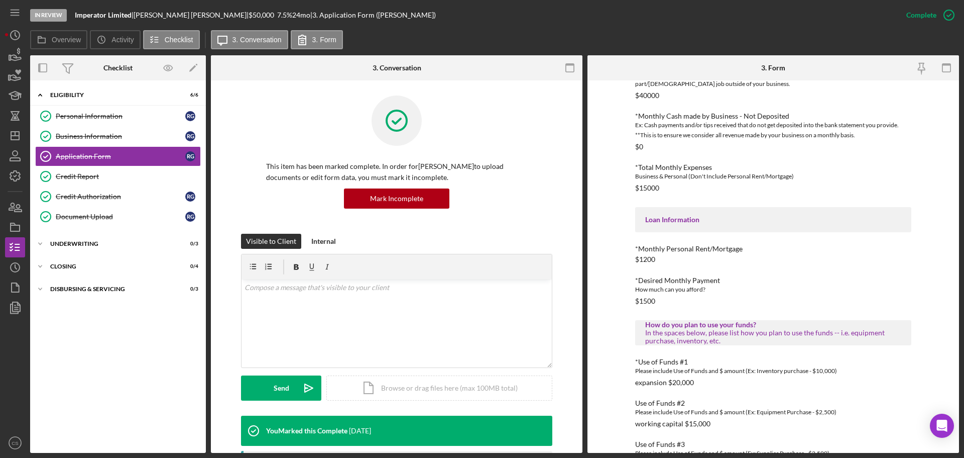
scroll to position [337, 0]
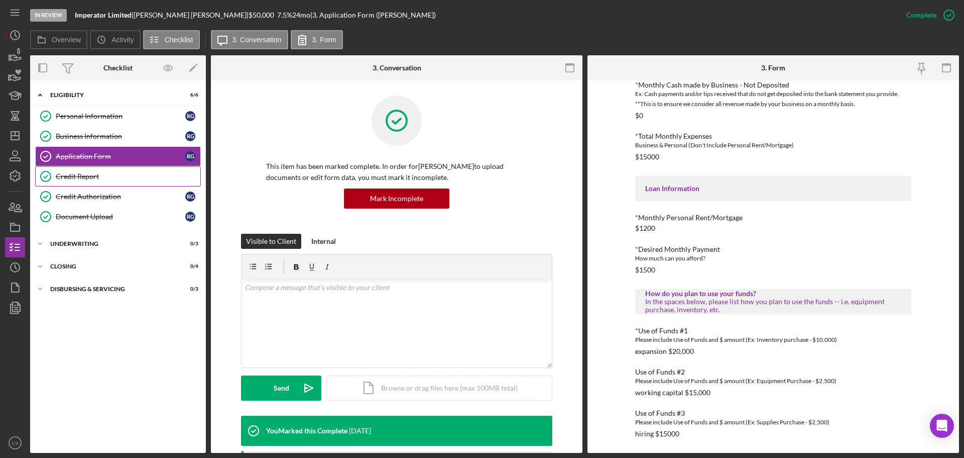
click at [145, 181] on link "Credit Report Credit Report" at bounding box center [118, 176] width 166 height 20
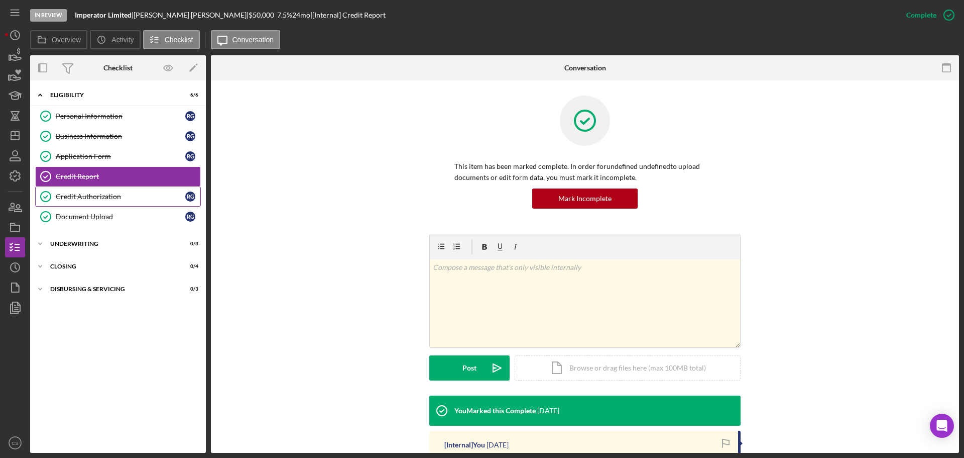
click at [137, 197] on div "Credit Authorization" at bounding box center [121, 196] width 130 height 8
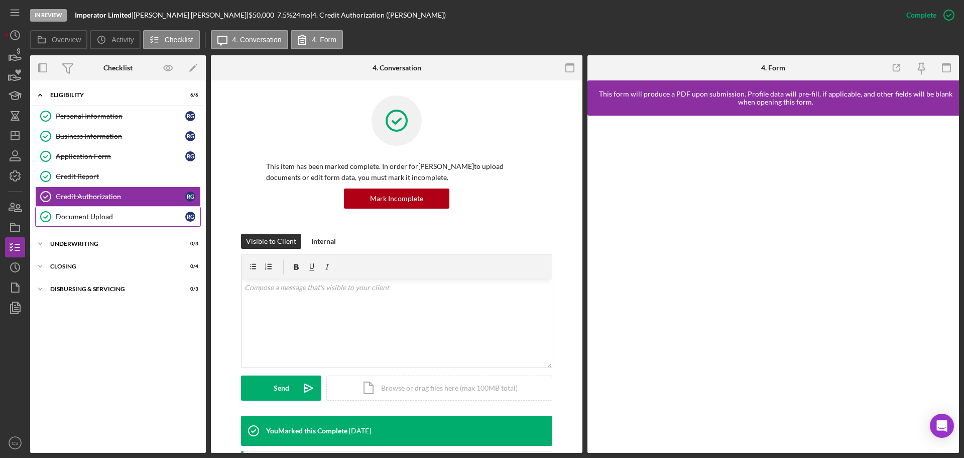
click at [155, 219] on div "Document Upload" at bounding box center [121, 216] width 130 height 8
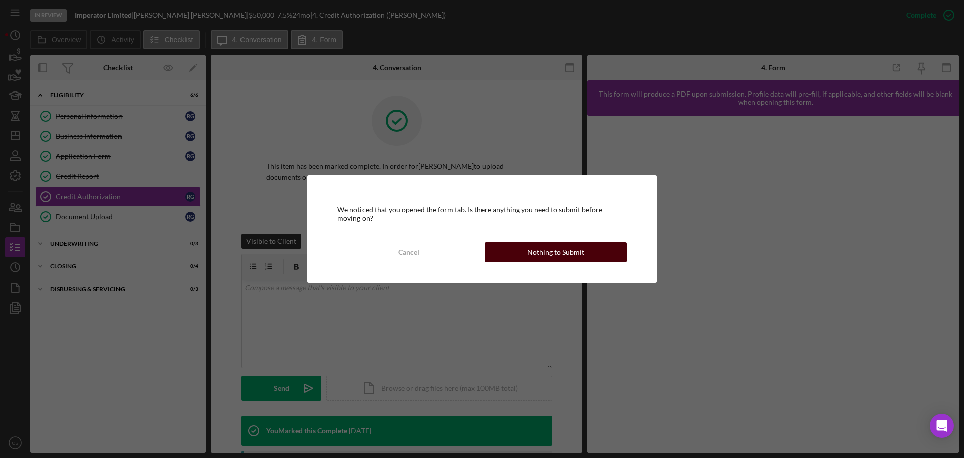
click at [531, 253] on div "Nothing to Submit" at bounding box center [555, 252] width 57 height 20
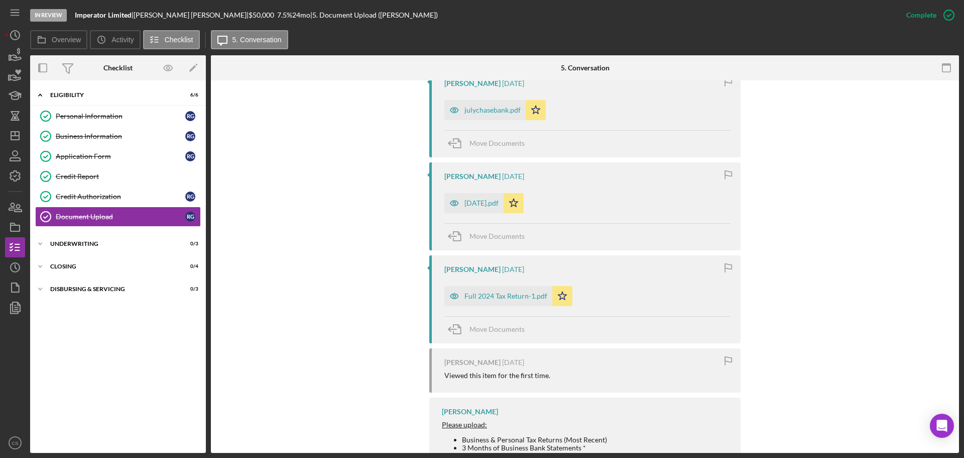
scroll to position [1019, 0]
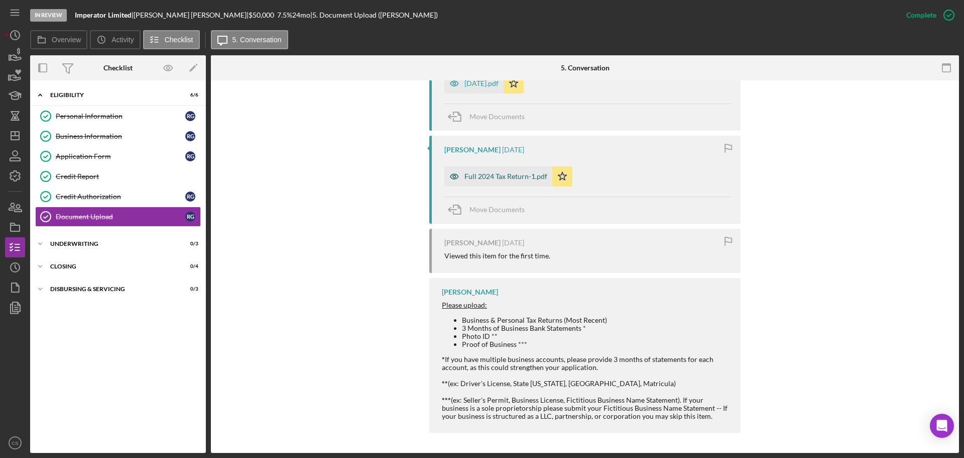
click at [491, 178] on div "Full 2024 Tax Return-1.pdf" at bounding box center [506, 176] width 83 height 8
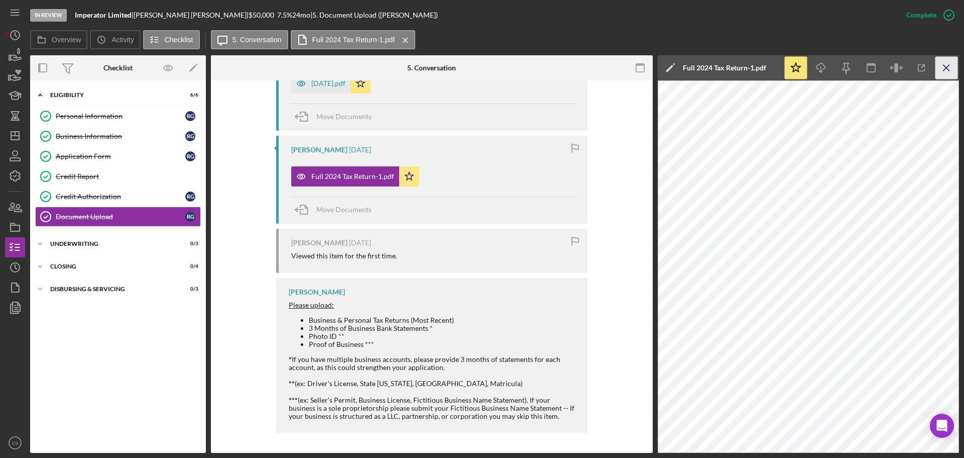
click at [952, 69] on icon "Icon/Menu Close" at bounding box center [947, 68] width 23 height 23
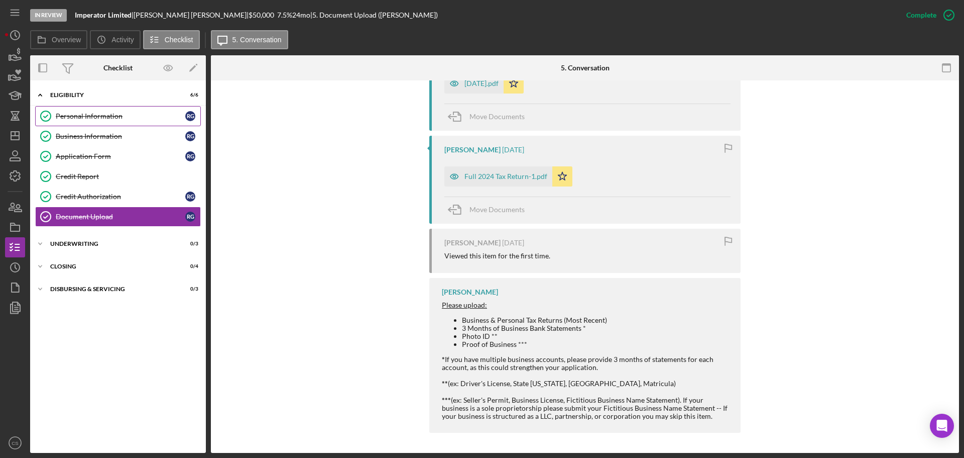
click at [116, 116] on div "Personal Information" at bounding box center [121, 116] width 130 height 8
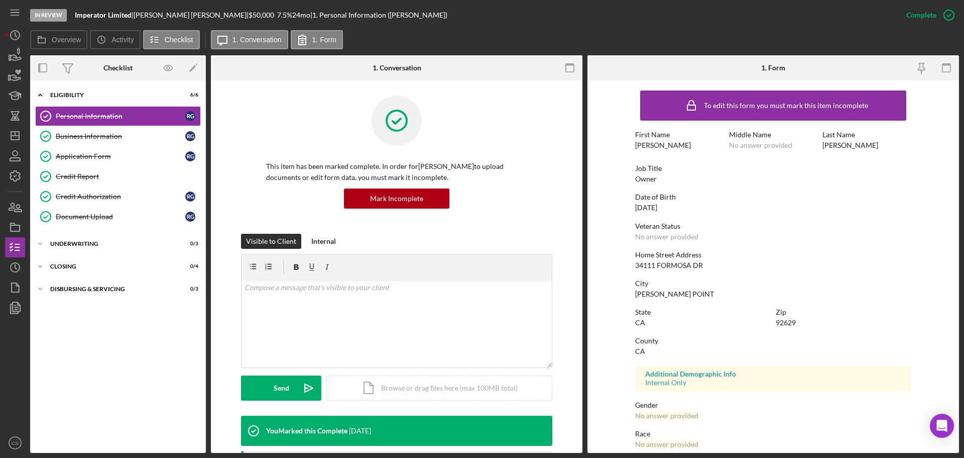
scroll to position [96, 0]
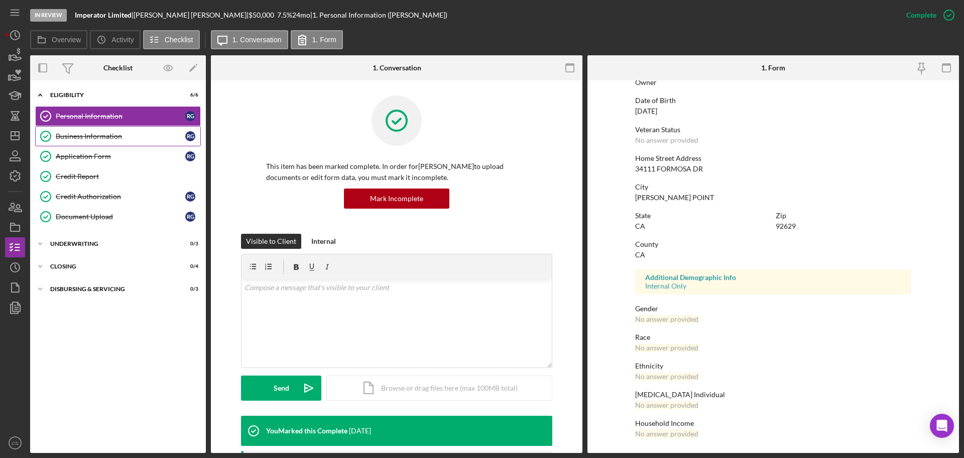
click at [139, 133] on div "Business Information" at bounding box center [121, 136] width 130 height 8
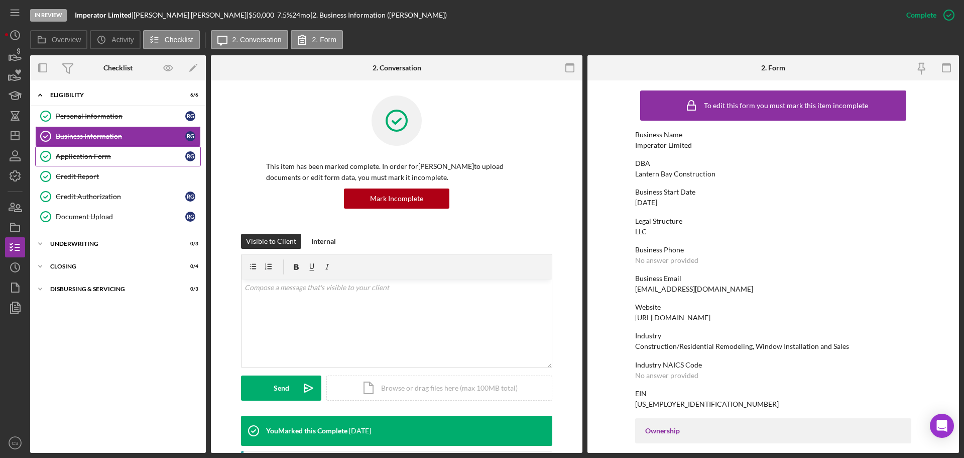
click at [141, 156] on div "Application Form" at bounding box center [121, 156] width 130 height 8
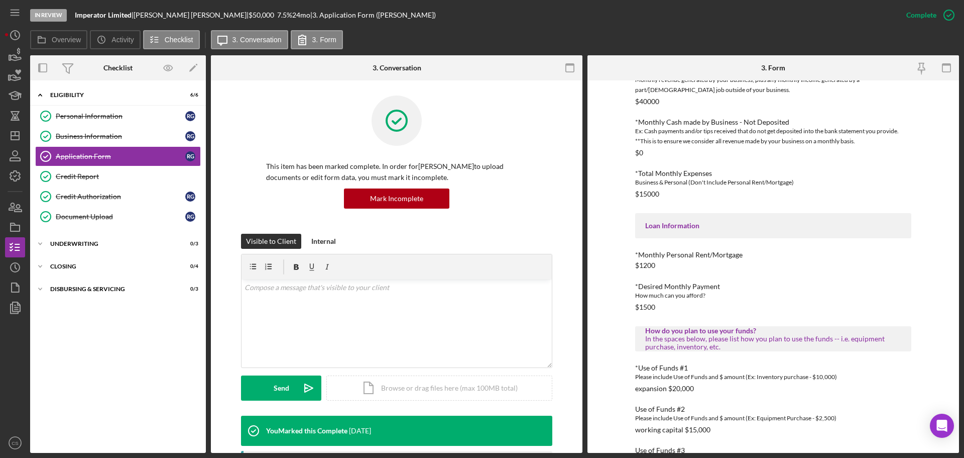
scroll to position [337, 0]
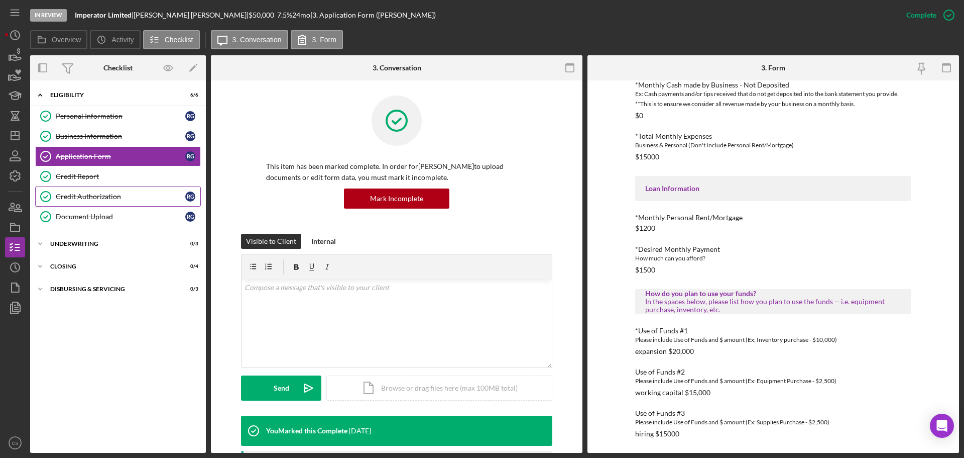
click at [119, 198] on div "Credit Authorization" at bounding box center [121, 196] width 130 height 8
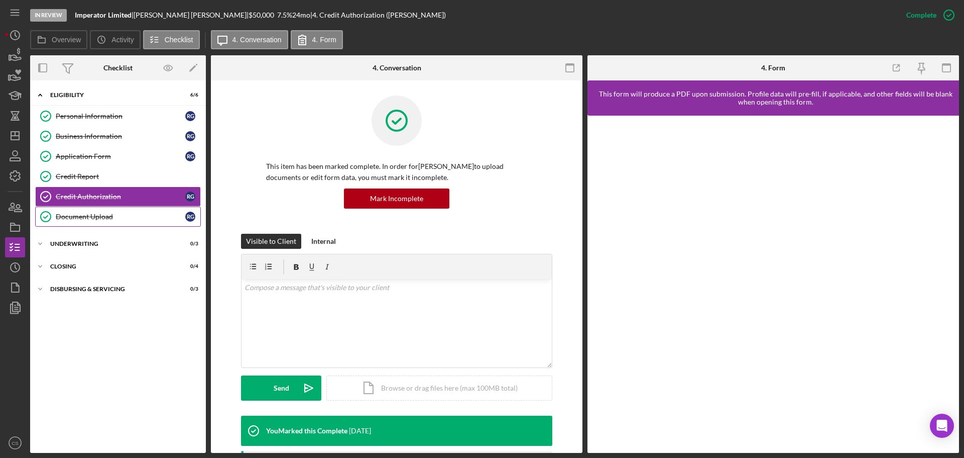
click at [131, 216] on div "Document Upload" at bounding box center [121, 216] width 130 height 8
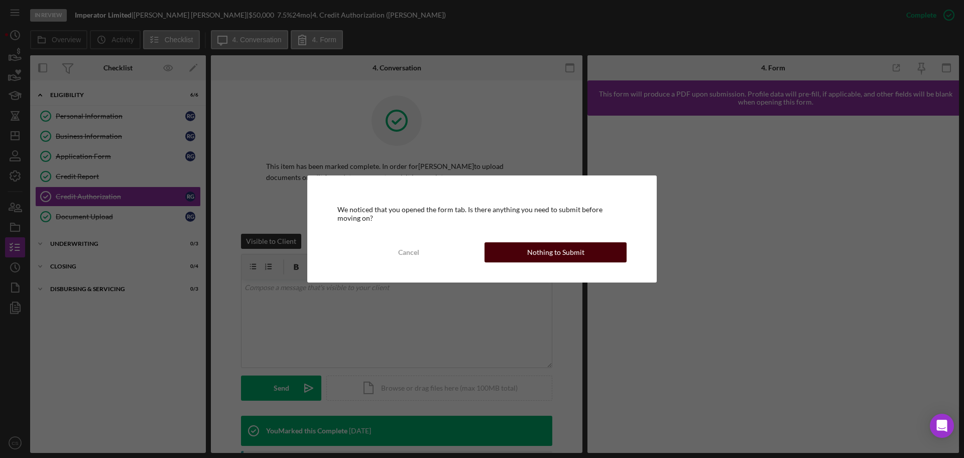
click at [498, 243] on button "Nothing to Submit" at bounding box center [556, 252] width 142 height 20
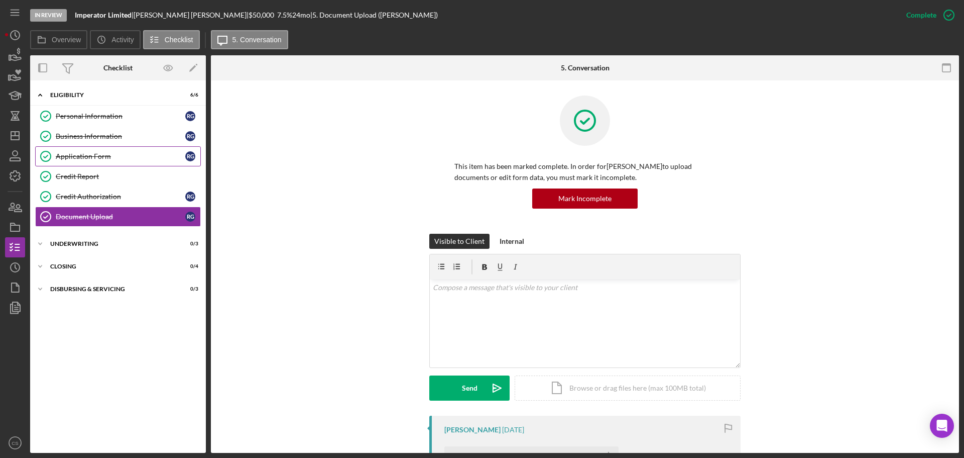
click at [131, 161] on link "Application Form Application Form R G" at bounding box center [118, 156] width 166 height 20
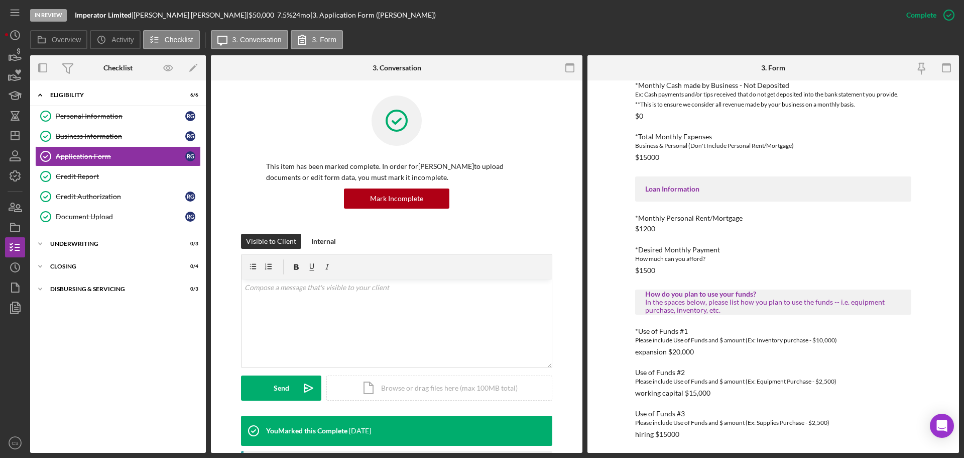
scroll to position [337, 0]
click at [139, 138] on div "Business Information" at bounding box center [121, 136] width 130 height 8
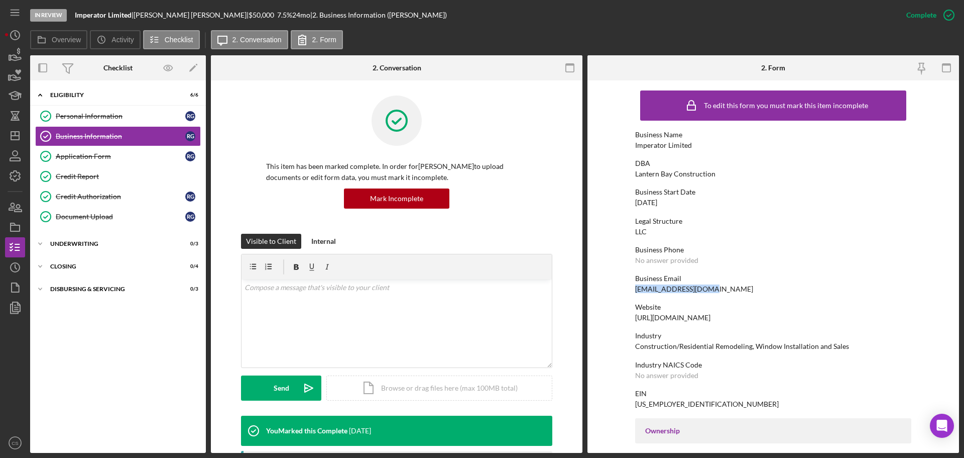
drag, startPoint x: 707, startPoint y: 290, endPoint x: 633, endPoint y: 291, distance: 73.9
click at [633, 291] on form "To edit this form you must mark this item incomplete Business Name Imperator Li…" at bounding box center [774, 266] width 372 height 372
copy div "[EMAIL_ADDRESS][DOMAIN_NAME]"
click at [806, 255] on div "Business Phone No answer provided" at bounding box center [773, 255] width 276 height 19
click at [125, 114] on div "Personal Information" at bounding box center [121, 116] width 130 height 8
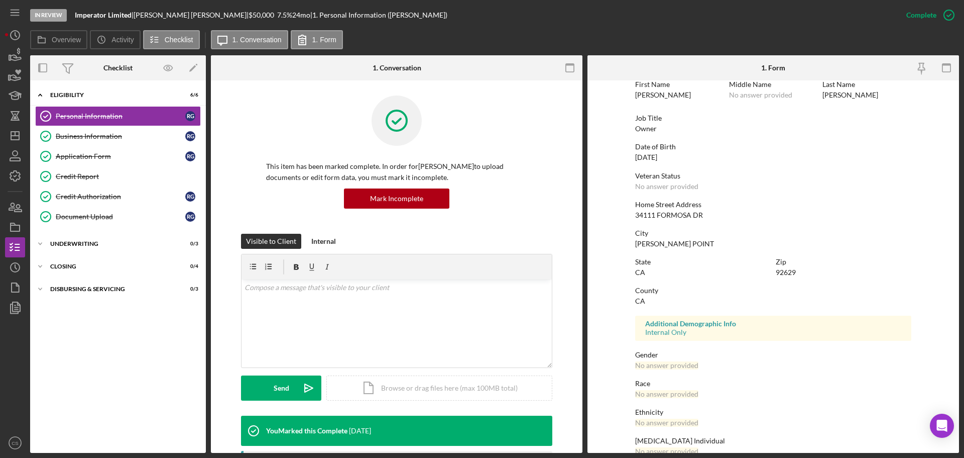
scroll to position [96, 0]
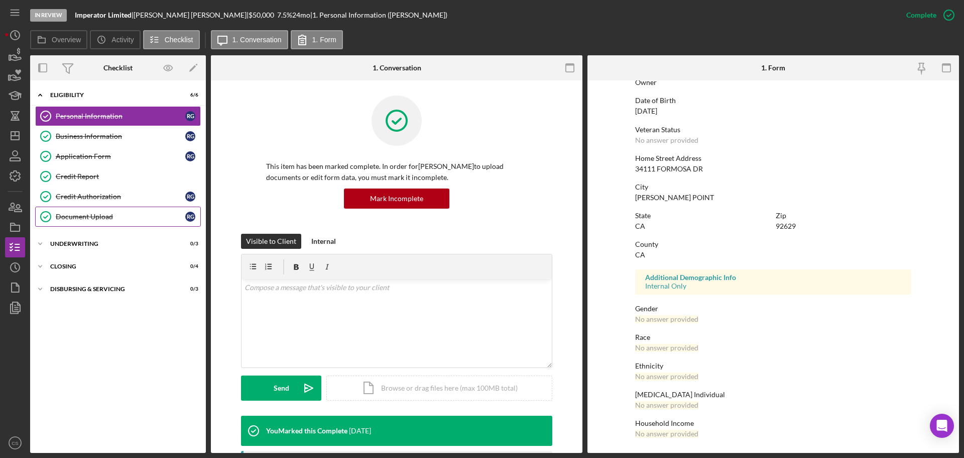
click at [122, 221] on link "Document Upload Document Upload R G" at bounding box center [118, 216] width 166 height 20
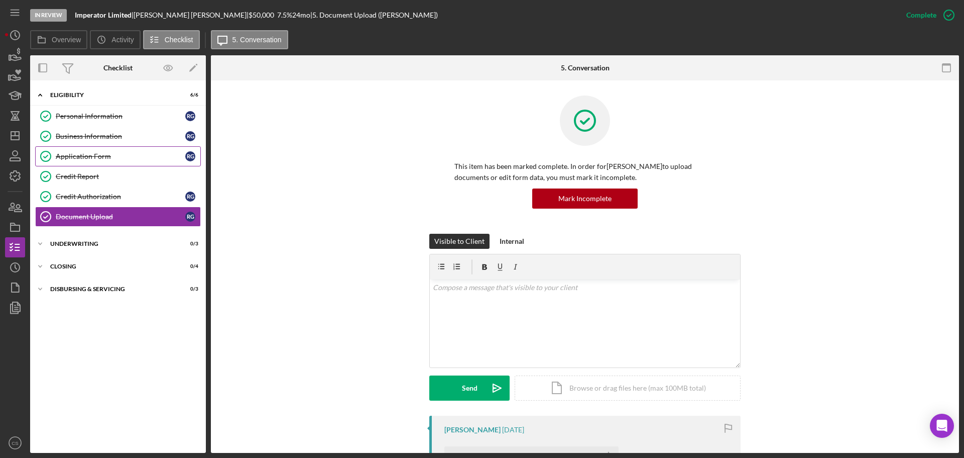
click at [131, 148] on link "Application Form Application Form R G" at bounding box center [118, 156] width 166 height 20
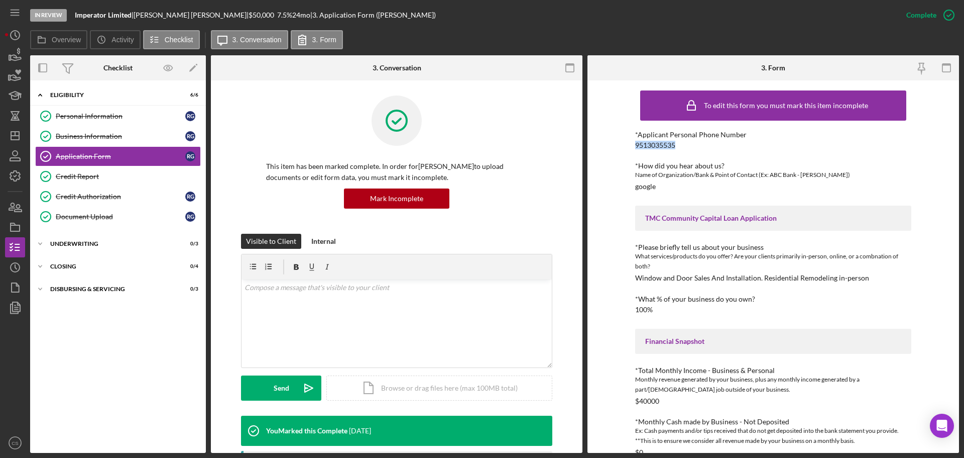
drag, startPoint x: 680, startPoint y: 146, endPoint x: 633, endPoint y: 144, distance: 47.3
click at [633, 144] on div "To edit this form you must mark this item incomplete *Applicant Personal Phone …" at bounding box center [774, 266] width 372 height 372
copy div "9513035535"
click at [472, 36] on div "Overview Icon/History Activity Checklist Icon/Message 3. Conversation 3. Form" at bounding box center [494, 40] width 929 height 20
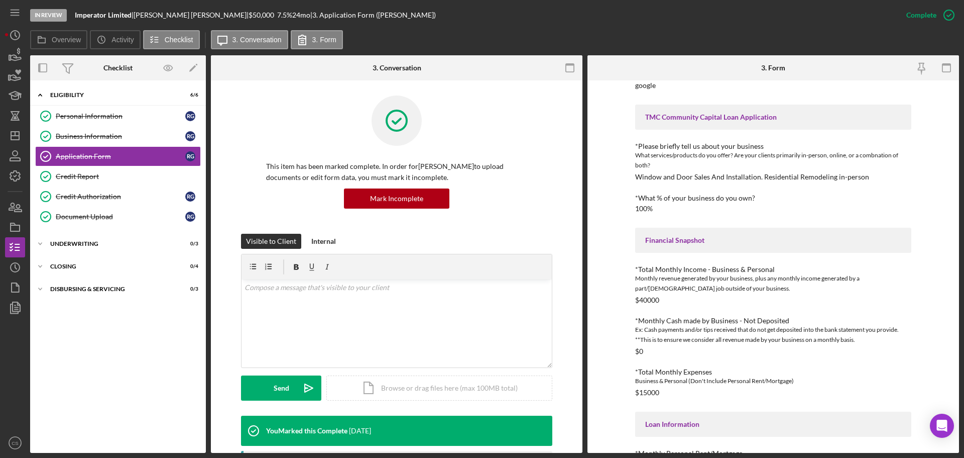
scroll to position [85, 0]
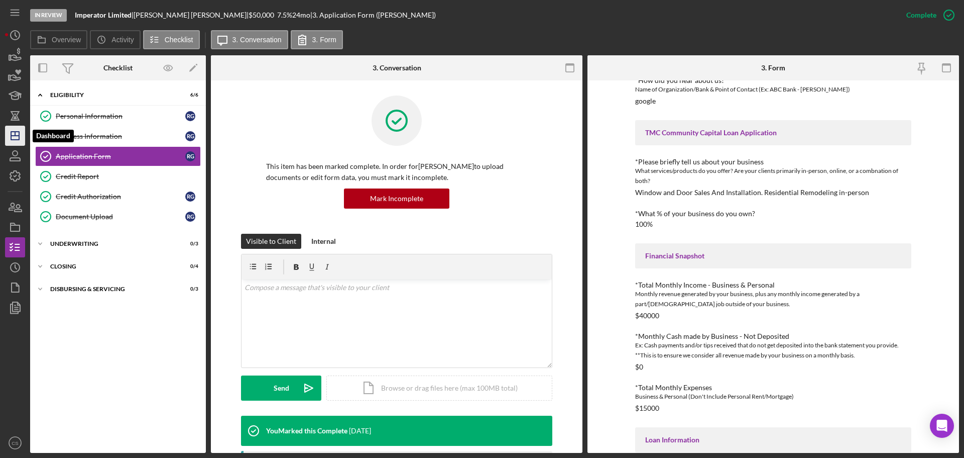
click at [13, 142] on icon "Icon/Dashboard" at bounding box center [15, 135] width 25 height 25
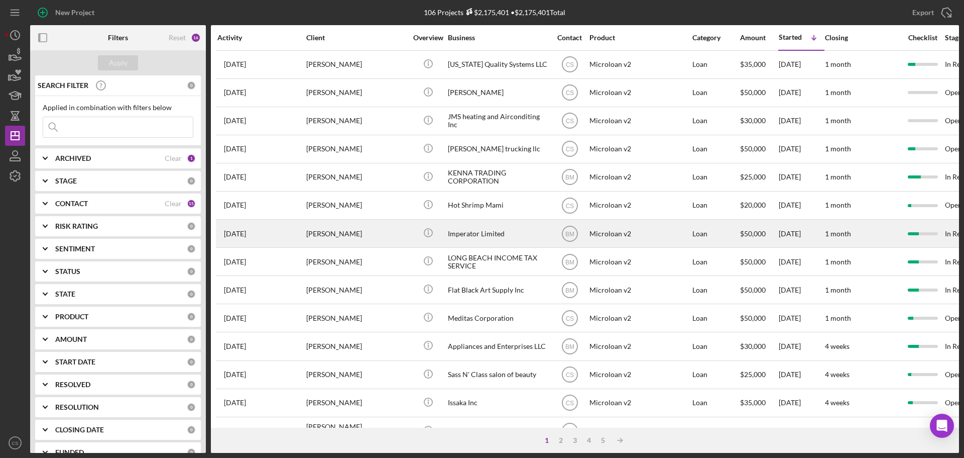
click at [383, 237] on div "[PERSON_NAME]" at bounding box center [356, 233] width 100 height 27
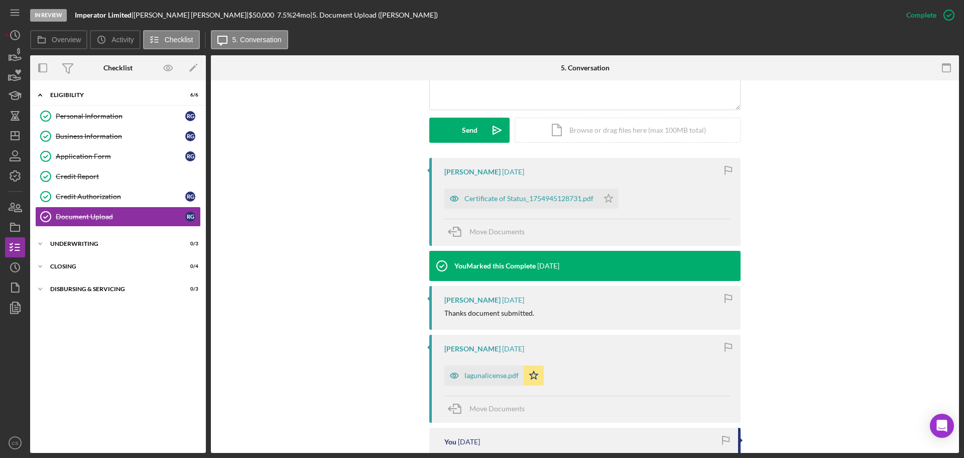
scroll to position [301, 0]
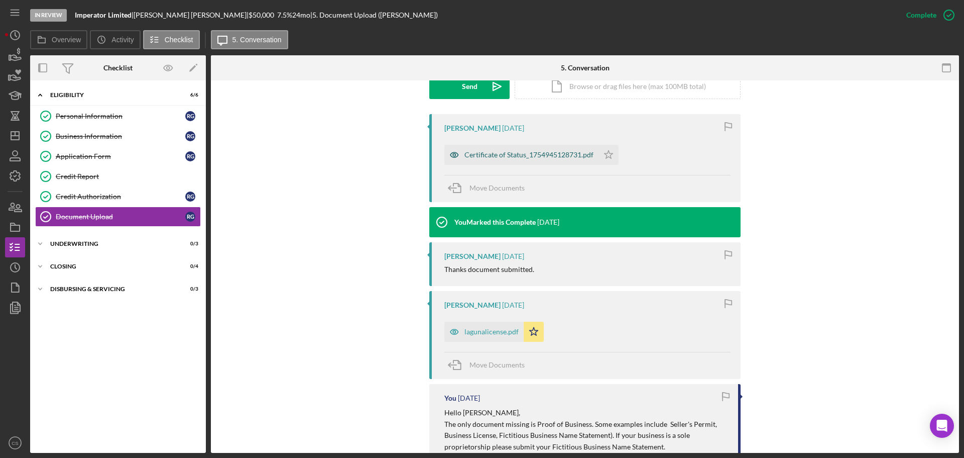
click at [522, 152] on div "Certificate of Status_1754945128731.pdf" at bounding box center [529, 155] width 129 height 8
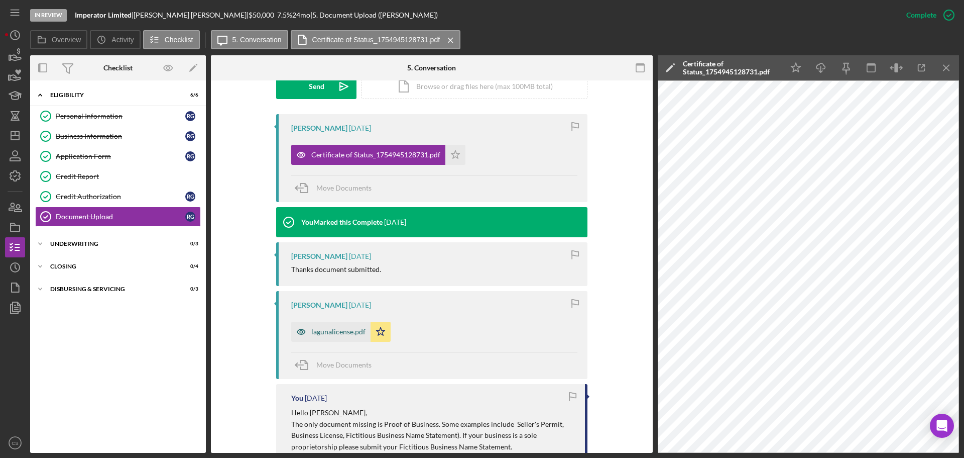
click at [309, 330] on icon "button" at bounding box center [301, 331] width 20 height 20
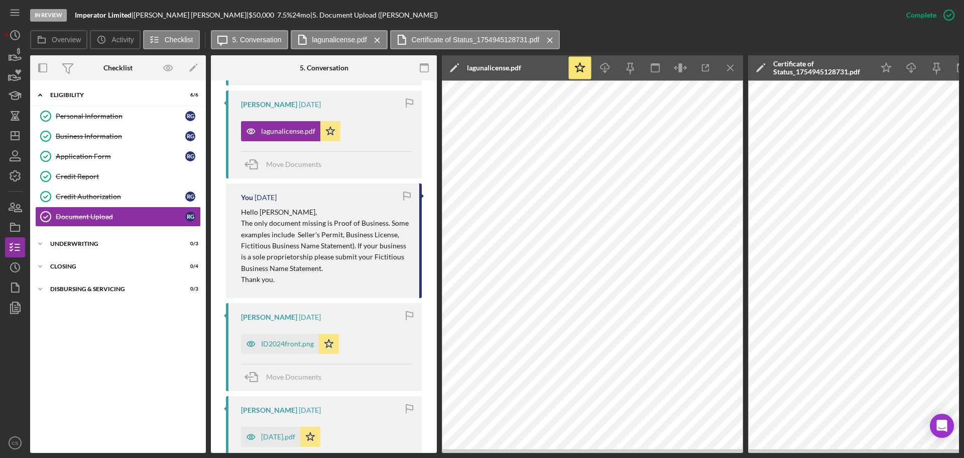
scroll to position [714, 0]
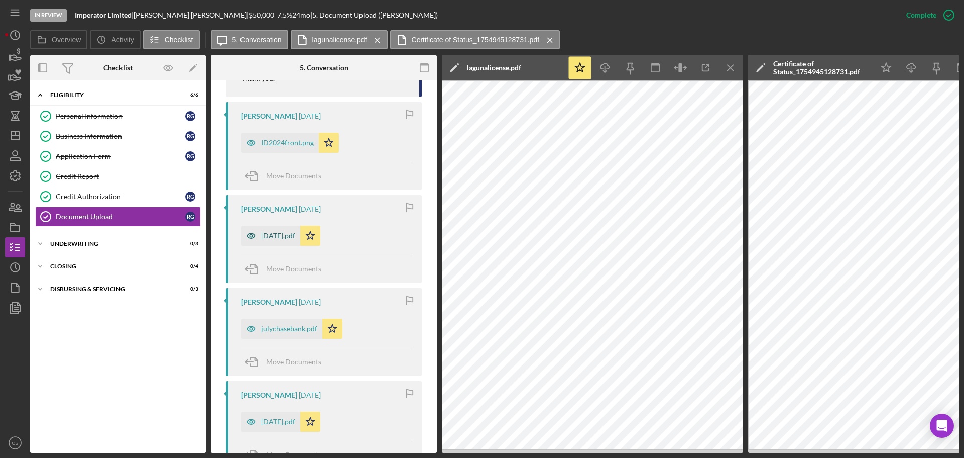
click at [254, 232] on icon "button" at bounding box center [251, 236] width 20 height 20
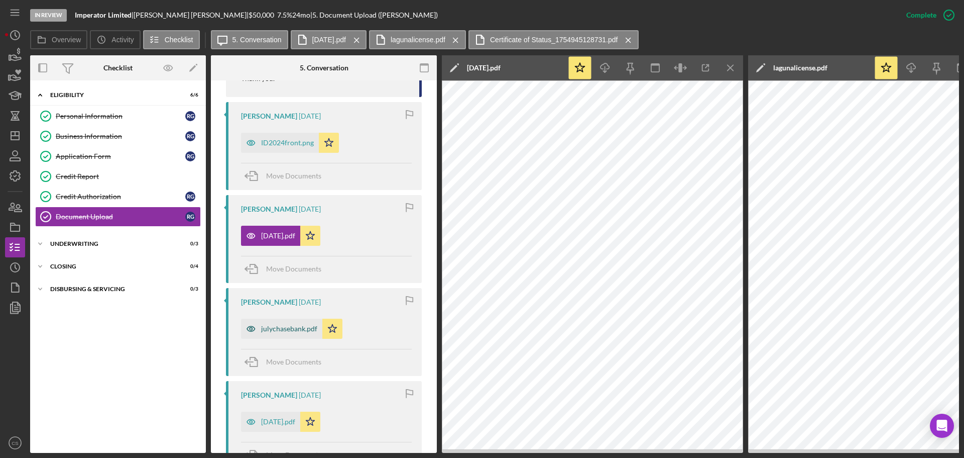
click at [291, 331] on div "julychasebank.pdf" at bounding box center [289, 328] width 56 height 8
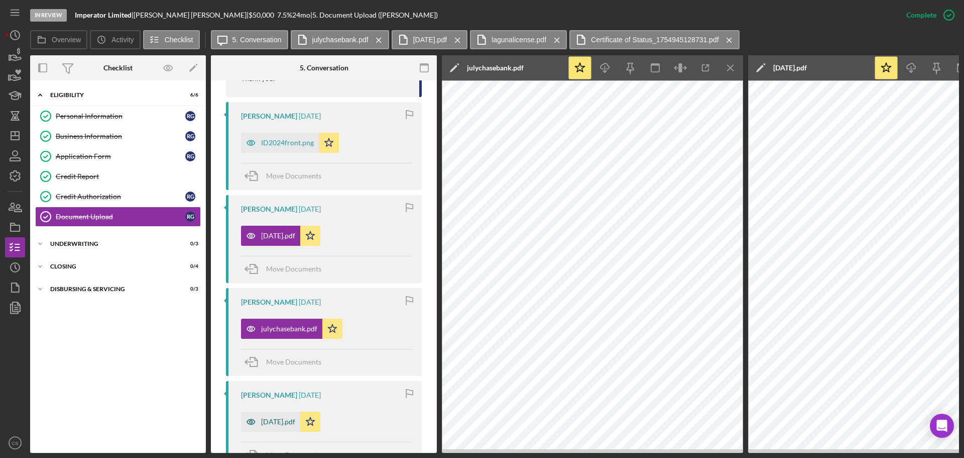
click at [279, 420] on div "[DATE].pdf" at bounding box center [278, 421] width 34 height 8
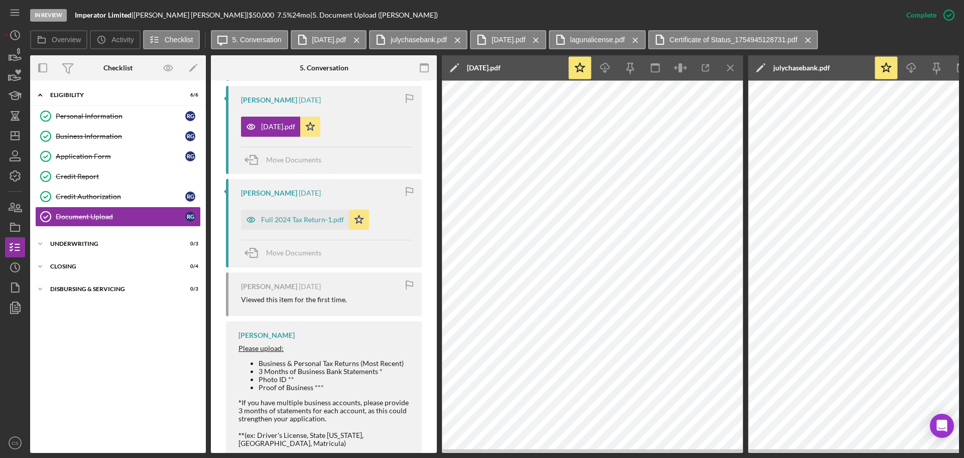
scroll to position [1016, 0]
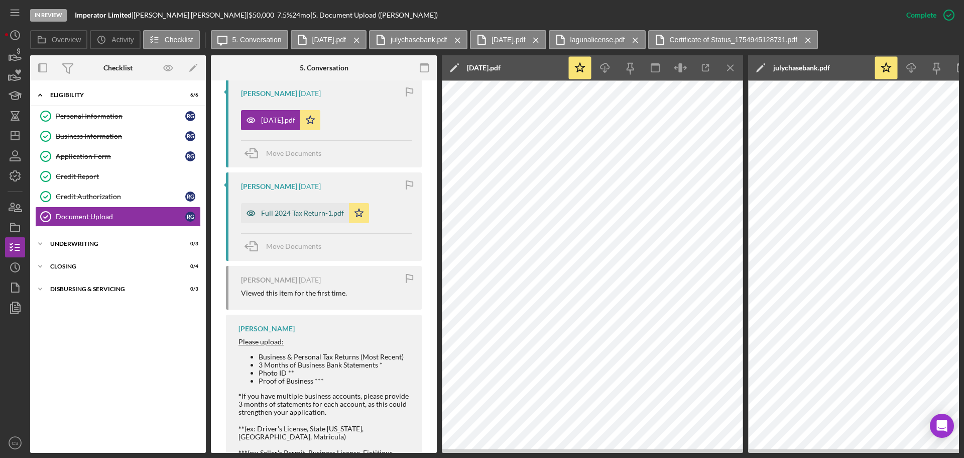
click at [301, 210] on div "Full 2024 Tax Return-1.pdf" at bounding box center [302, 213] width 83 height 8
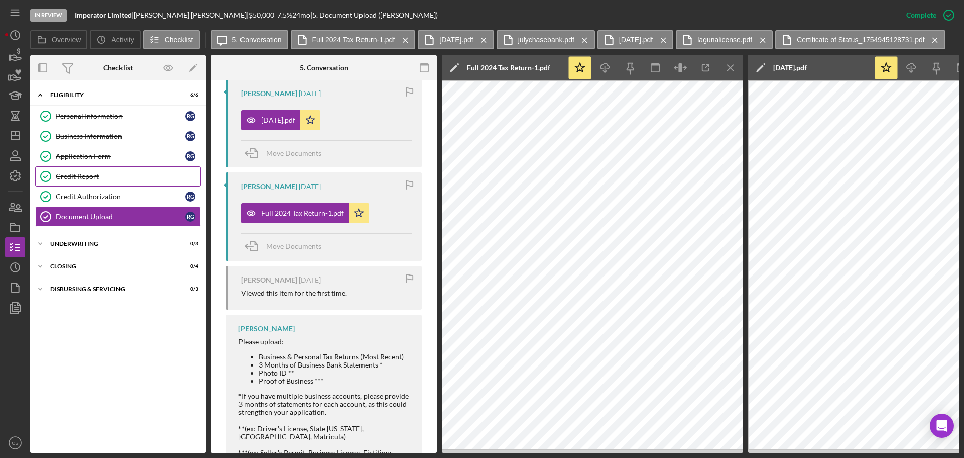
click at [101, 170] on link "Credit Report Credit Report" at bounding box center [118, 176] width 166 height 20
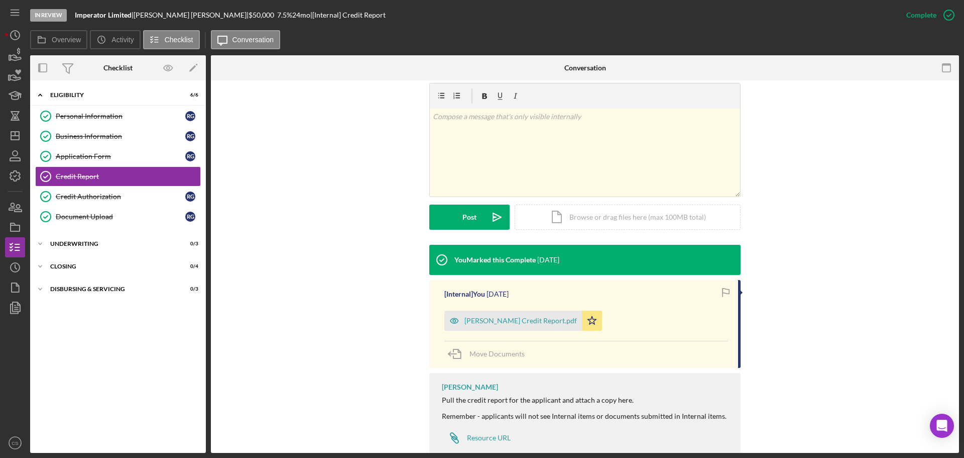
scroll to position [176, 0]
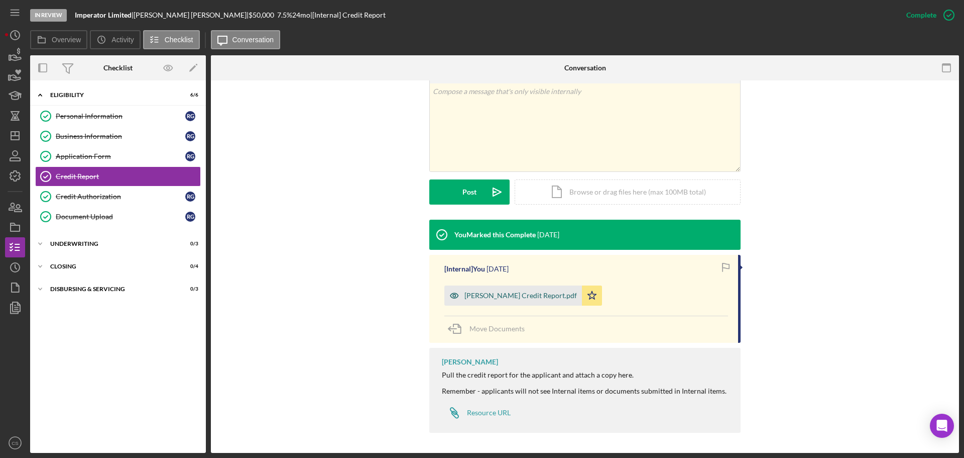
click at [490, 295] on div "[PERSON_NAME] Credit Report.pdf" at bounding box center [521, 295] width 113 height 8
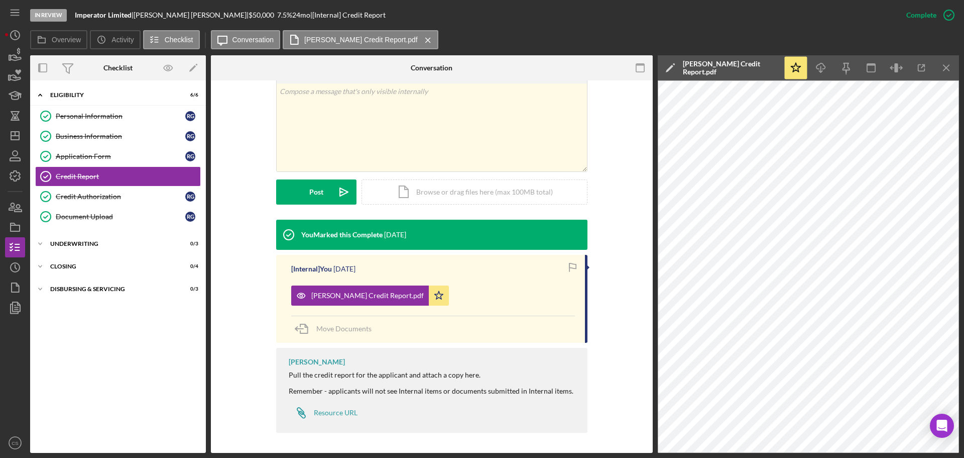
click at [720, 39] on div "Overview Icon/History Activity Checklist Icon/Message Conversation [PERSON_NAME…" at bounding box center [494, 40] width 929 height 20
click at [117, 155] on div "Application Form" at bounding box center [121, 156] width 130 height 8
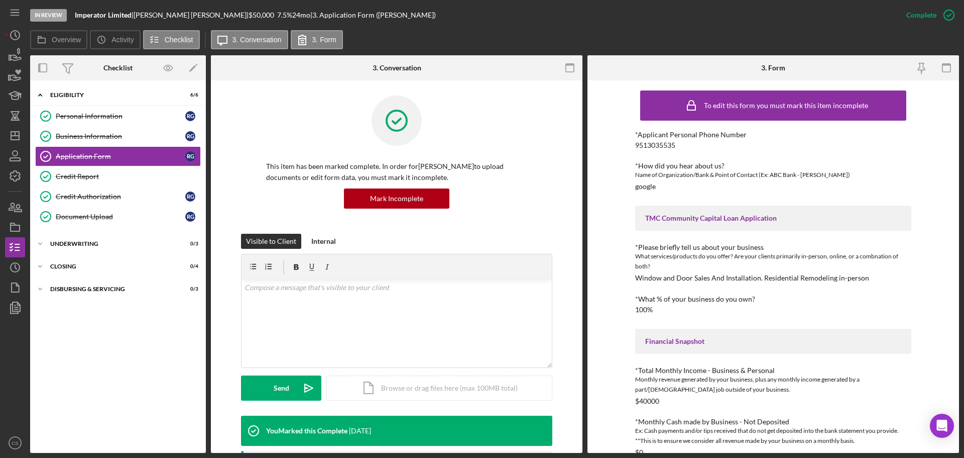
scroll to position [50, 0]
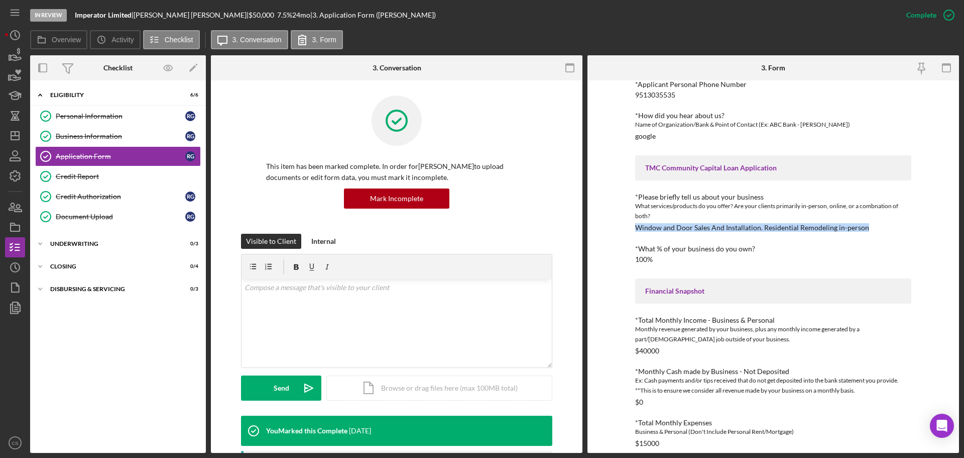
drag, startPoint x: 865, startPoint y: 226, endPoint x: 634, endPoint y: 226, distance: 231.1
click at [635, 226] on div "*Please briefly tell us about your business What services/products do you offer…" at bounding box center [773, 212] width 276 height 39
click at [676, 255] on div "*What % of your business do you own? 100%" at bounding box center [773, 254] width 276 height 19
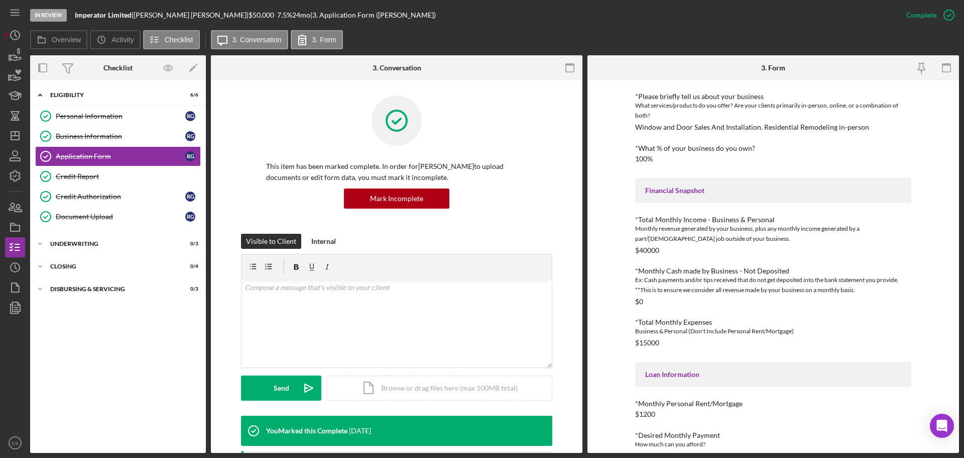
scroll to position [100, 0]
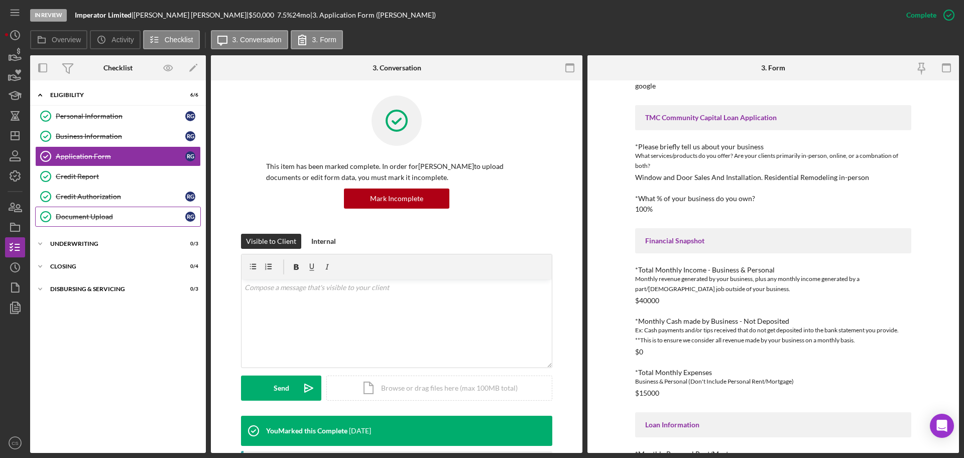
click at [136, 211] on link "Document Upload Document Upload R G" at bounding box center [118, 216] width 166 height 20
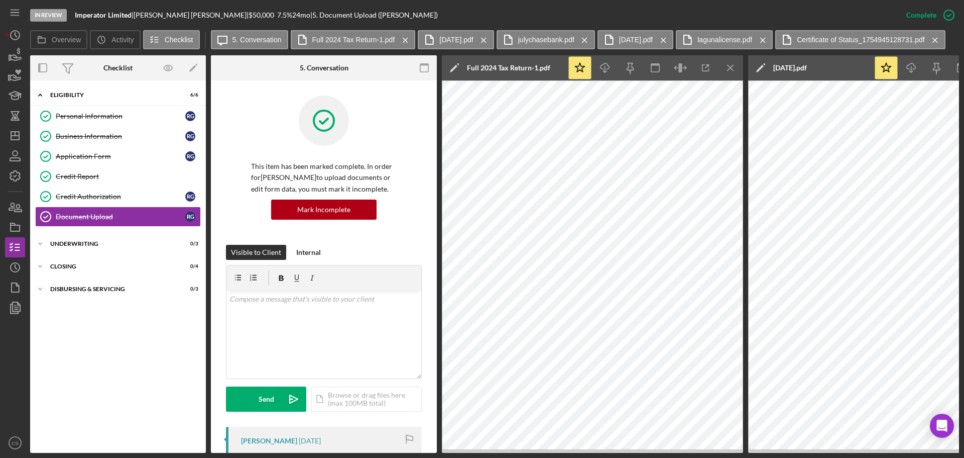
drag, startPoint x: 123, startPoint y: 172, endPoint x: 447, endPoint y: 333, distance: 361.5
click at [123, 172] on div "Credit Report" at bounding box center [128, 176] width 145 height 8
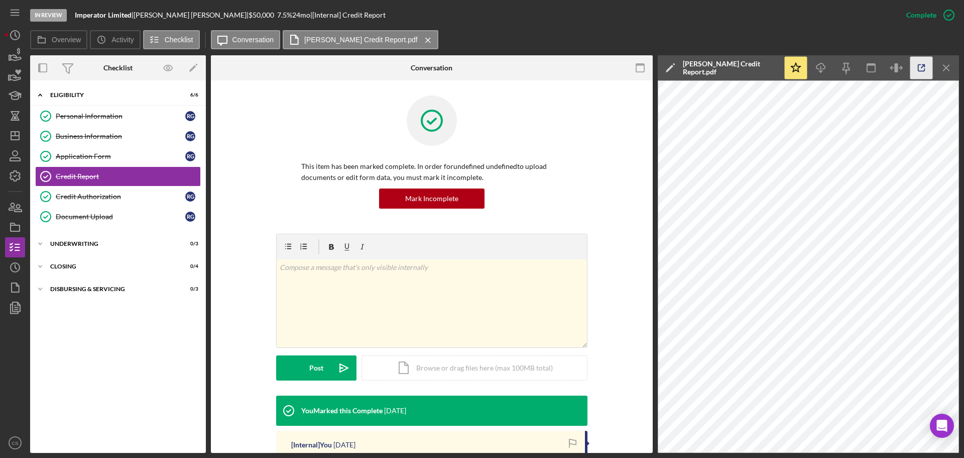
click at [919, 67] on icon "button" at bounding box center [922, 68] width 7 height 7
drag, startPoint x: 140, startPoint y: 219, endPoint x: 507, endPoint y: 271, distance: 370.9
click at [140, 219] on div "Document Upload" at bounding box center [121, 216] width 130 height 8
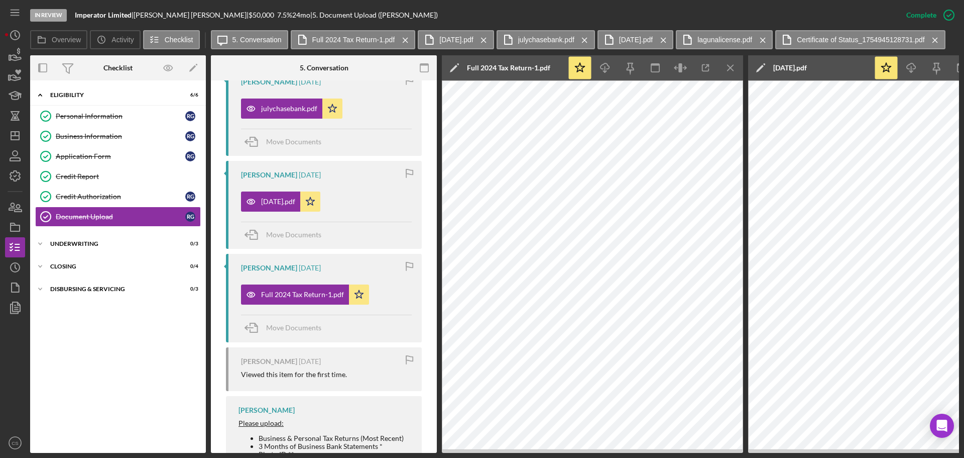
scroll to position [954, 0]
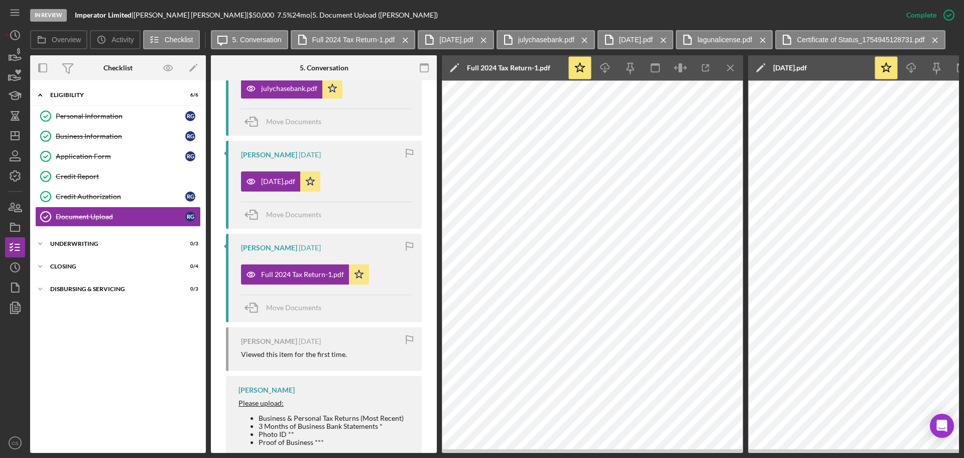
click at [160, 357] on div "Icon/Expander Eligibility 6 / 6 Personal Information Personal Information R G B…" at bounding box center [118, 266] width 176 height 362
click at [146, 195] on div "Credit Authorization" at bounding box center [121, 196] width 130 height 8
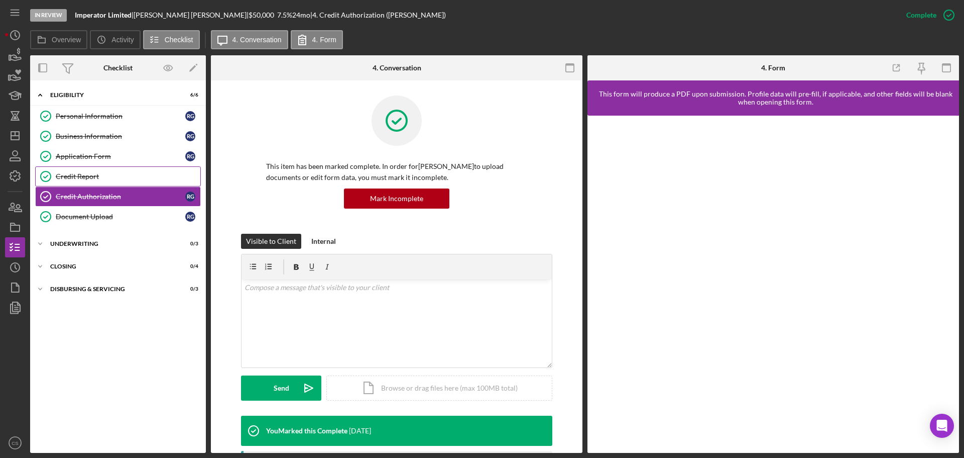
click at [133, 175] on div "Credit Report" at bounding box center [128, 176] width 145 height 8
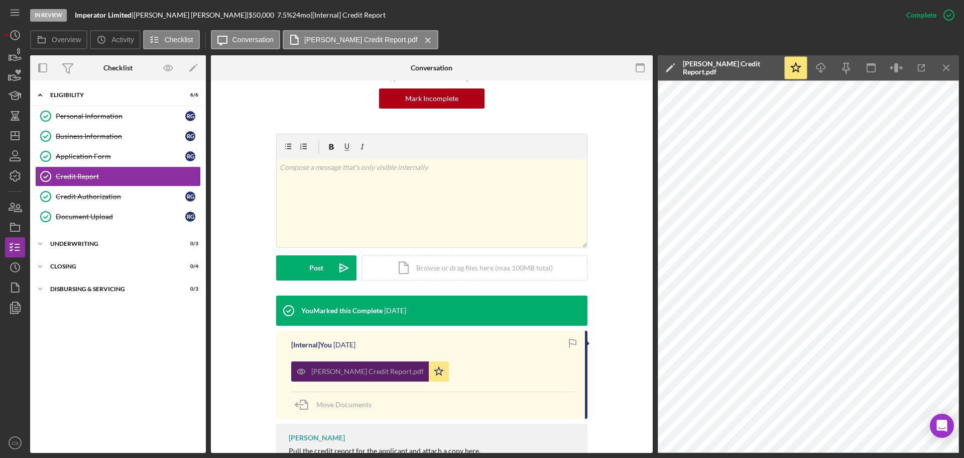
scroll to position [100, 0]
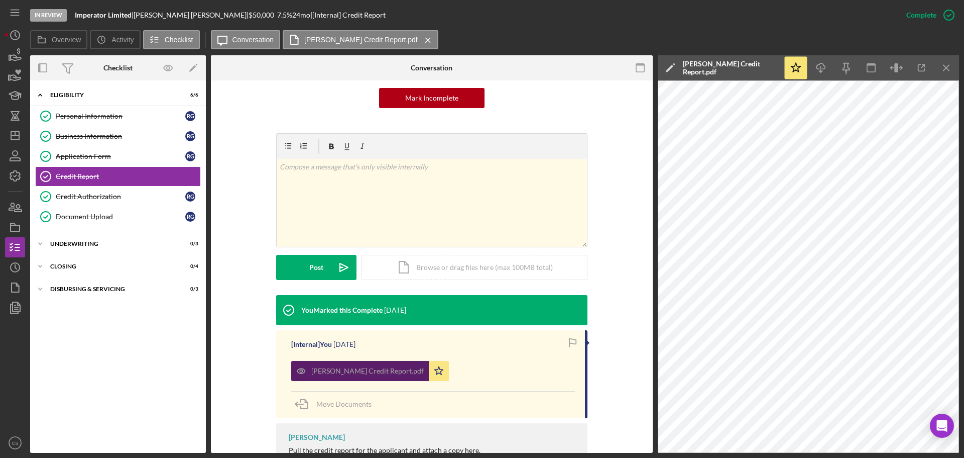
click at [312, 369] on div "[PERSON_NAME] Credit Report.pdf" at bounding box center [367, 371] width 113 height 8
click at [355, 371] on div "[PERSON_NAME] Credit Report.pdf" at bounding box center [367, 371] width 113 height 8
